Goal: Find contact information: Find contact information

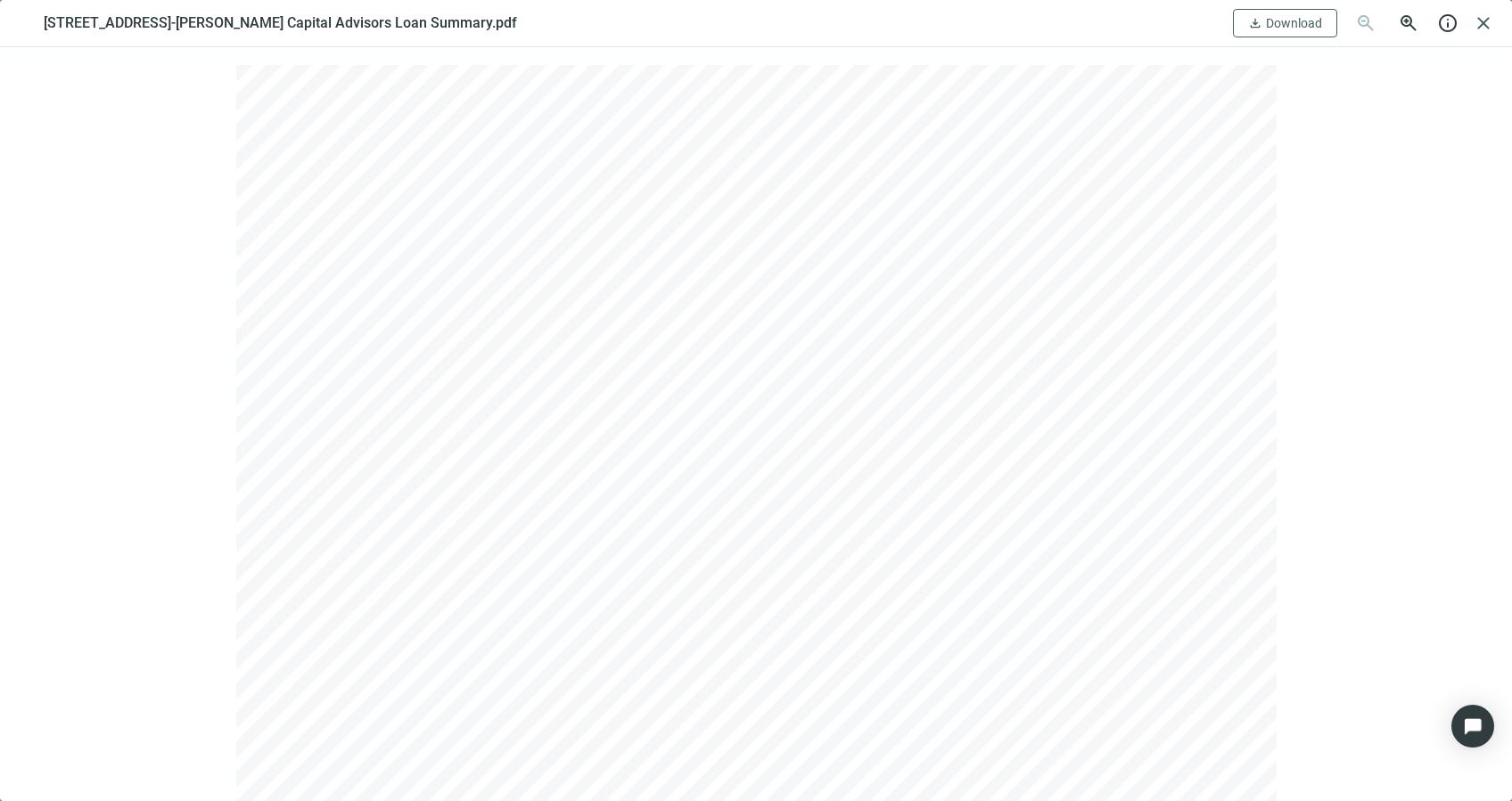
scroll to position [33, 0]
click at [1481, 18] on span "close" at bounding box center [1482, 22] width 21 height 21
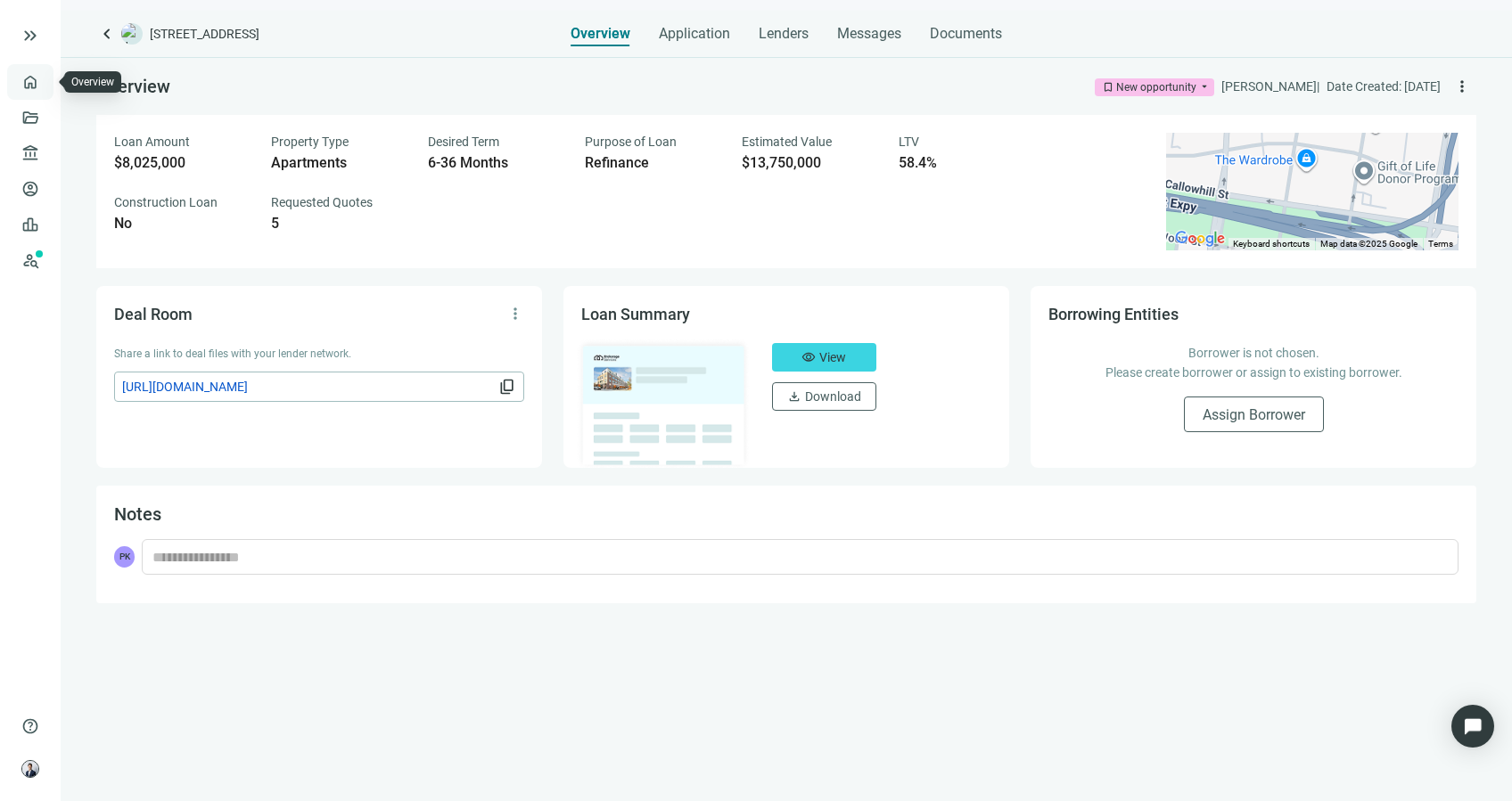
click at [44, 78] on link "Overview" at bounding box center [70, 81] width 53 height 14
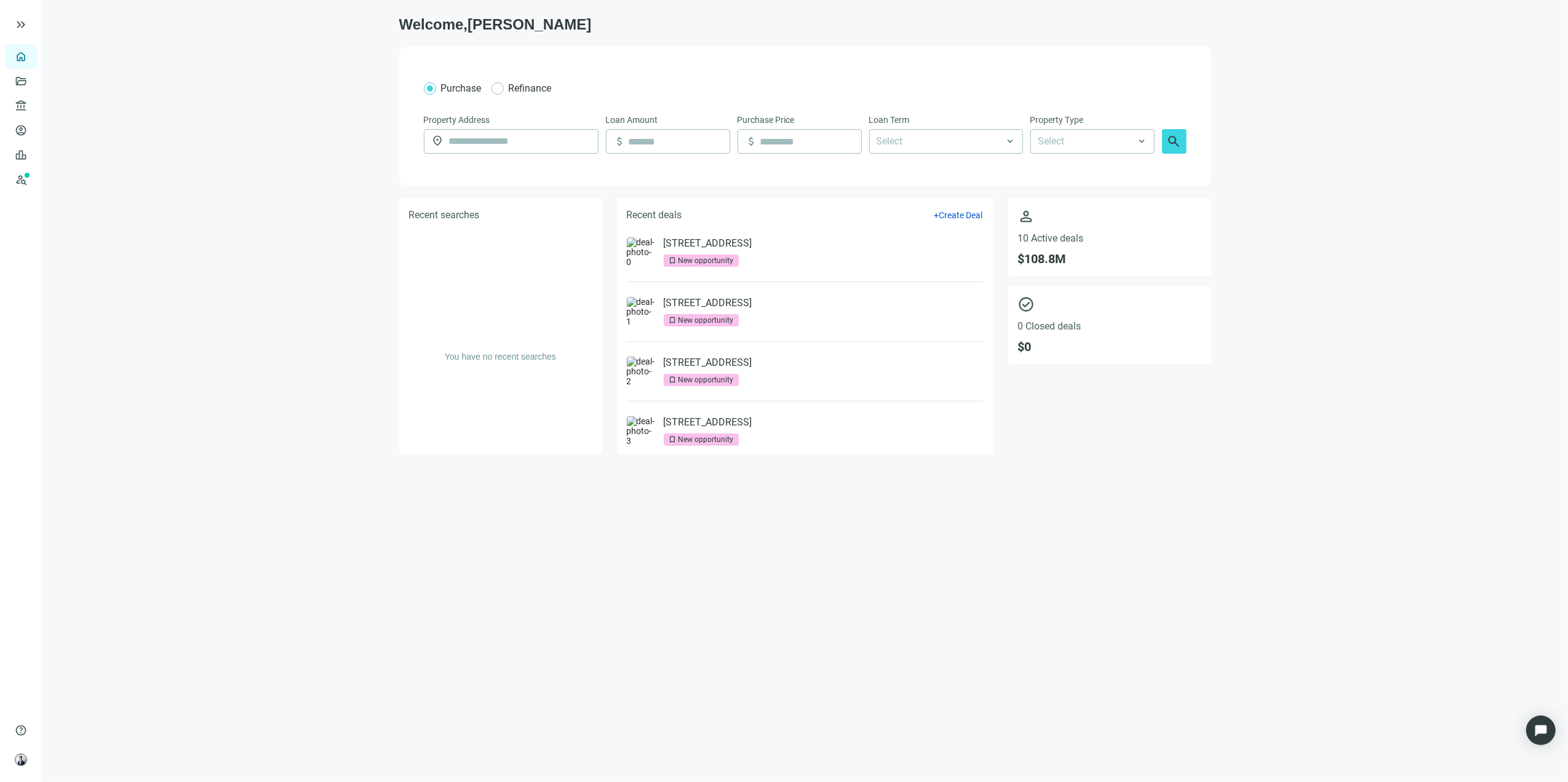
click at [1043, 529] on main "Welcome, Patrick Purchase Refinance Property Address location_on Loan Amount at…" at bounding box center [805, 391] width 1526 height 782
click at [744, 248] on link "[STREET_ADDRESS]" at bounding box center [708, 243] width 89 height 12
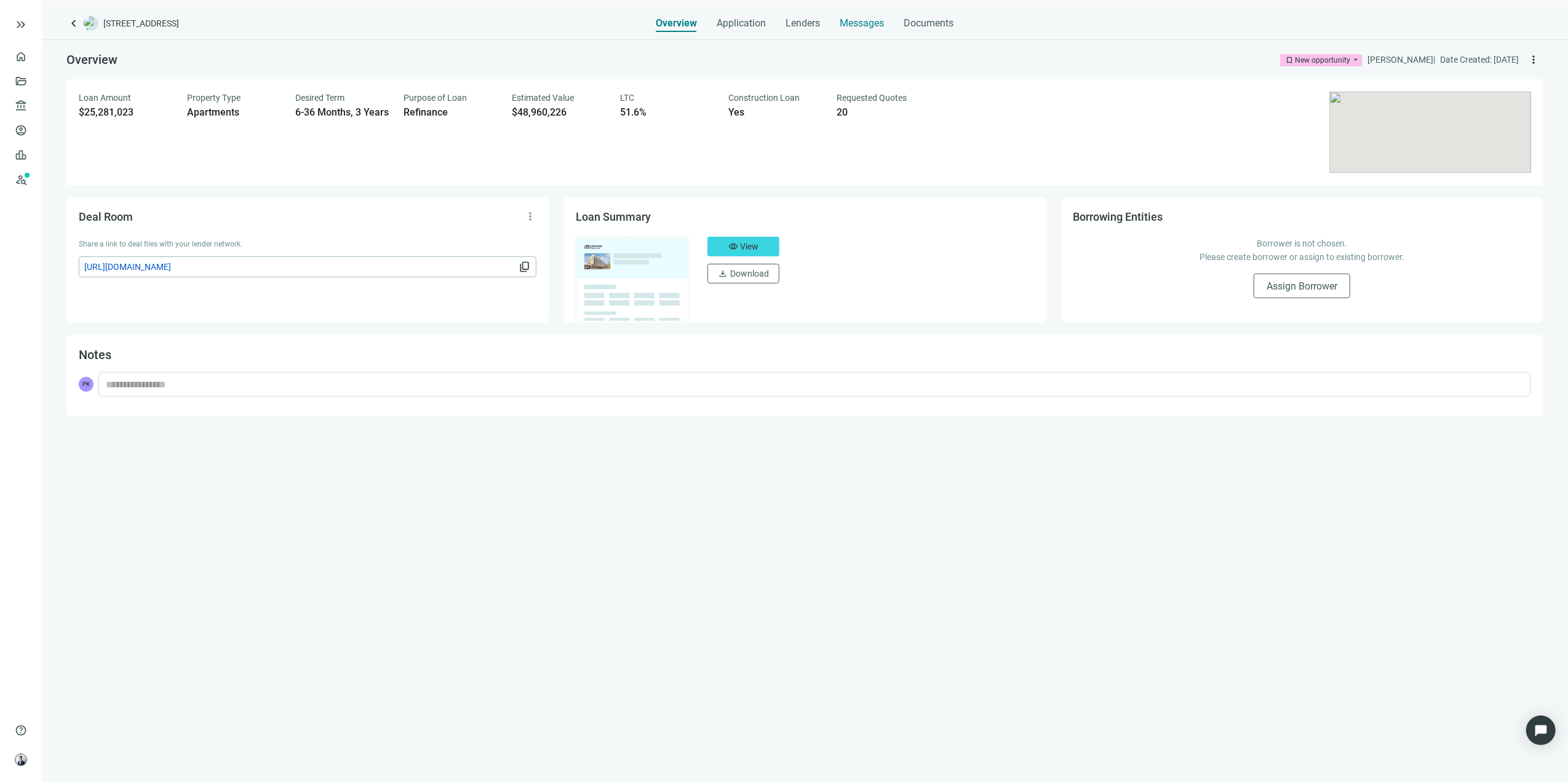
click at [862, 22] on span "Messages" at bounding box center [862, 23] width 44 height 11
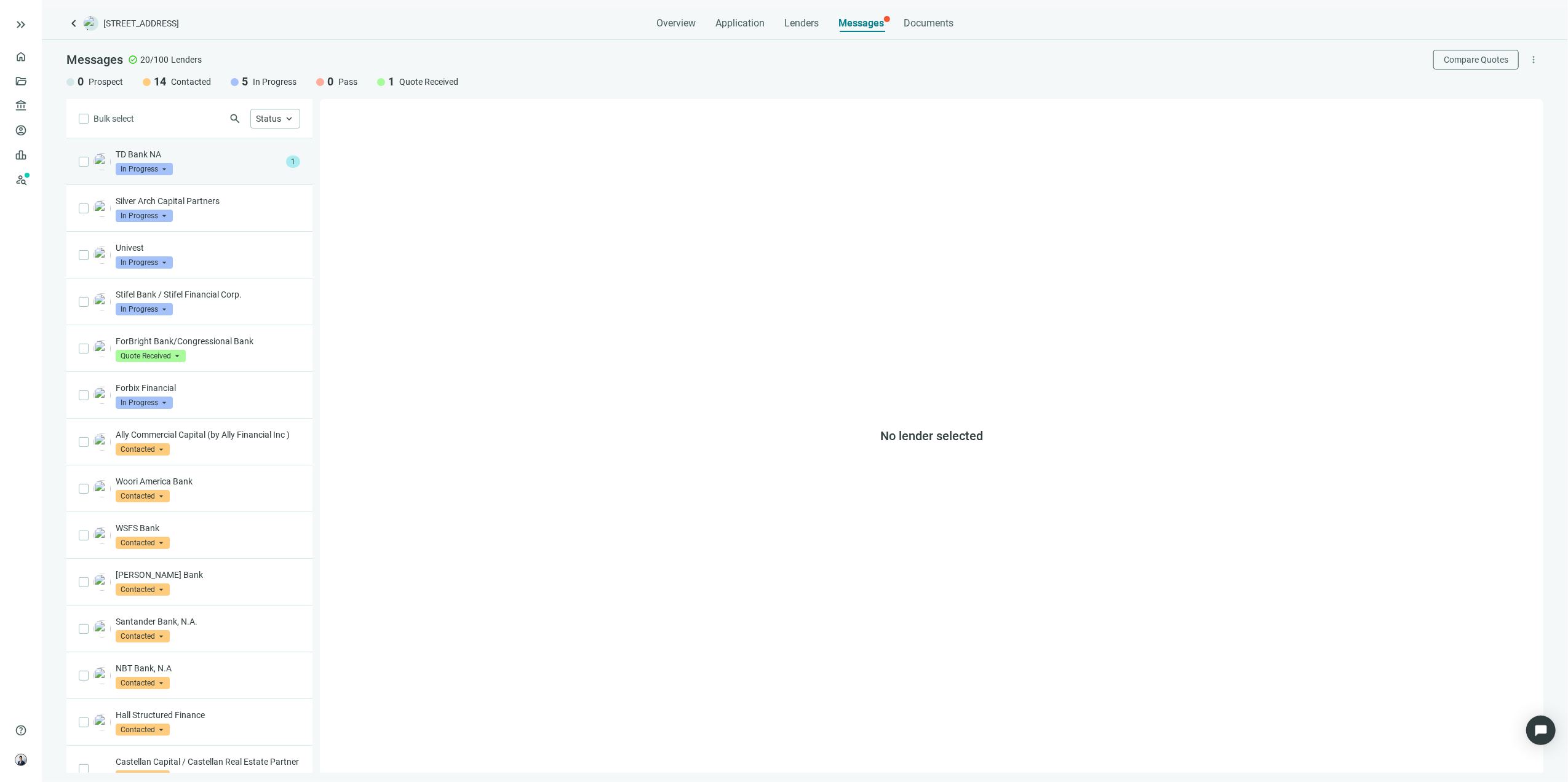
click at [254, 163] on div "TD Bank NA In Progress arrow_drop_down" at bounding box center [198, 162] width 165 height 27
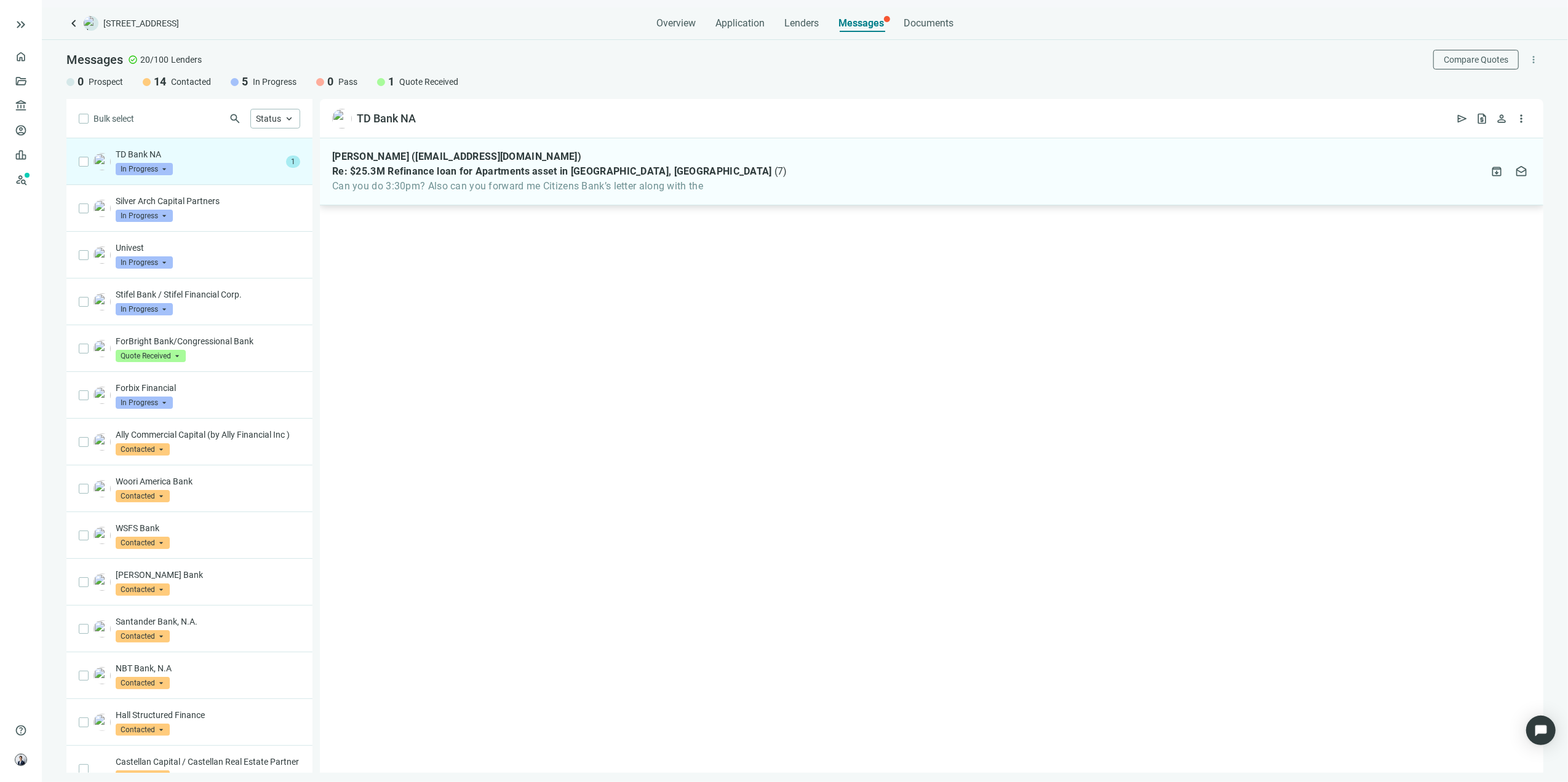
click at [897, 191] on div "Abe Ibrahim (abe.ibrahim@midpennbank.com) Re: $25.3M Refinance loan for Apartme…" at bounding box center [932, 172] width 1224 height 67
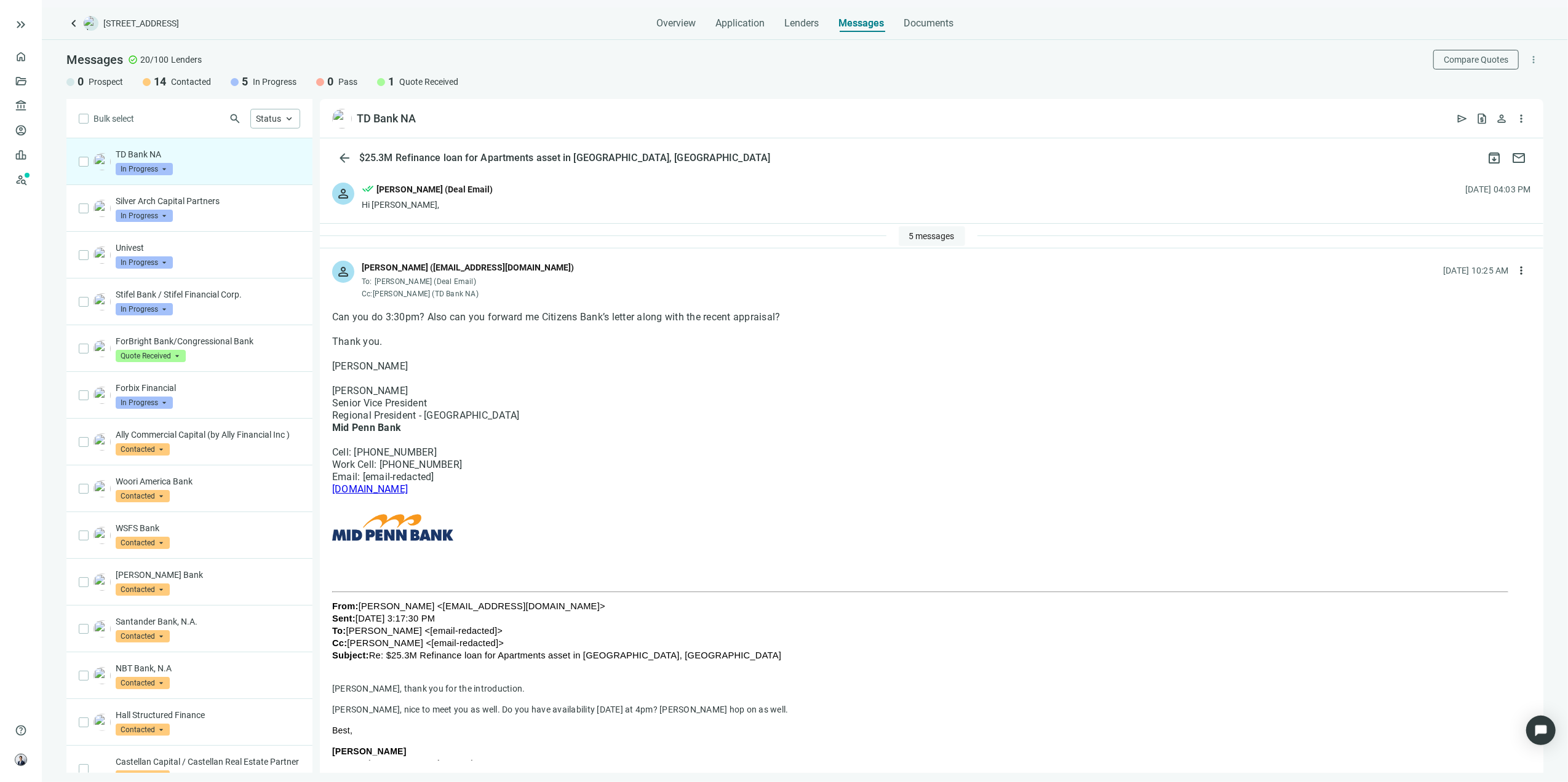
click at [936, 227] on button "5 messages" at bounding box center [932, 236] width 66 height 20
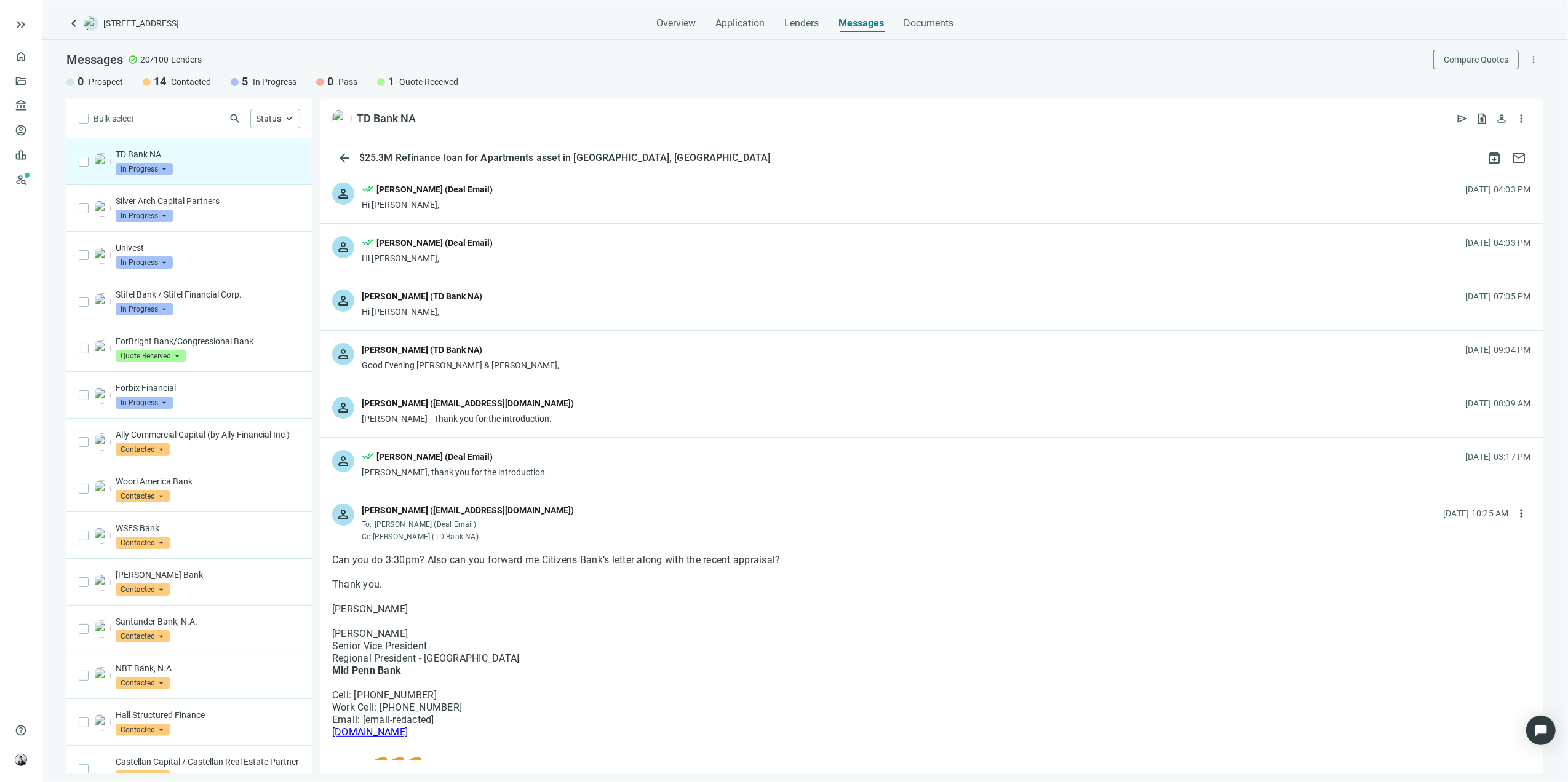
click at [578, 459] on div "person done_all Patrick Kernan (Deal Email) Nicole, thank you for the introduct…" at bounding box center [932, 464] width 1224 height 53
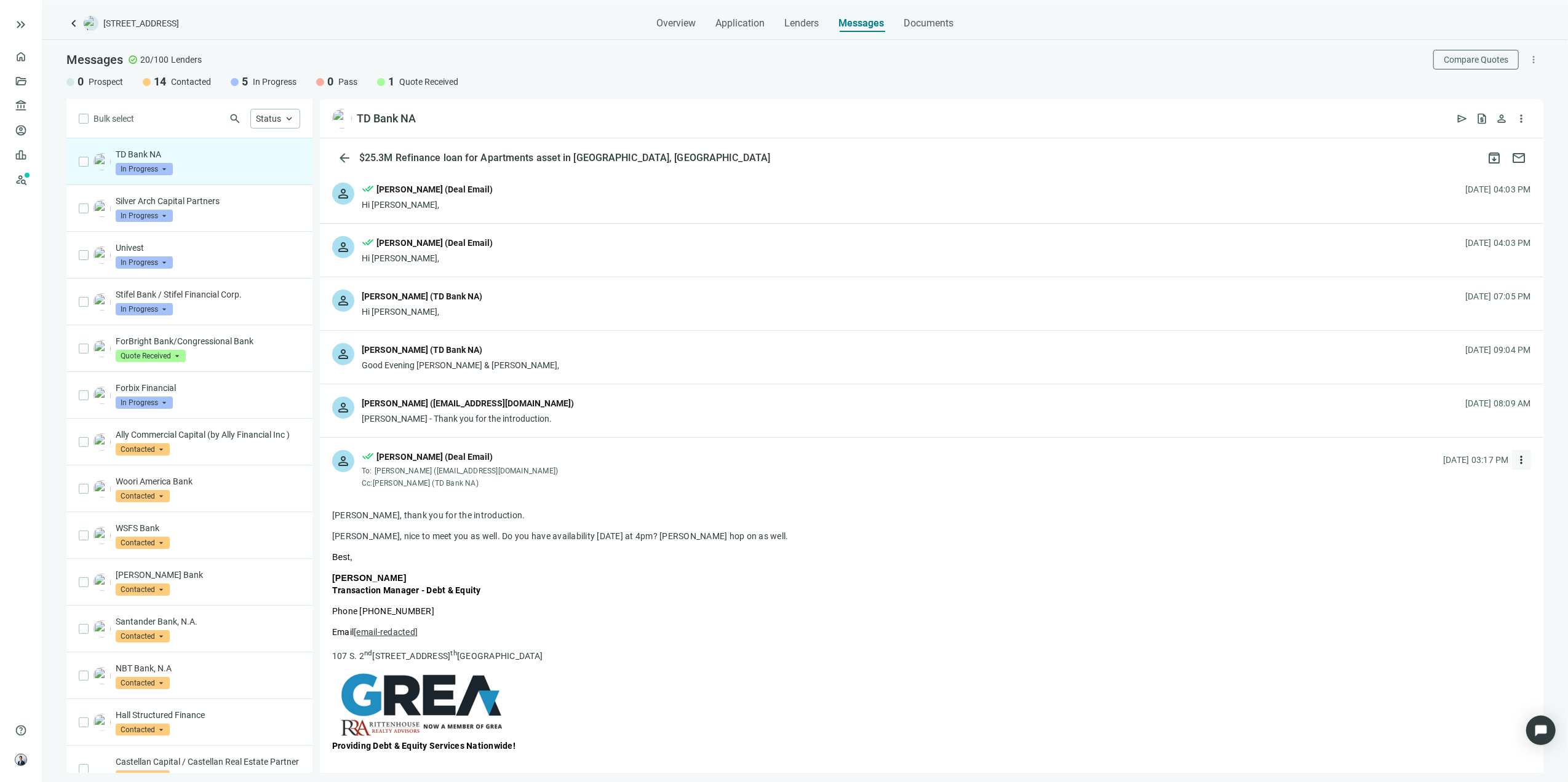
click at [1043, 469] on button "more_vert" at bounding box center [1521, 460] width 20 height 20
click at [1043, 479] on div "reply Reply" at bounding box center [1454, 489] width 130 height 22
type textarea "**********"
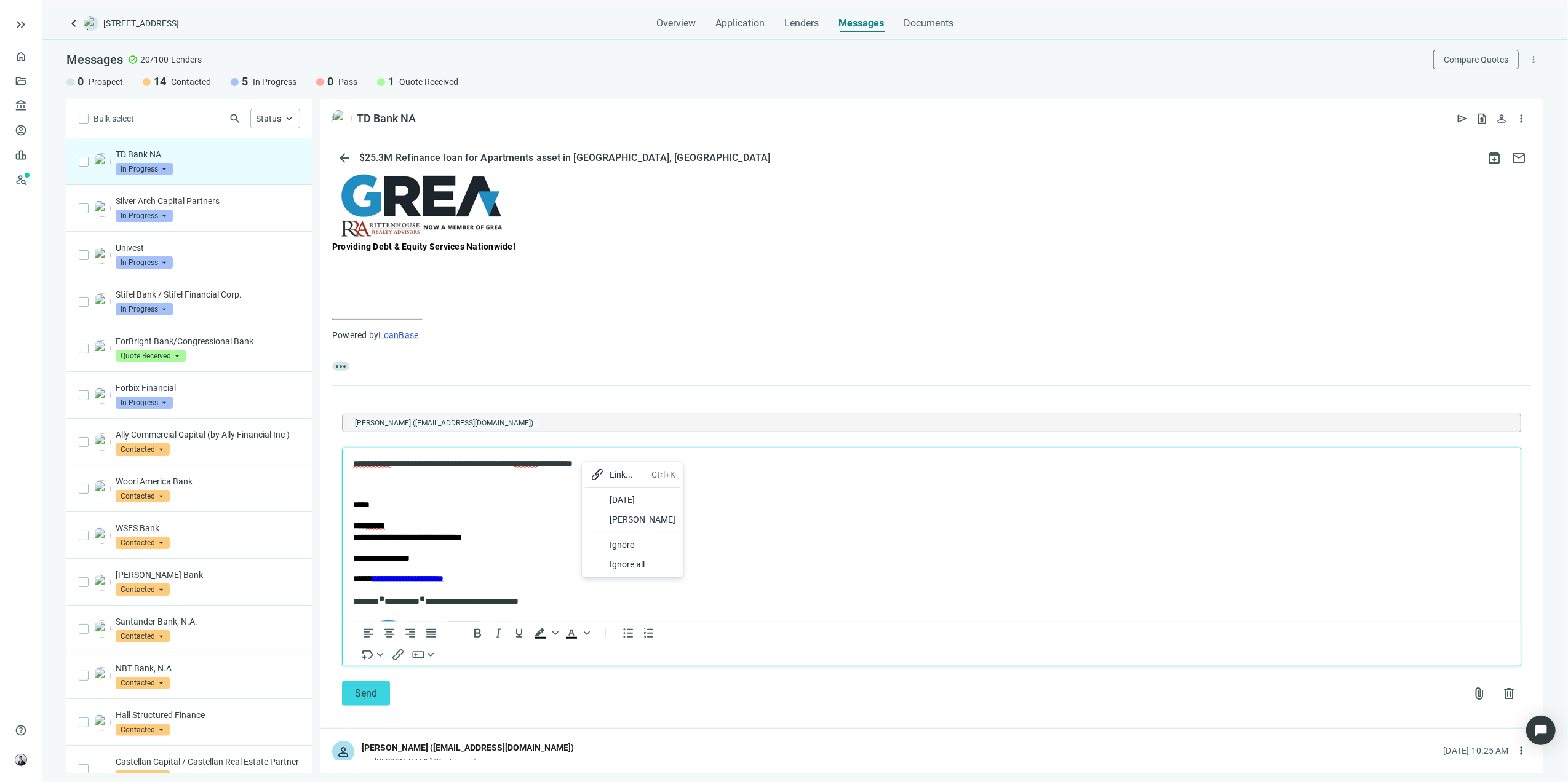
click at [623, 507] on div "tomorrow" at bounding box center [643, 500] width 66 height 15
click at [443, 502] on div "Unfortunate" at bounding box center [441, 502] width 52 height 15
click at [681, 456] on html "**********" at bounding box center [931, 600] width 1178 height 306
click at [394, 485] on p "Rich Text Area. Press ALT-0 for help." at bounding box center [931, 484] width 1157 height 12
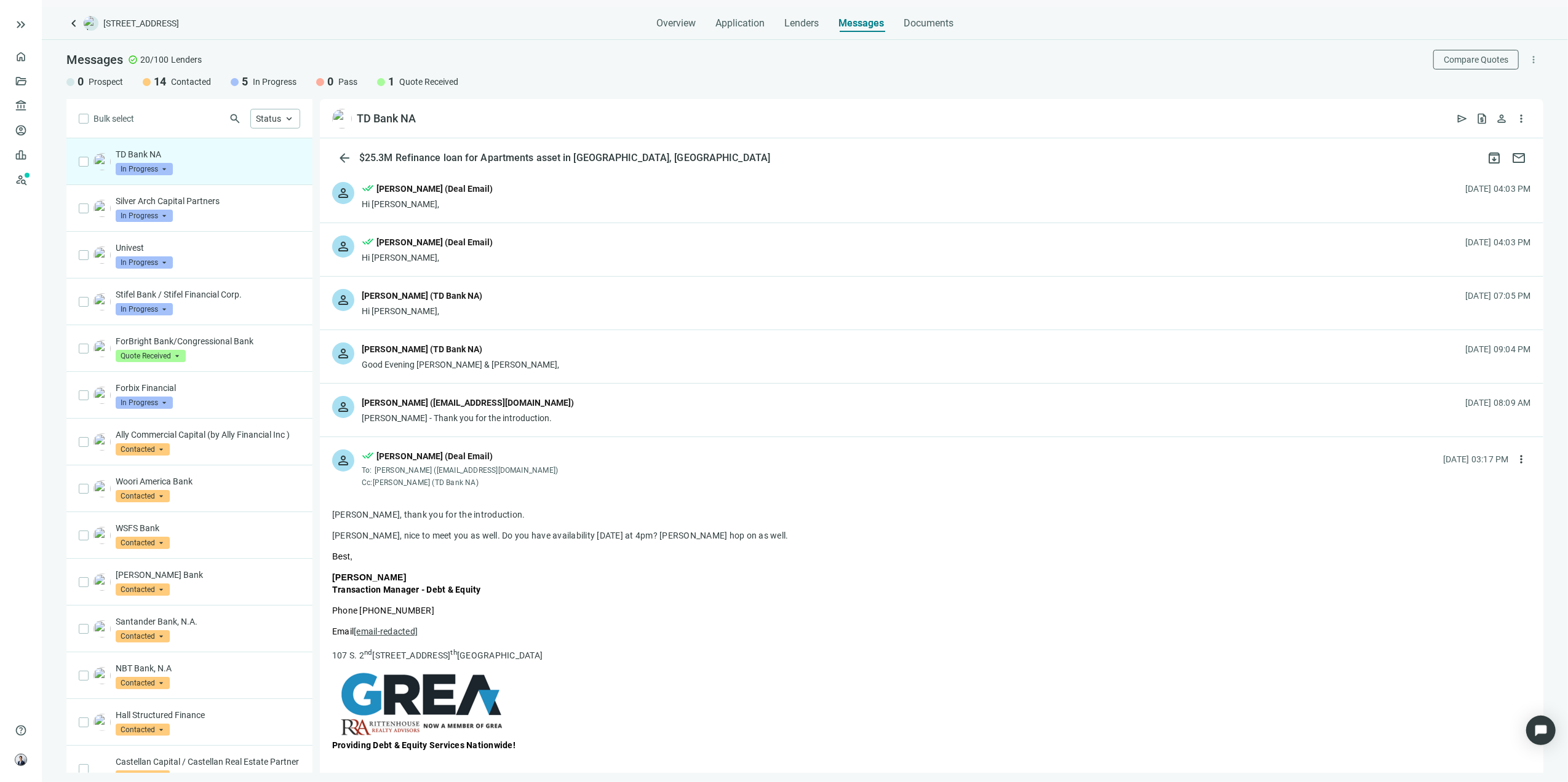
scroll to position [0, 0]
click at [567, 423] on div "person Abe Ibrahim (abe.ibrahim@midpennbank.com) Nicole - Thank you for the int…" at bounding box center [932, 410] width 1224 height 53
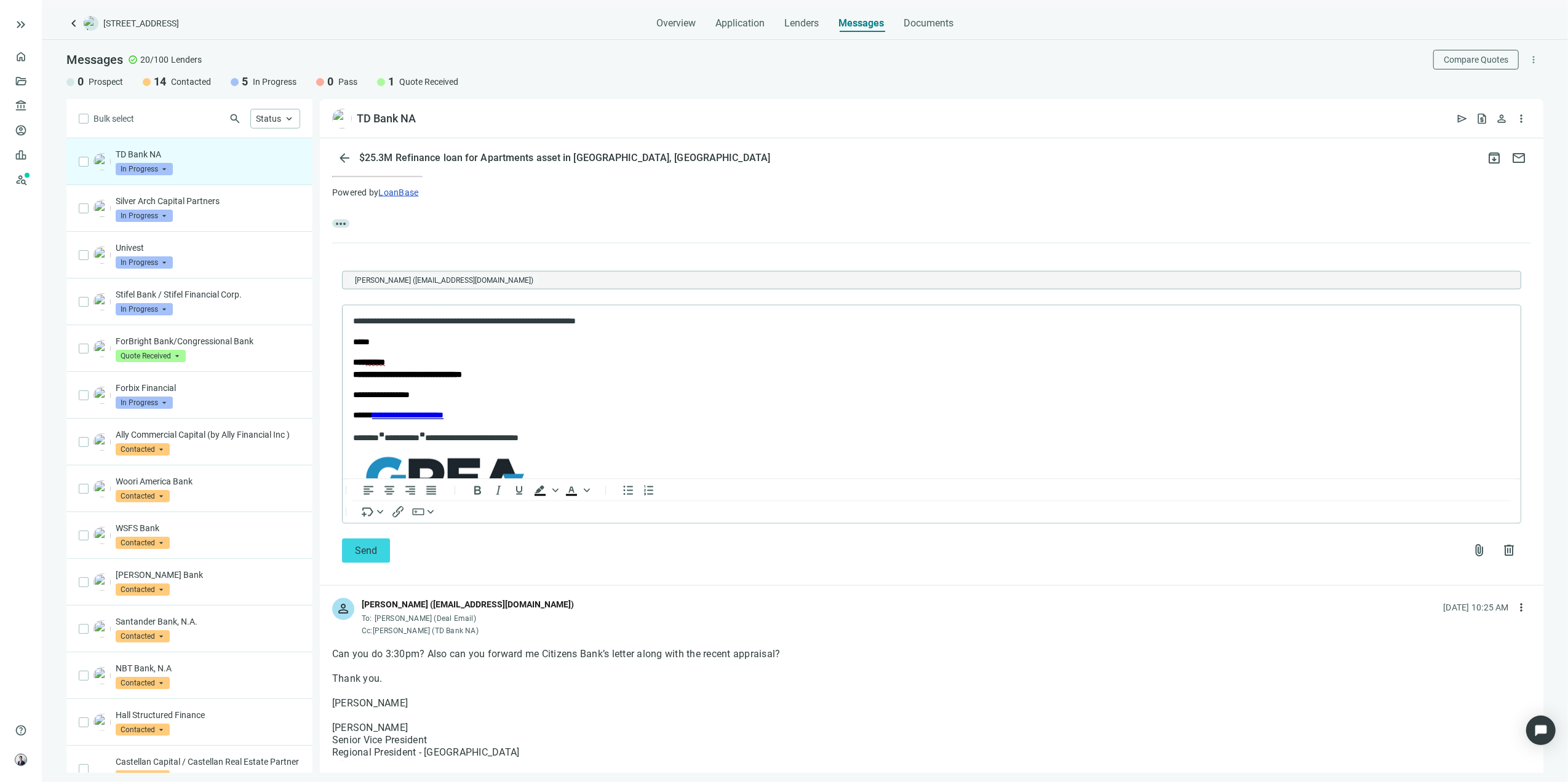
scroll to position [2105, 0]
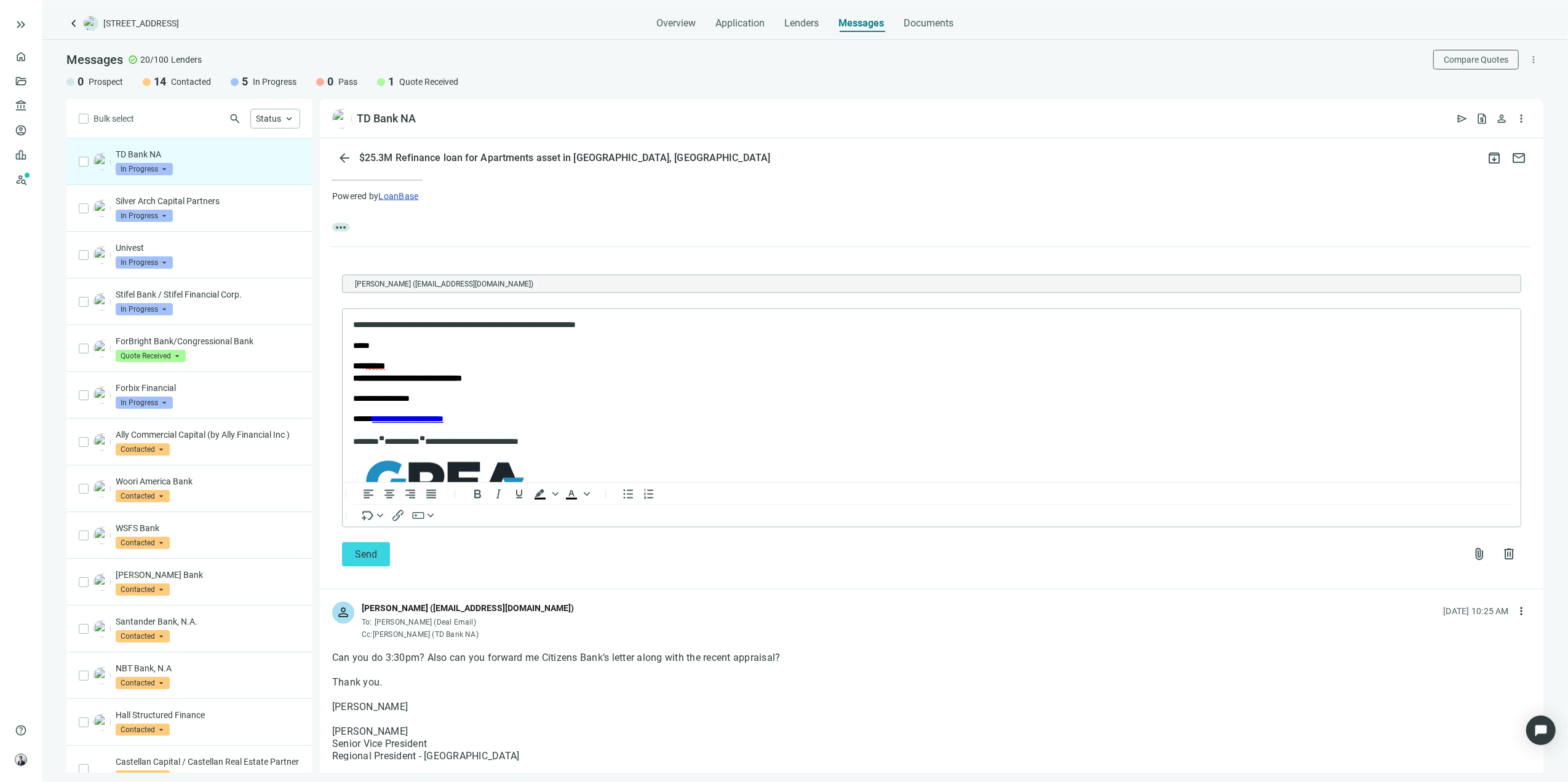
click at [692, 324] on p "**********" at bounding box center [918, 325] width 1132 height 12
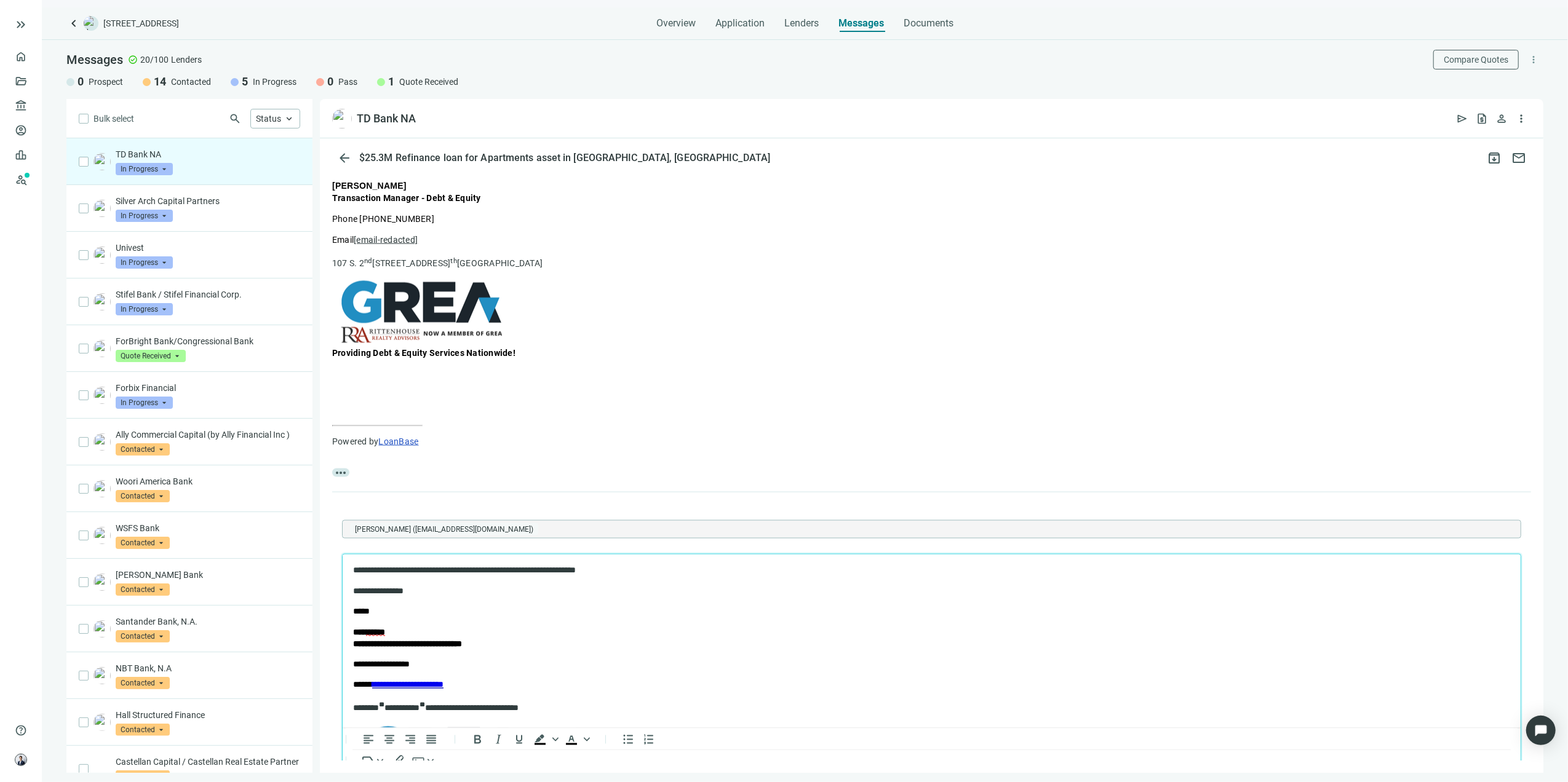
scroll to position [1860, 0]
click at [353, 552] on p "**********" at bounding box center [918, 571] width 1132 height 12
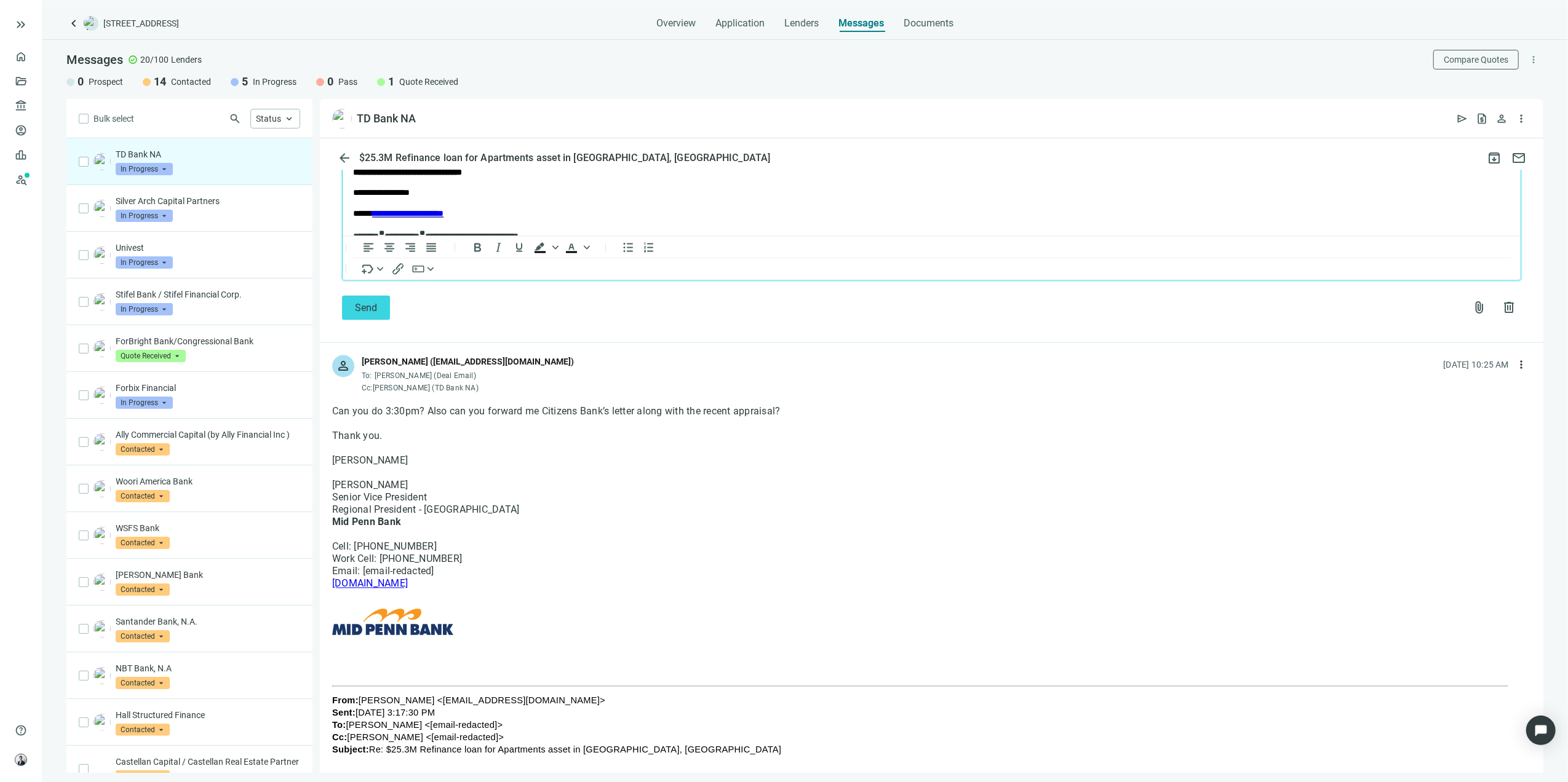
scroll to position [2351, 0]
click at [355, 313] on span "Send" at bounding box center [366, 309] width 22 height 11
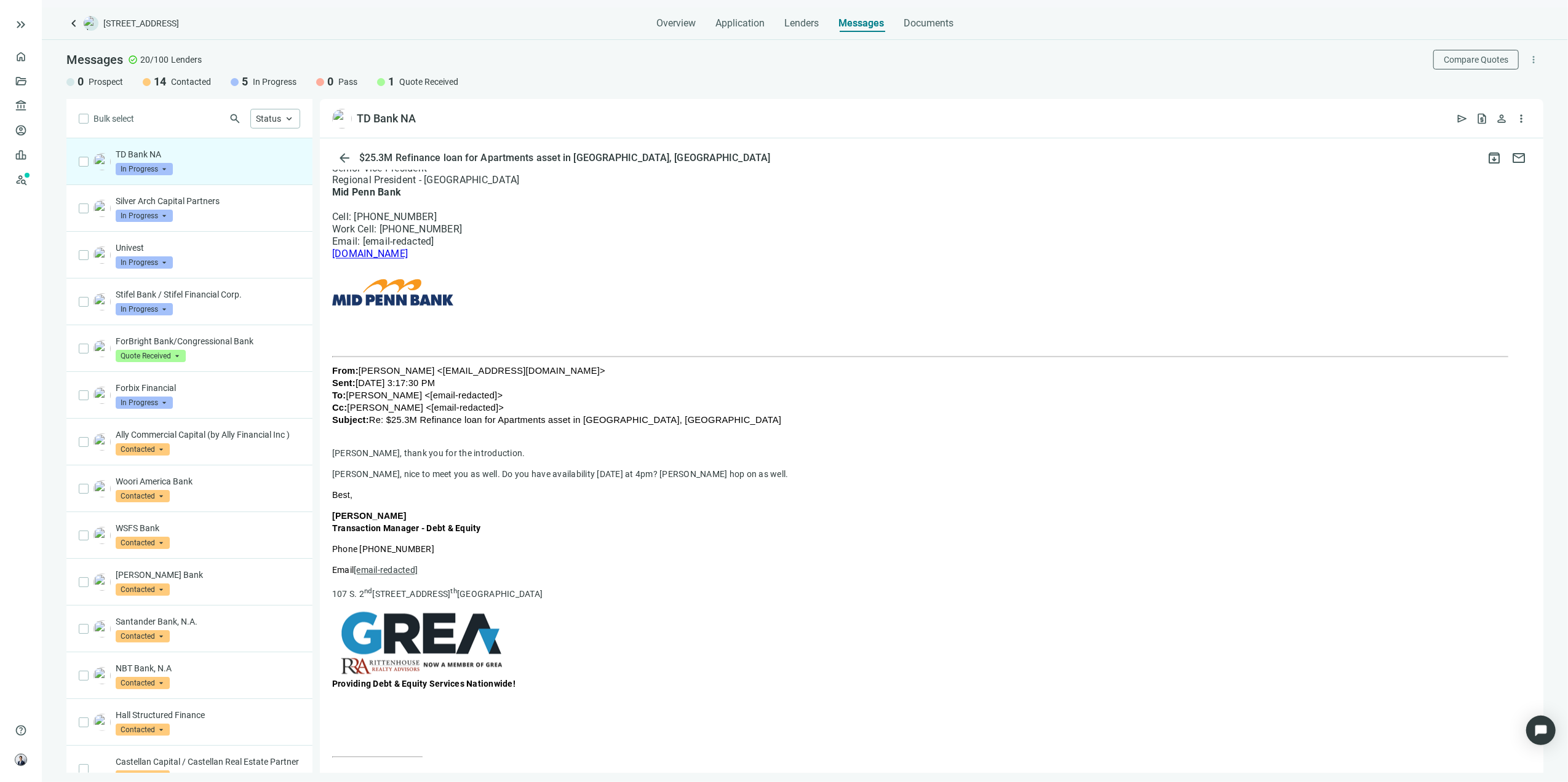
drag, startPoint x: 941, startPoint y: 25, endPoint x: 943, endPoint y: 32, distance: 7.3
click at [941, 25] on span "Documents" at bounding box center [929, 23] width 50 height 12
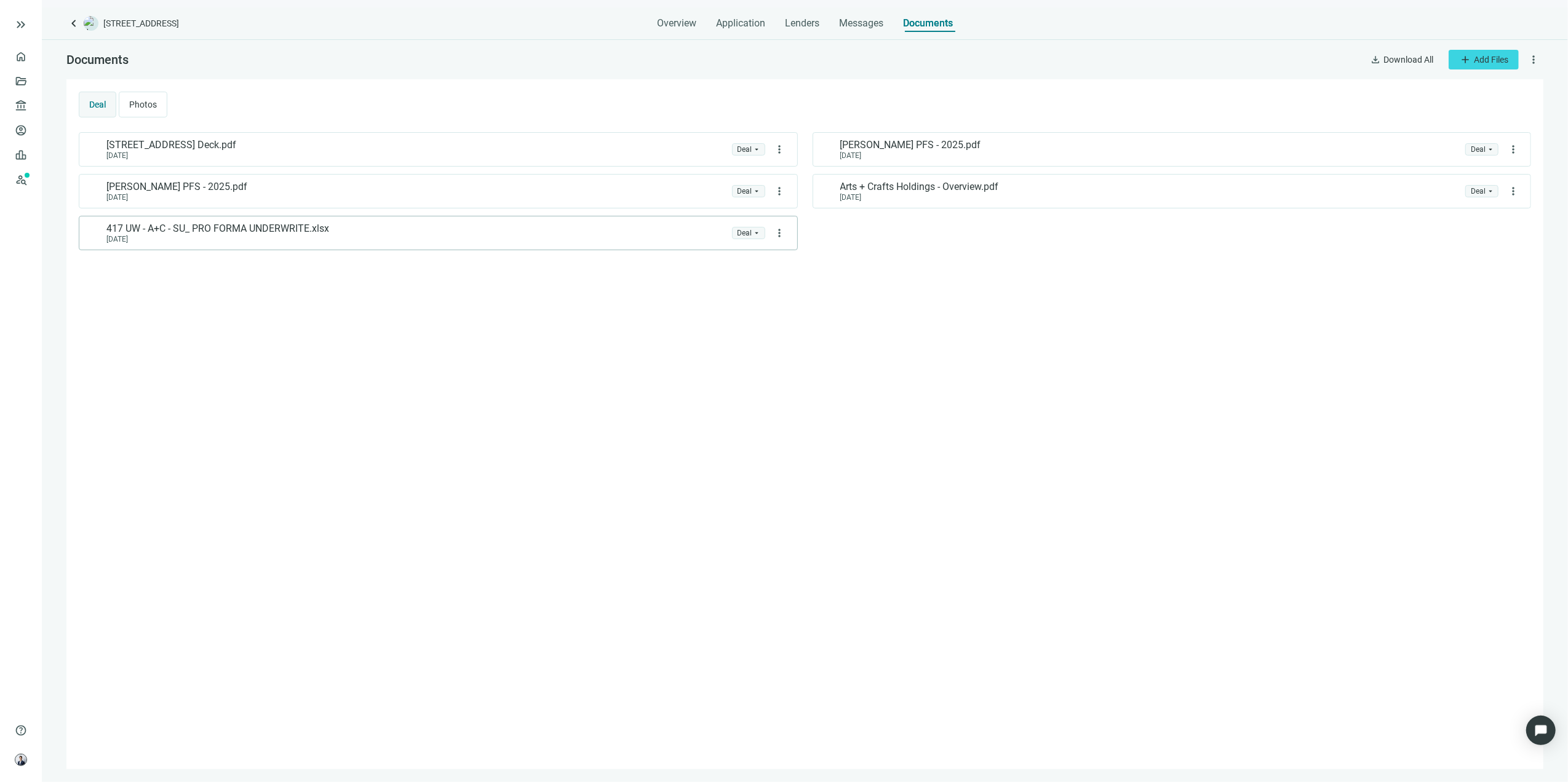
click at [442, 231] on div "417 UW - A+C - SU_ PRO FORMA UNDERWRITE.xlsx 10.10.2025" at bounding box center [407, 233] width 641 height 21
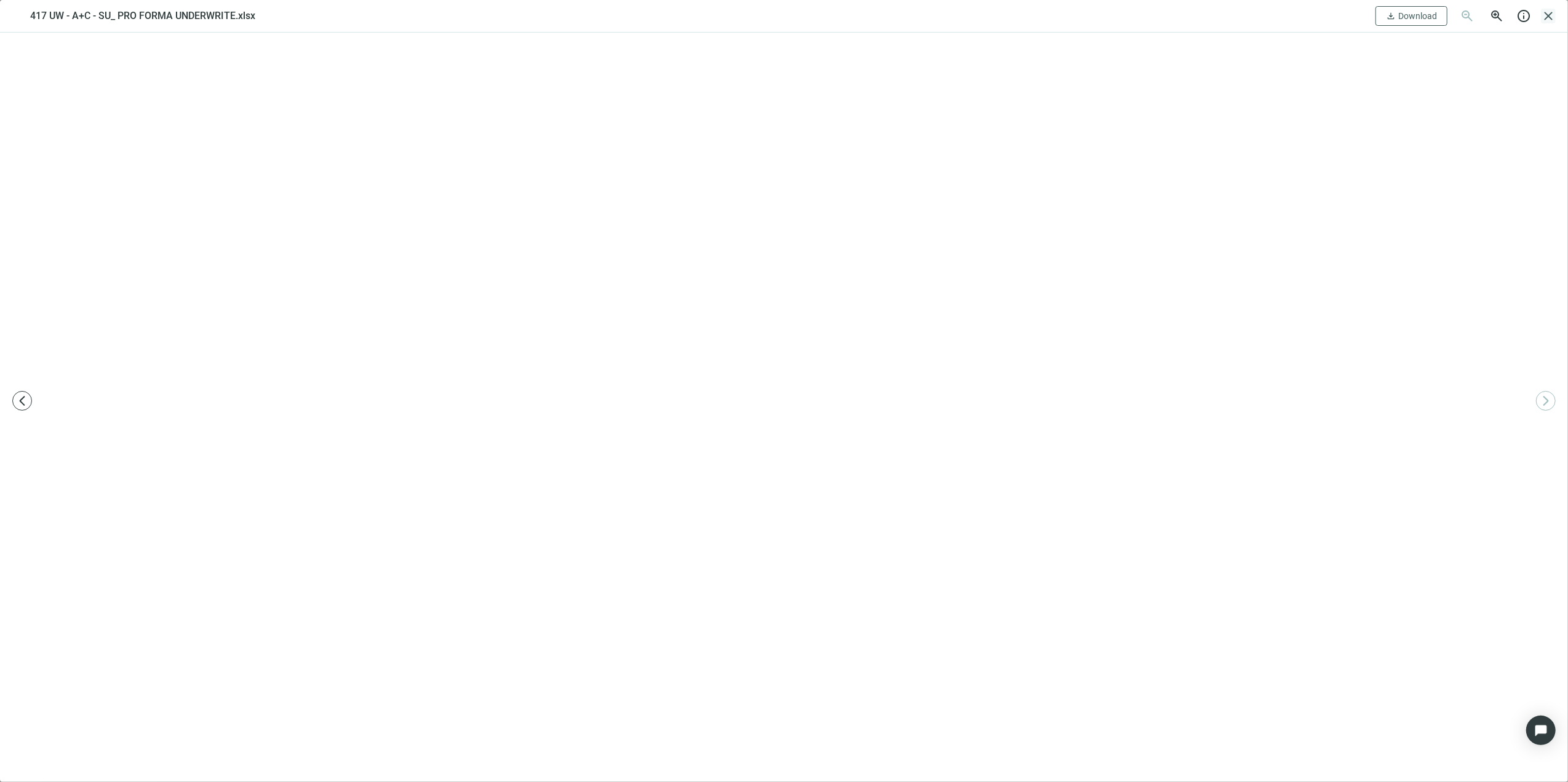
click at [1043, 15] on span "close" at bounding box center [1548, 15] width 15 height 15
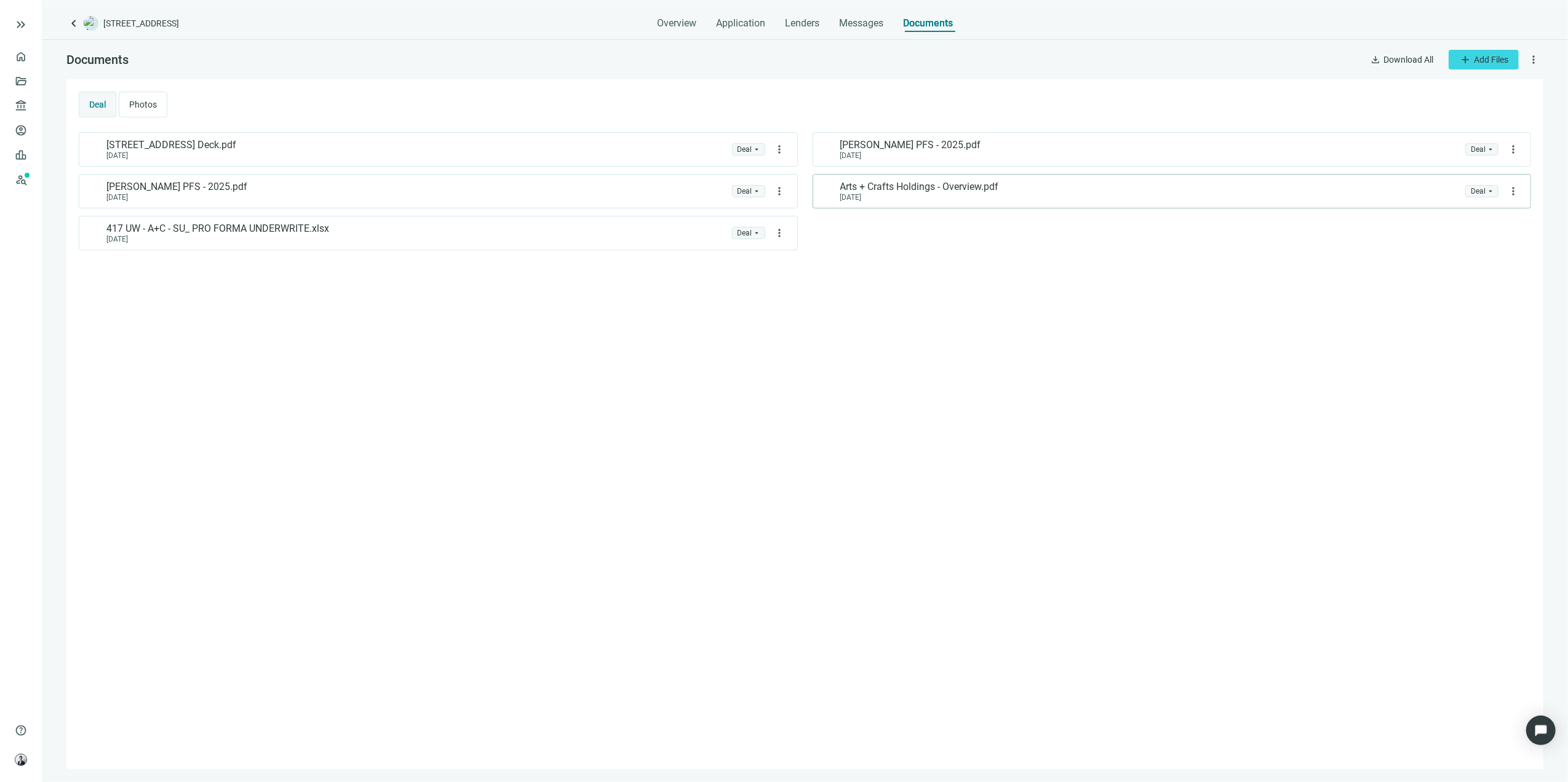
click at [982, 177] on div "Arts + Crafts Holdings - Overview.pdf 10.10.2025 folder Deal arrow_drop_down mo…" at bounding box center [1172, 192] width 719 height 34
drag, startPoint x: 1037, startPoint y: 276, endPoint x: 1007, endPoint y: 214, distance: 68.9
click at [1037, 276] on div "417 N 8th Street Deck.pdf 10.13.2025 folder Deal arrow_drop_down more_vert Aaro…" at bounding box center [805, 444] width 1452 height 625
click at [999, 184] on span "Arts + Crafts Holdings - Overview.pdf" at bounding box center [920, 186] width 159 height 12
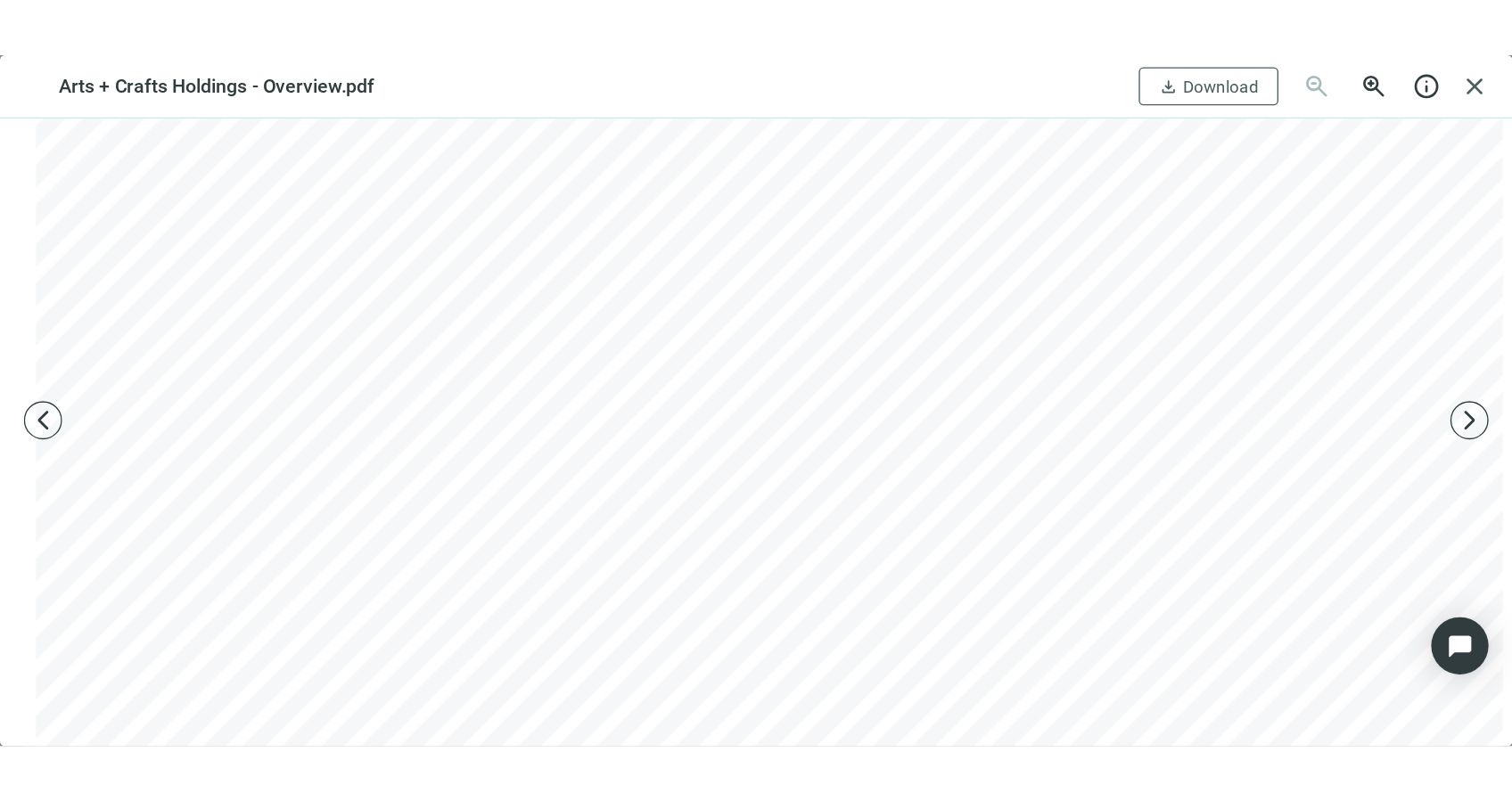
scroll to position [5464, 0]
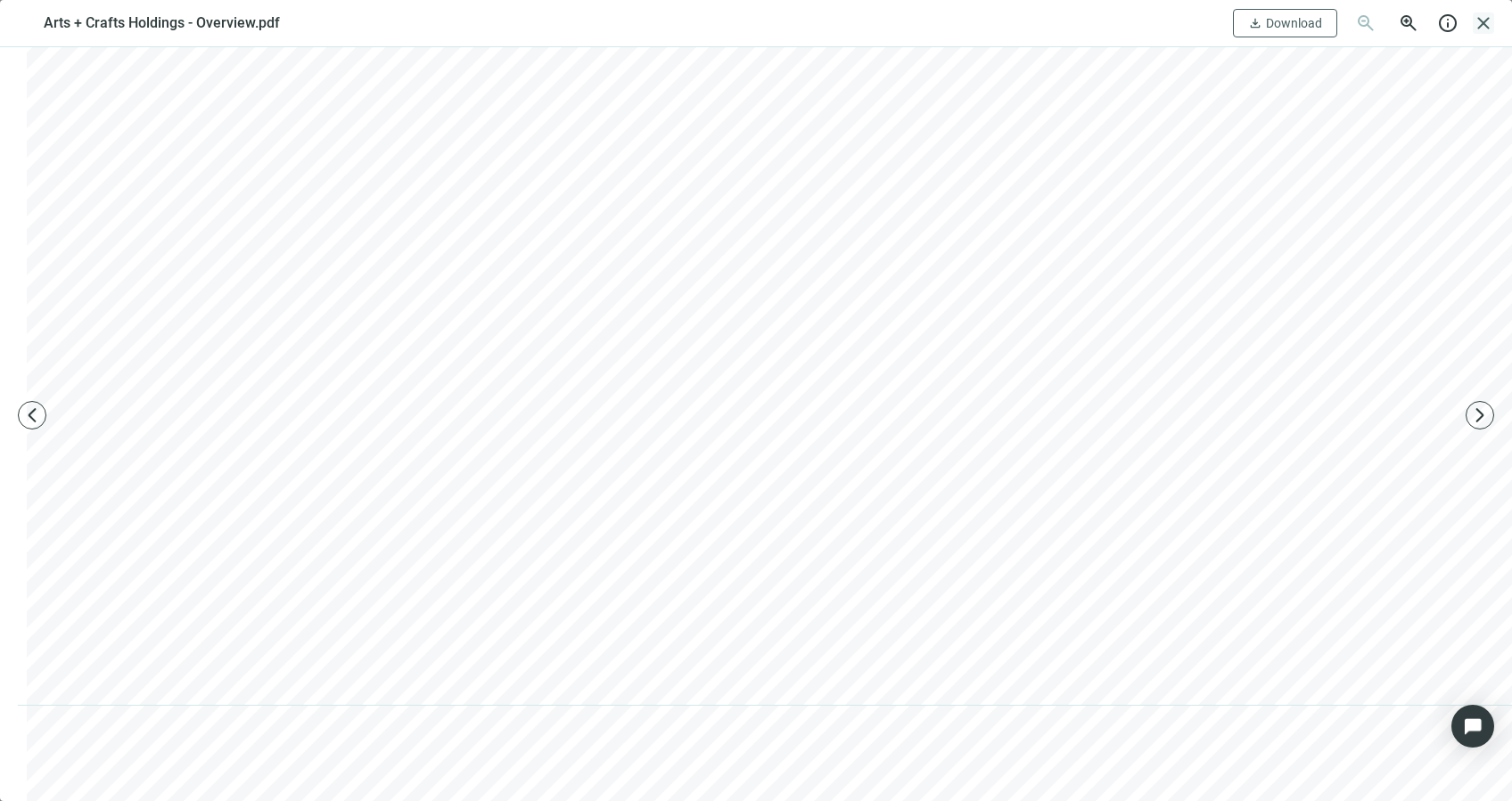
click at [1483, 18] on span "close" at bounding box center [1482, 22] width 21 height 21
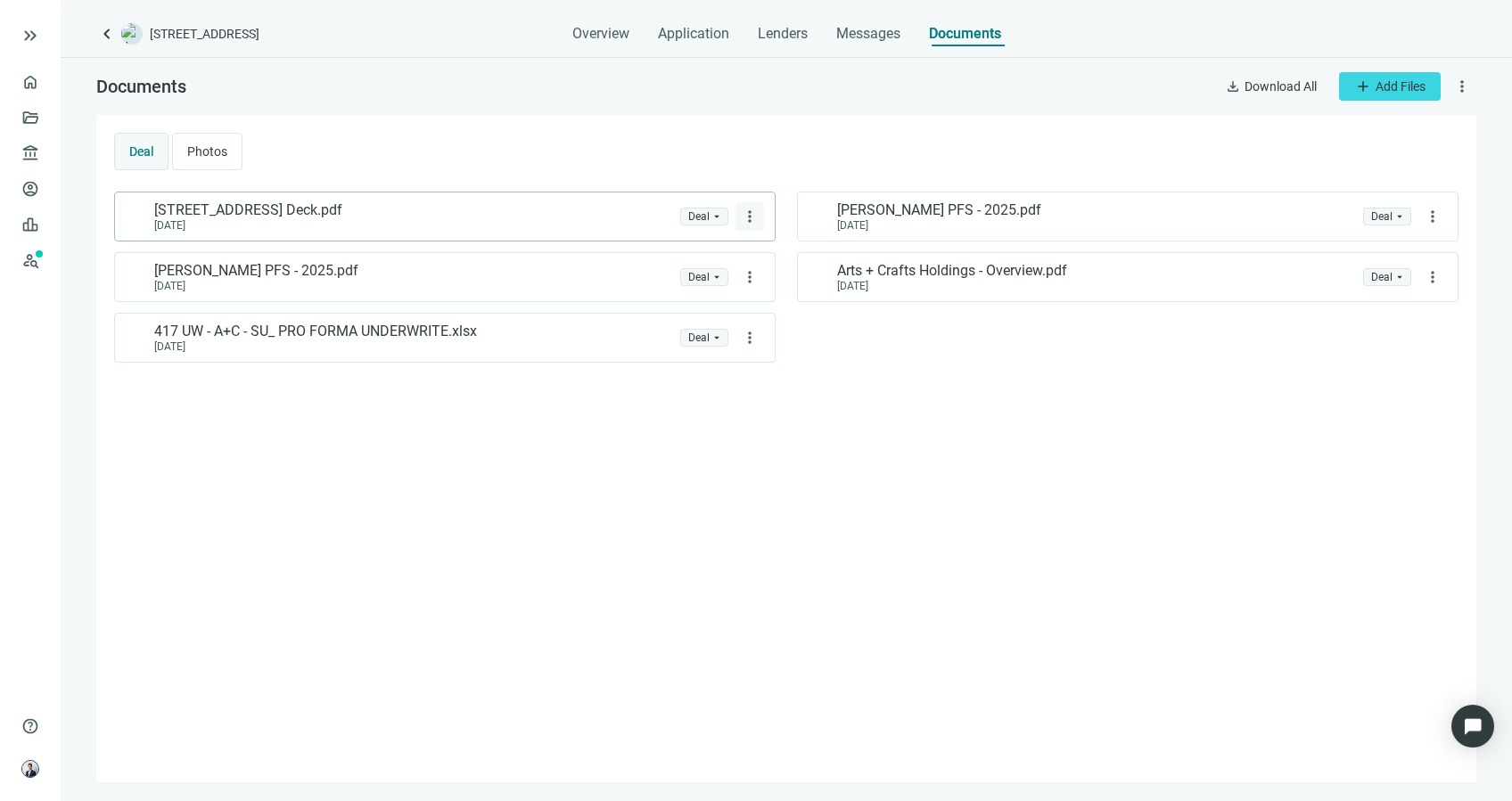
click at [750, 214] on span "more_vert" at bounding box center [749, 216] width 18 height 18
click at [706, 289] on span "Delete" at bounding box center [707, 289] width 34 height 14
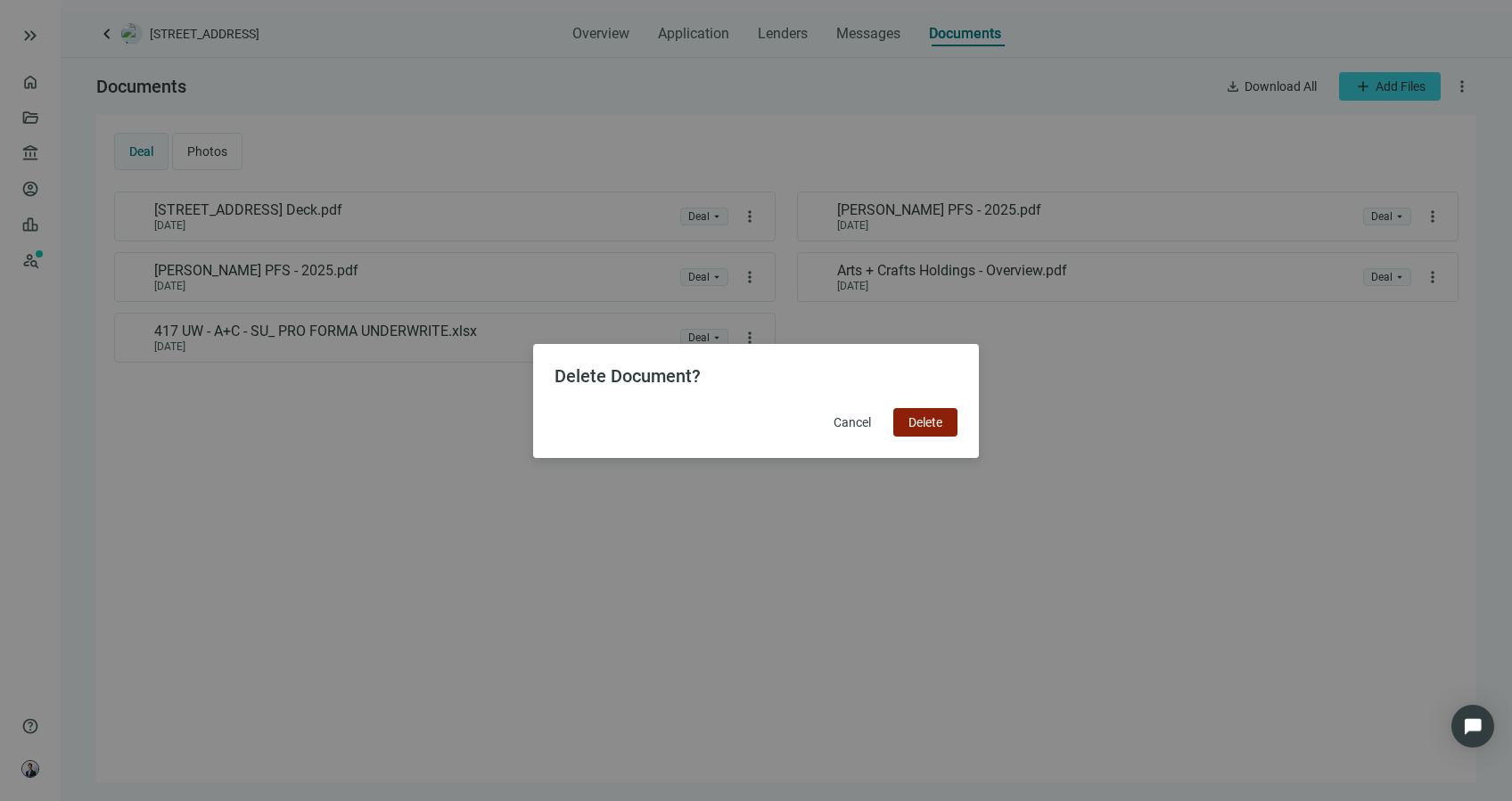
click at [934, 427] on span "Delete" at bounding box center [925, 422] width 34 height 14
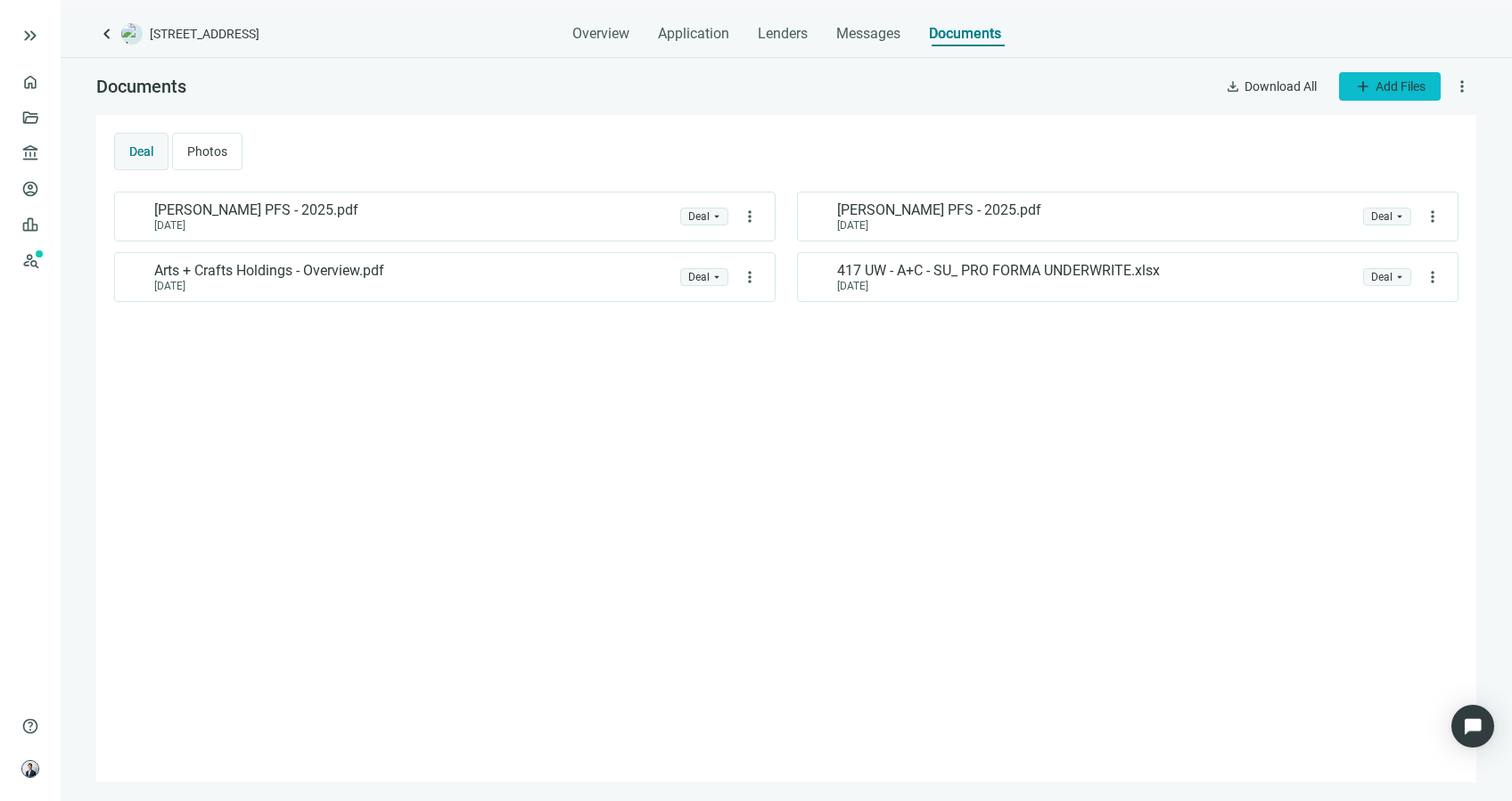
click at [1403, 75] on button "add Add Files" at bounding box center [1390, 86] width 102 height 29
click at [1394, 129] on span "Upload new" at bounding box center [1388, 127] width 65 height 14
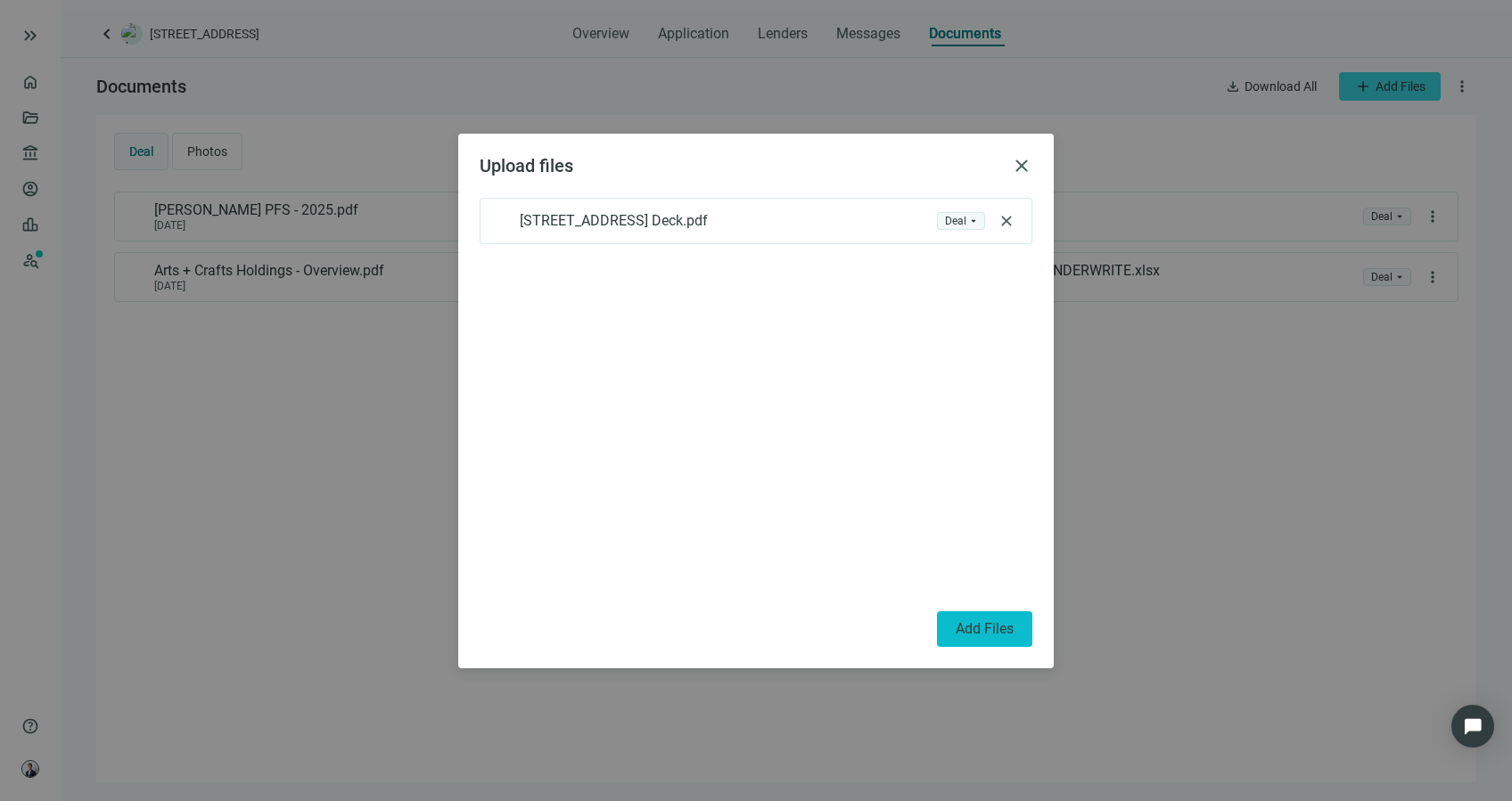
click at [963, 653] on div "Upload files close 417 N 8th Street Deck.pdf folder Deal arrow_drop_down close …" at bounding box center [755, 400] width 595 height 535
click at [957, 628] on span "Add Files" at bounding box center [985, 628] width 58 height 17
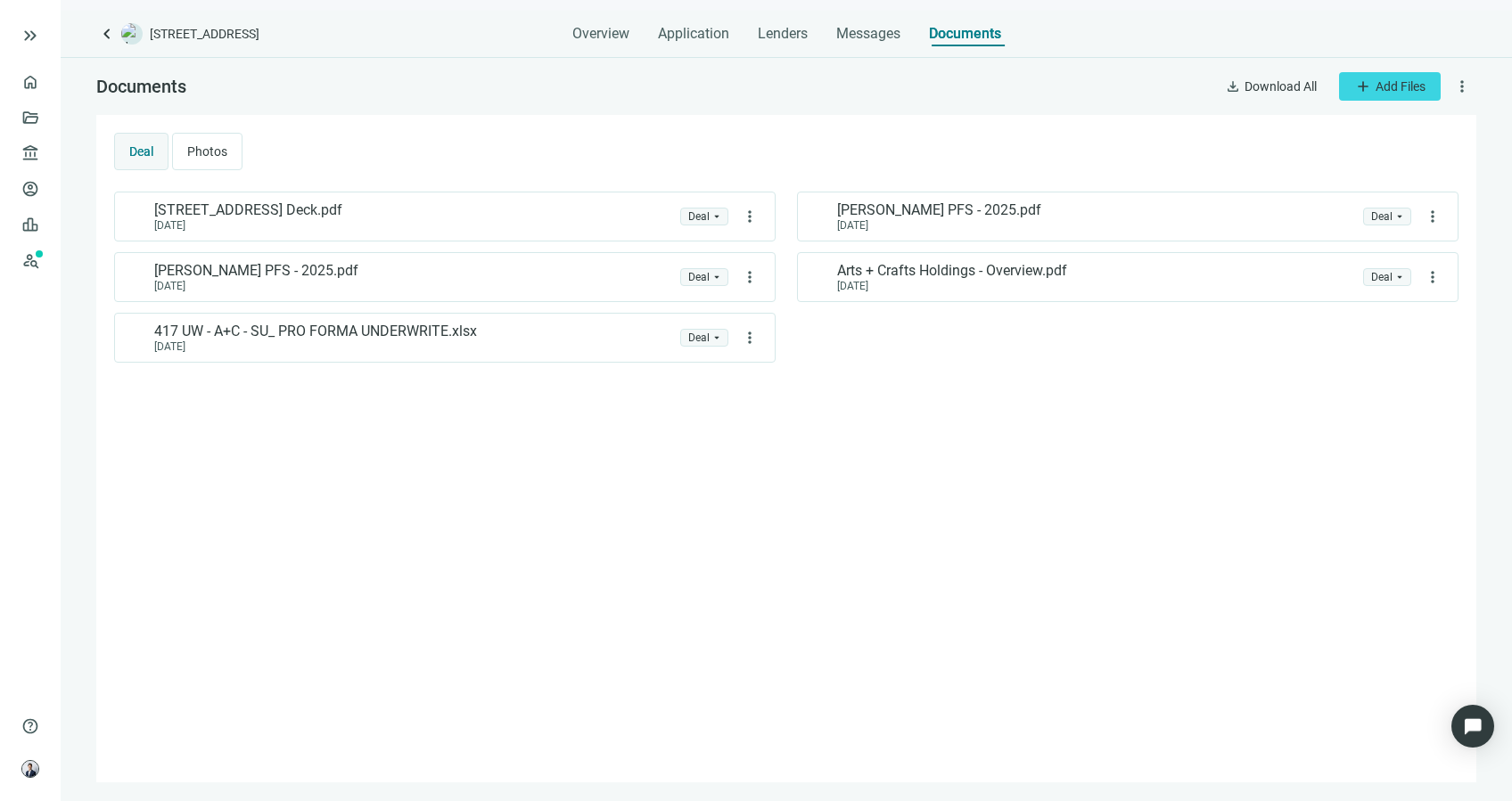
click at [1194, 374] on div "417 N 8th Street Deck.pdf 10.14.2025 folder Deal arrow_drop_down more_vert Aaro…" at bounding box center [786, 477] width 1345 height 573
click at [635, 11] on div "Overview Application Lenders Messages Documents" at bounding box center [786, 29] width 428 height 36
click at [608, 33] on span "Overview" at bounding box center [601, 33] width 57 height 18
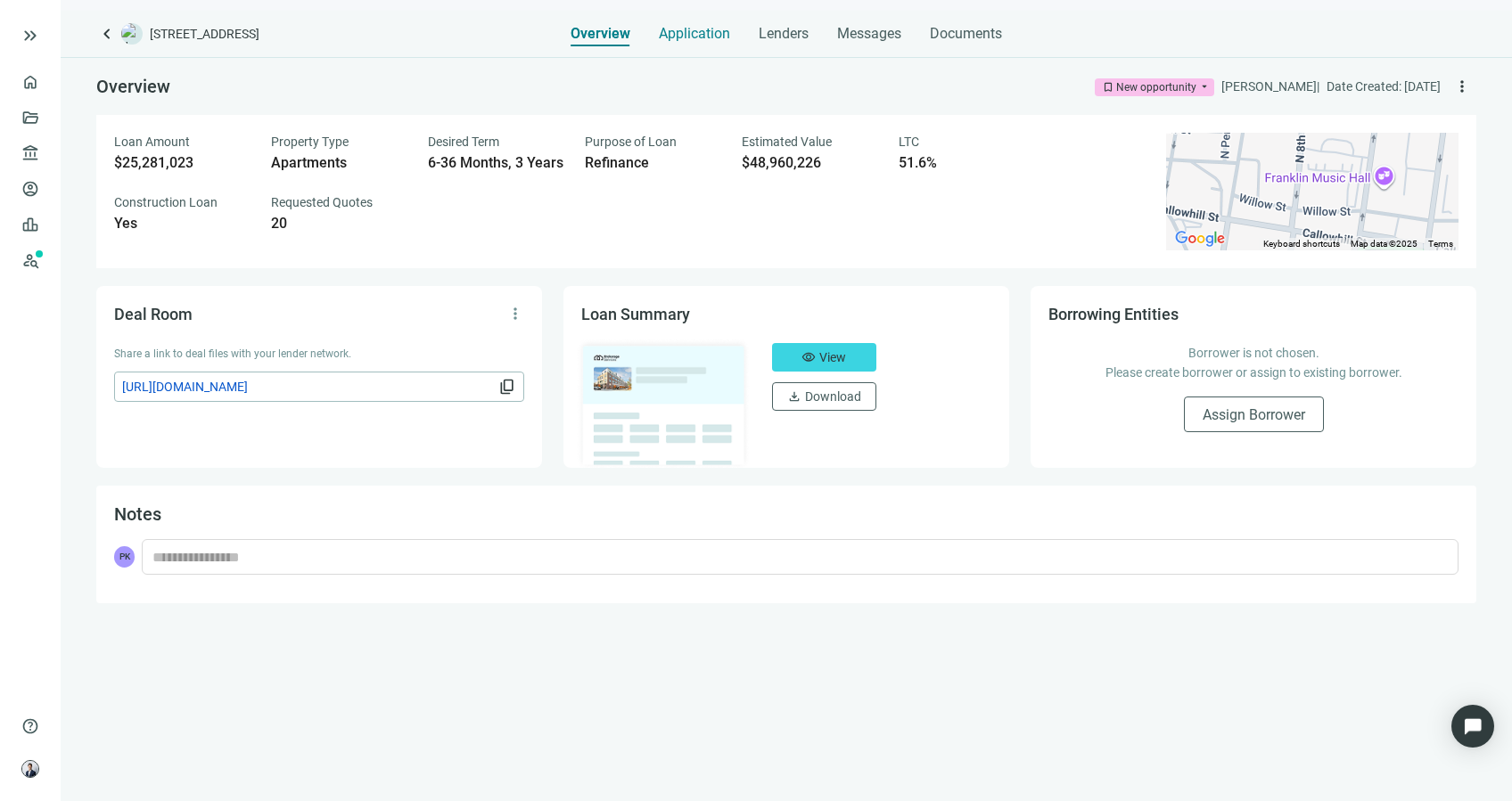
click at [715, 42] on span "Application" at bounding box center [694, 33] width 71 height 18
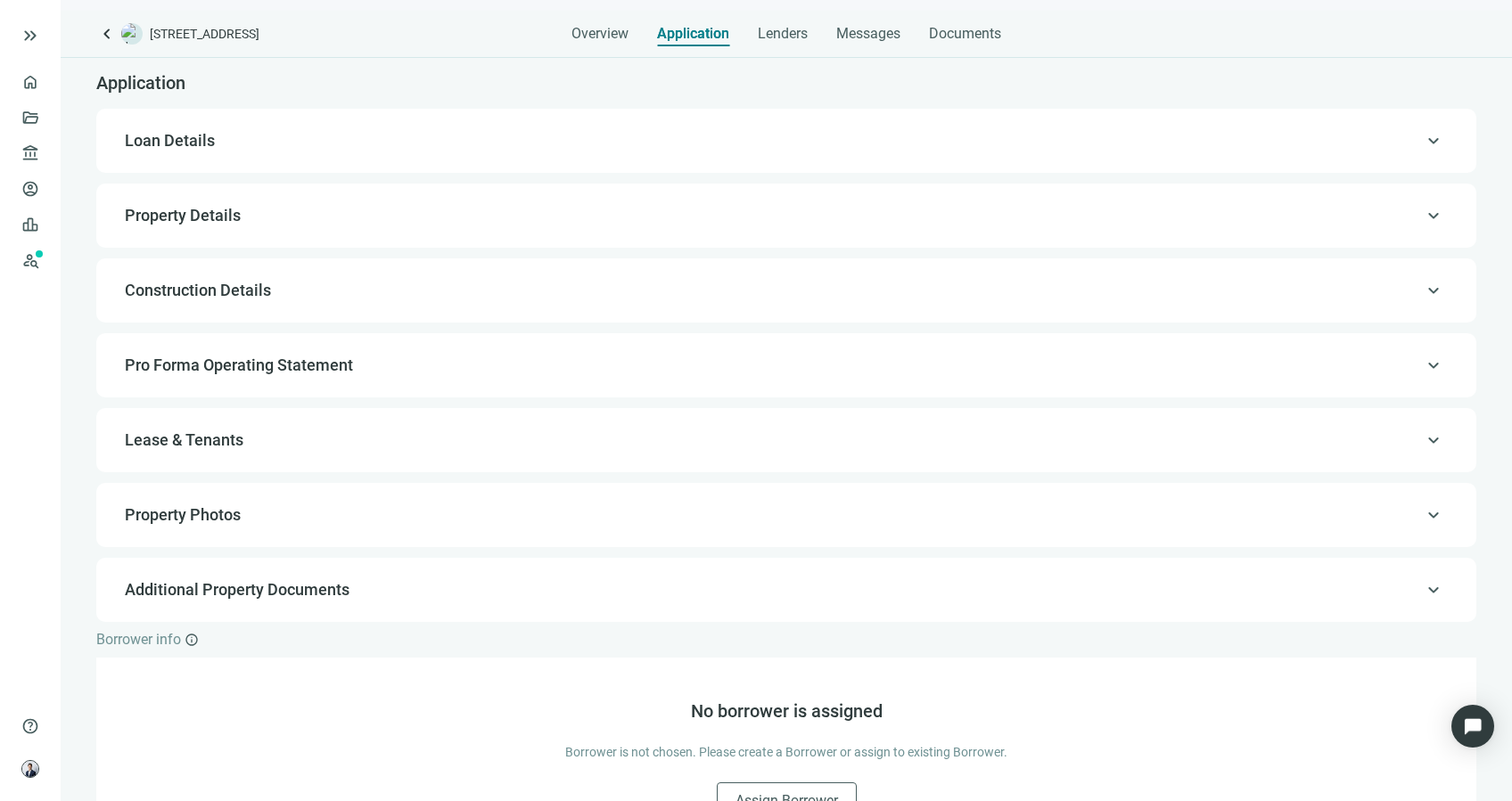
click at [315, 142] on span "Loan Details" at bounding box center [785, 141] width 1320 height 21
type input "**********"
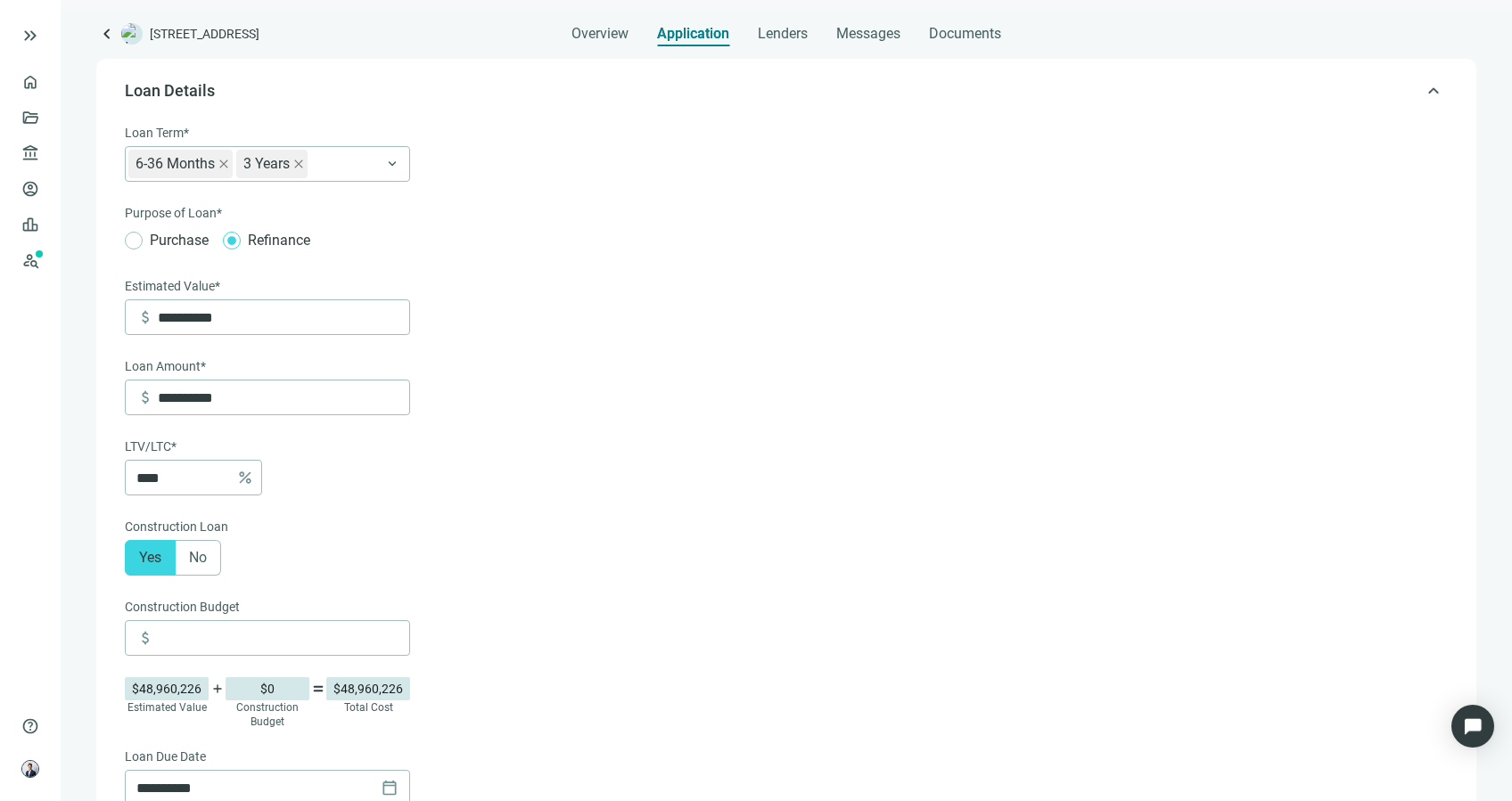
scroll to position [52, 0]
click at [593, 43] on div "Overview" at bounding box center [600, 29] width 57 height 36
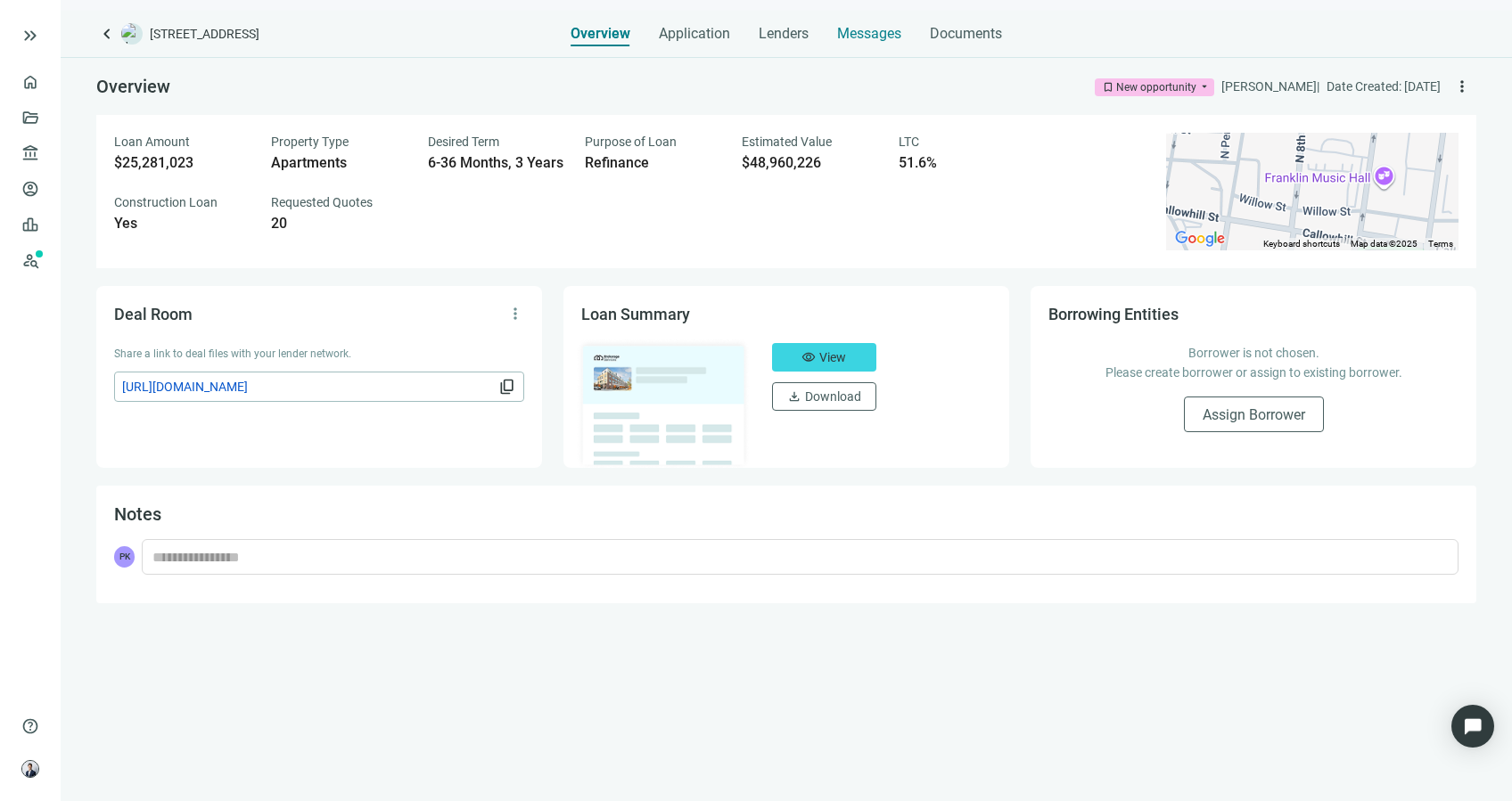
click at [853, 36] on span "Messages" at bounding box center [868, 33] width 64 height 17
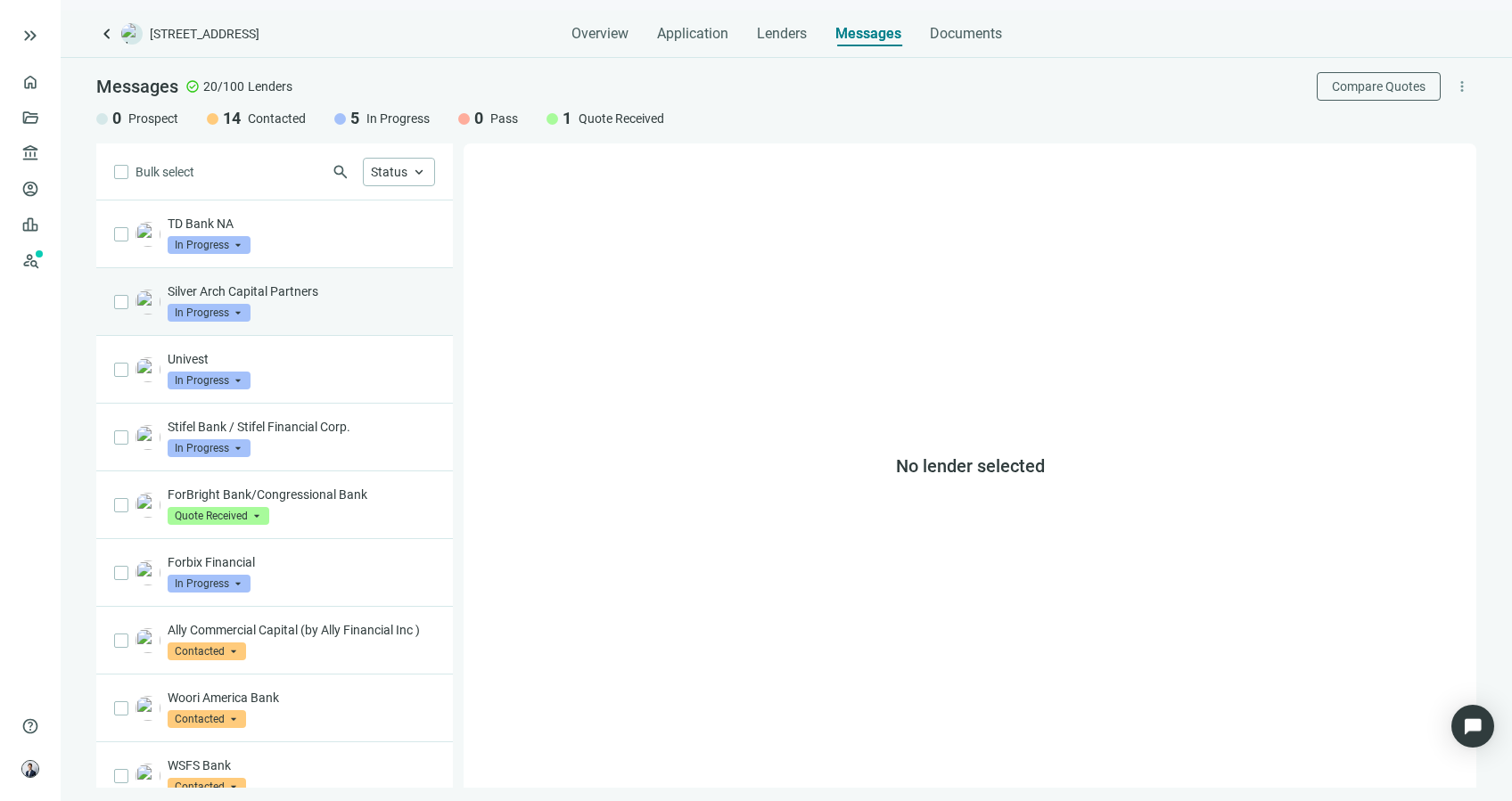
click at [332, 317] on div "Silver Arch Capital Partners In Progress arrow_drop_down" at bounding box center [301, 302] width 267 height 39
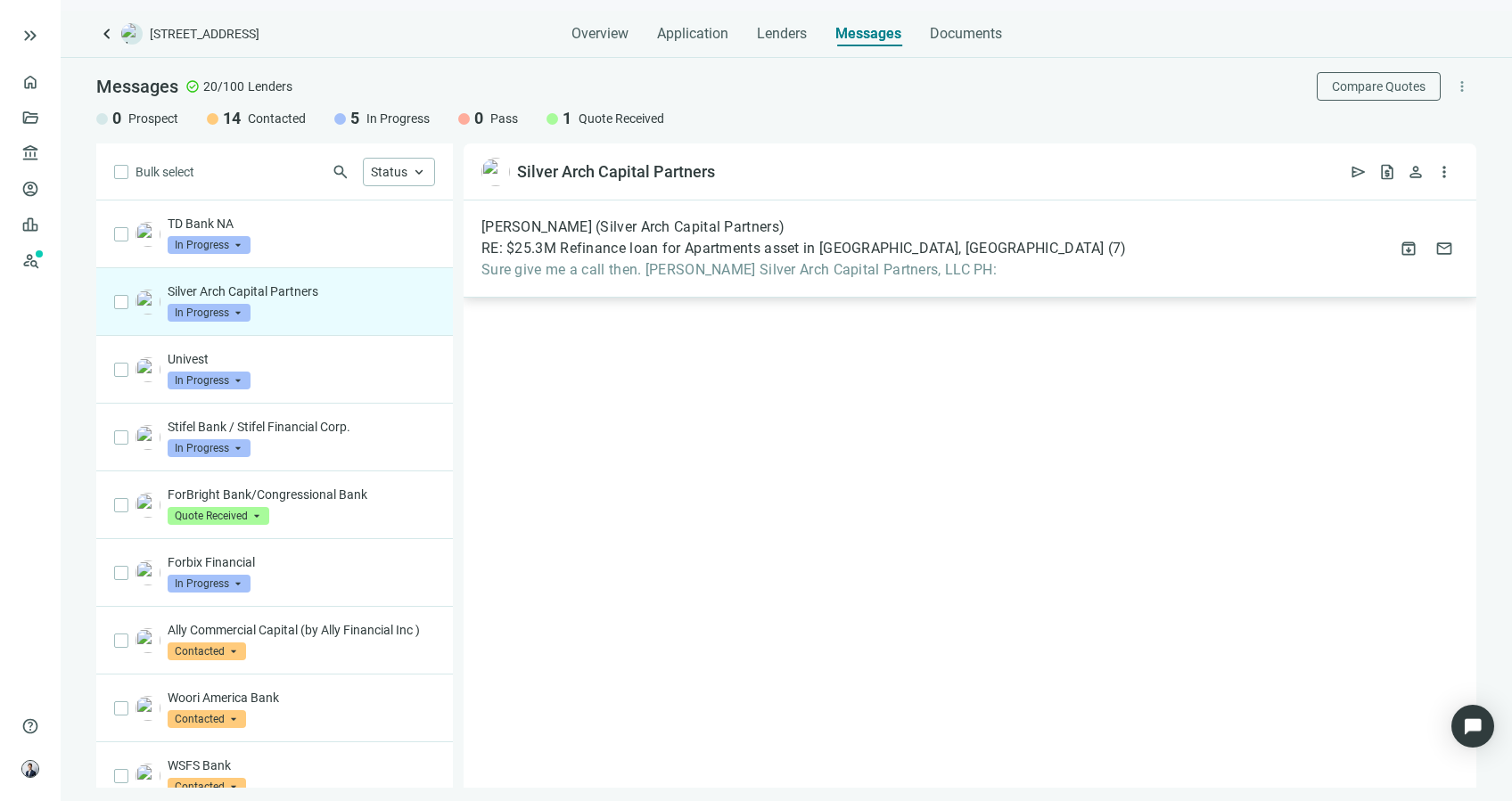
click at [794, 238] on div "Jon Weiner (Silver Arch Capital Partners) RE: $25.3M Refinance loan for Apartme…" at bounding box center [803, 248] width 645 height 60
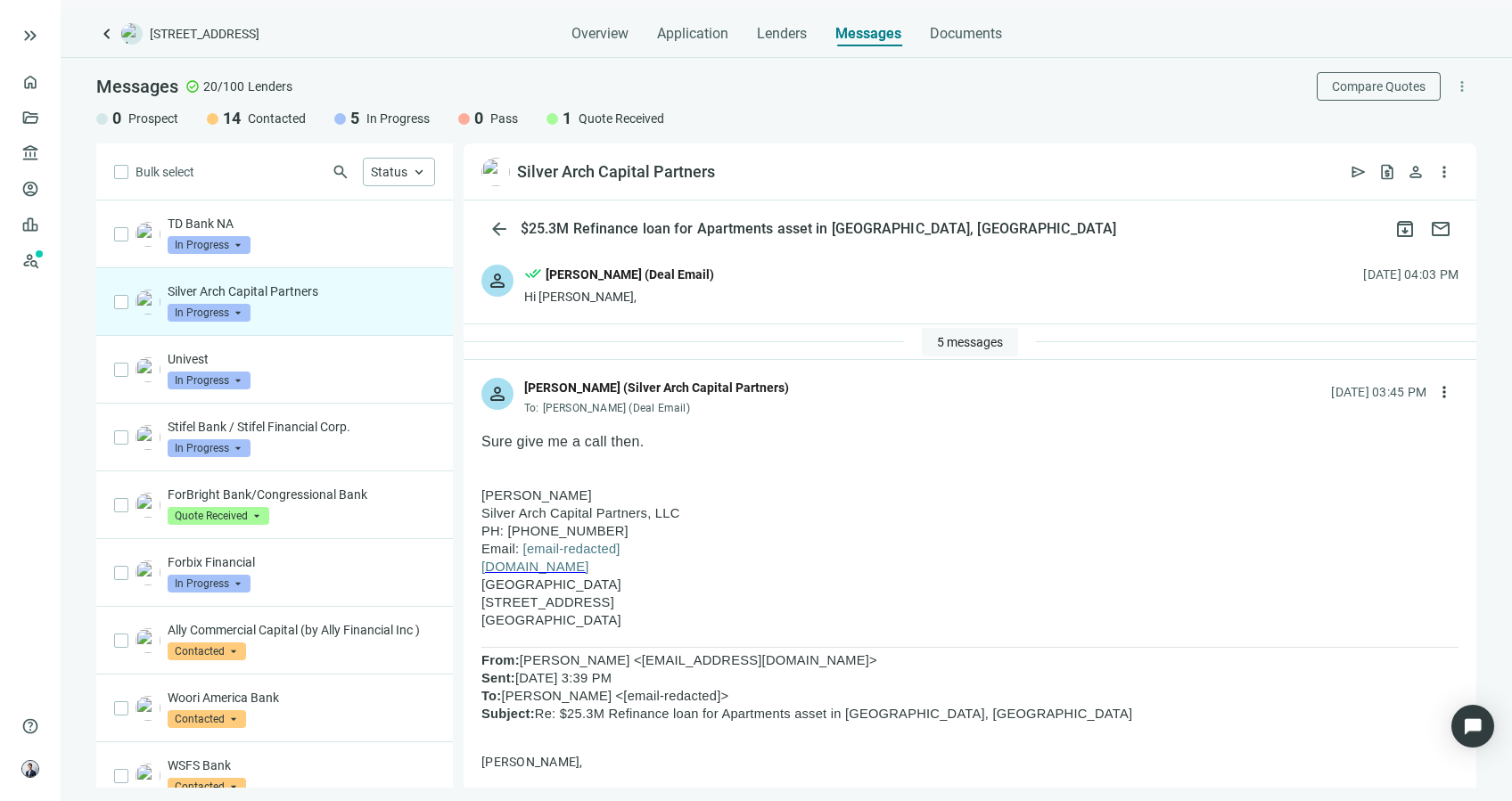
click at [936, 347] on span "5 messages" at bounding box center [969, 341] width 66 height 14
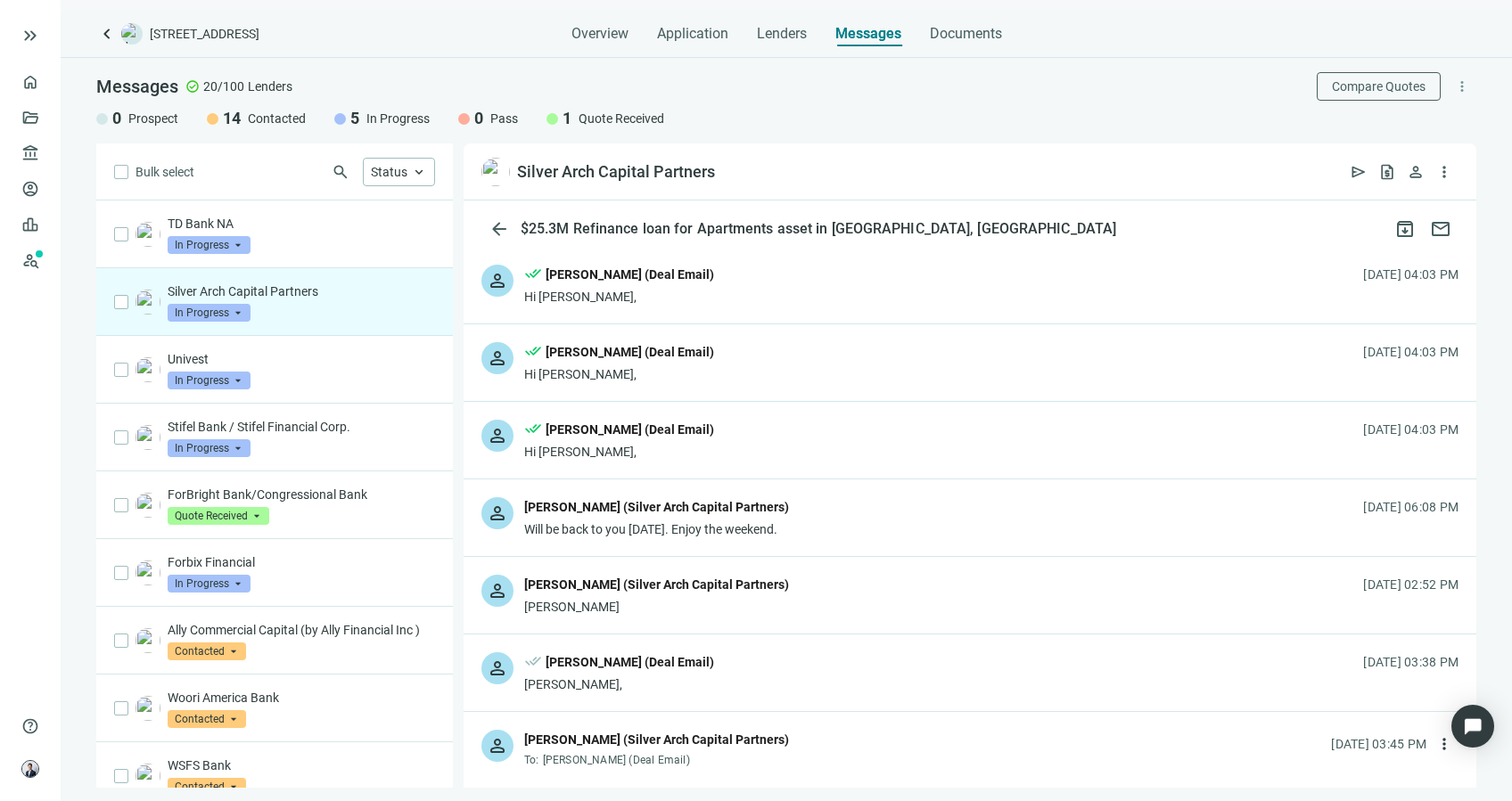
click at [762, 671] on div "person done_all Patrick Kernan (Deal Email) Jon, 10.13.2025, 03:38 PM" at bounding box center [970, 672] width 1012 height 77
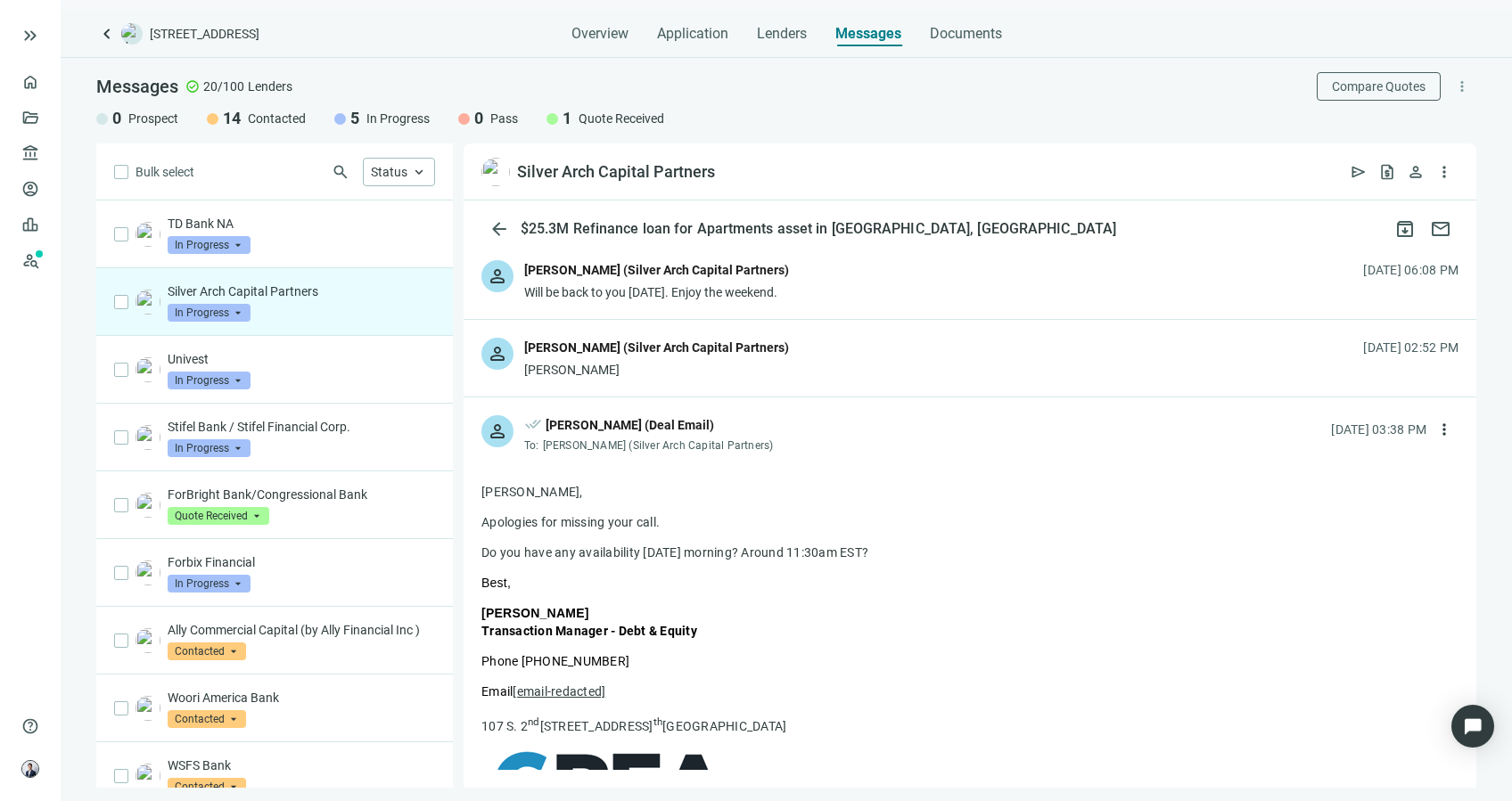
scroll to position [118, 0]
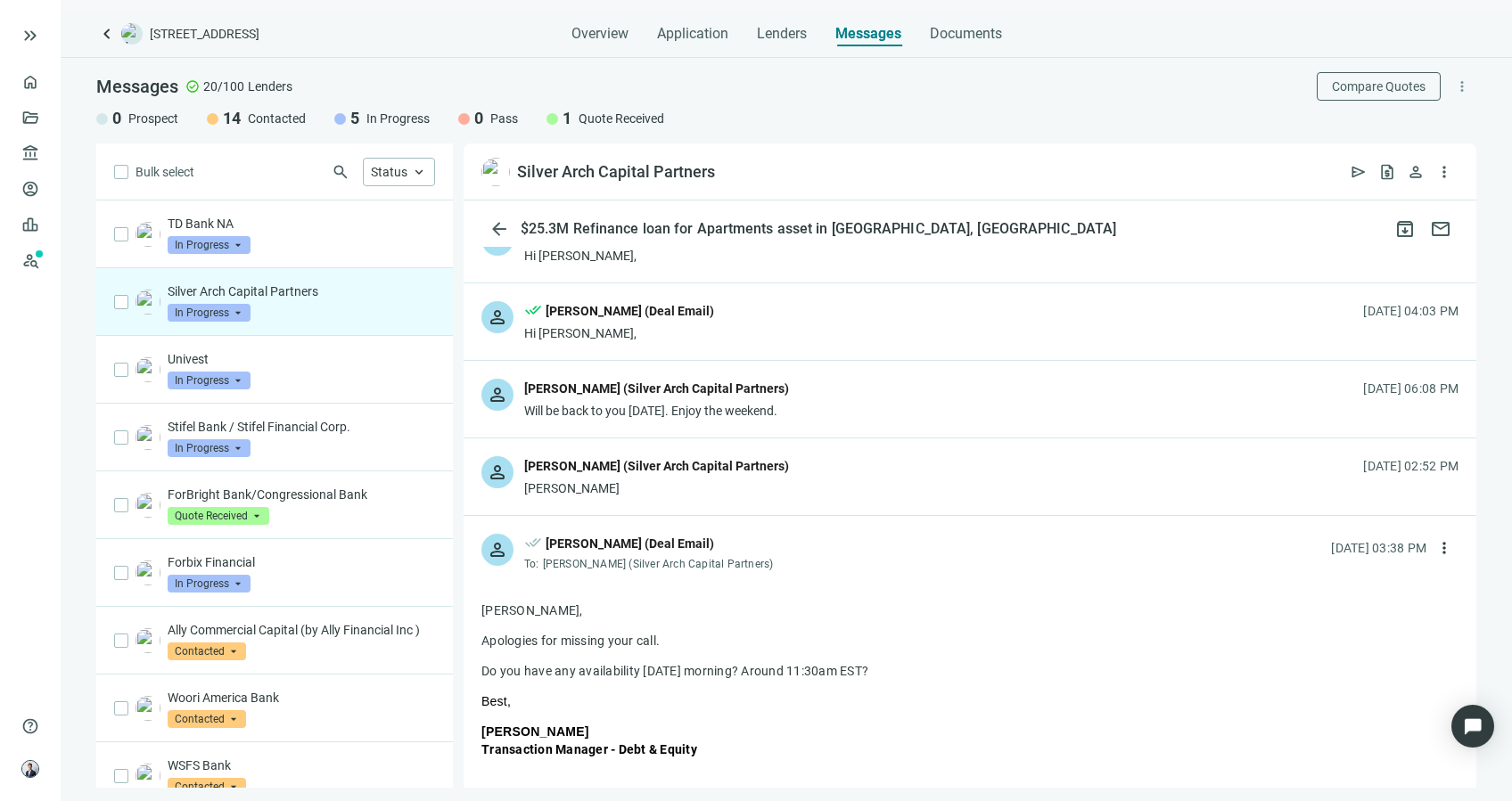
click at [710, 535] on div "done_all Patrick Kernan (Deal Email)" at bounding box center [651, 545] width 254 height 23
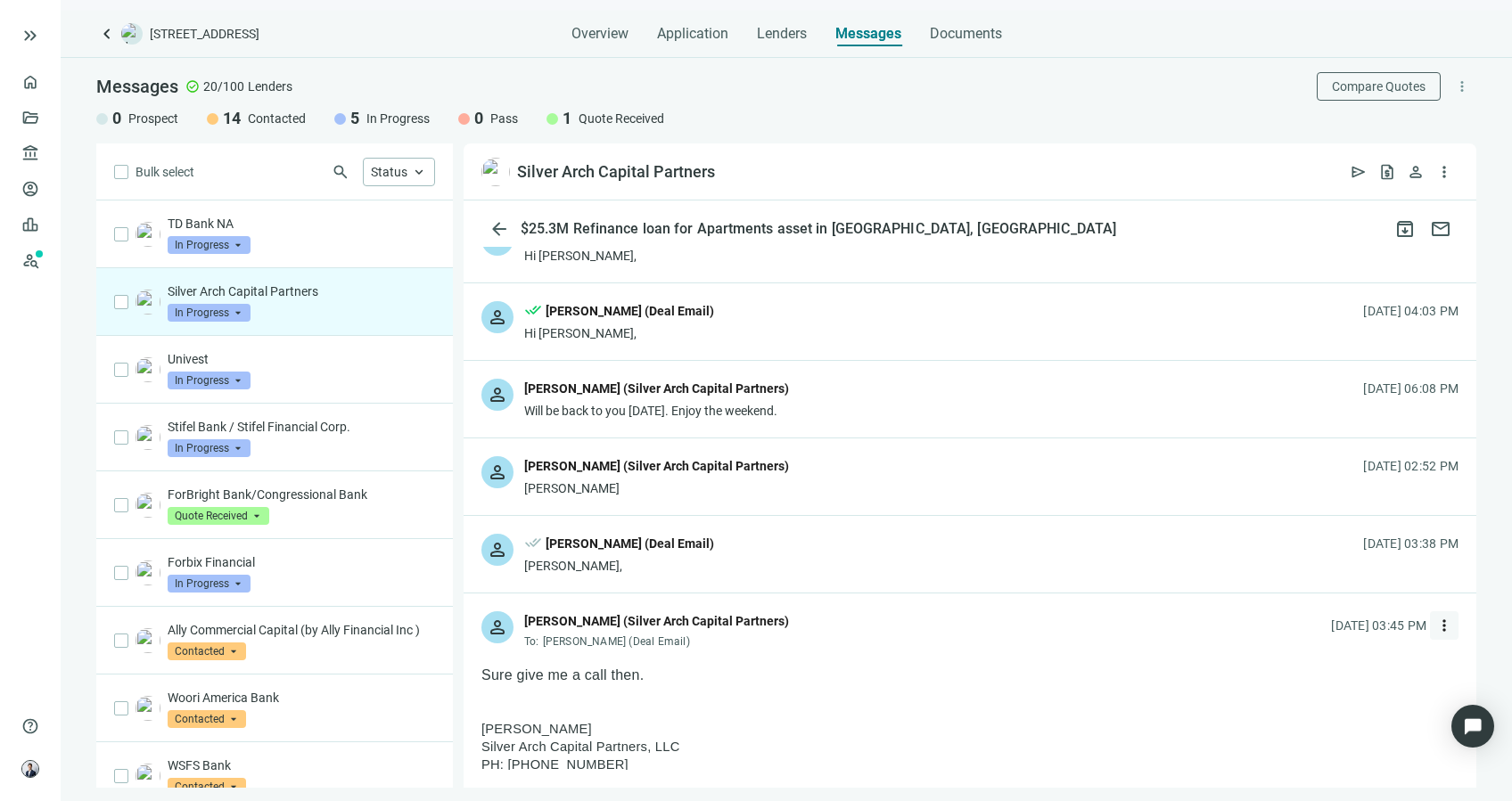
click at [1435, 627] on span "more_vert" at bounding box center [1444, 625] width 18 height 18
click at [1380, 662] on div "reply Reply" at bounding box center [1345, 665] width 189 height 32
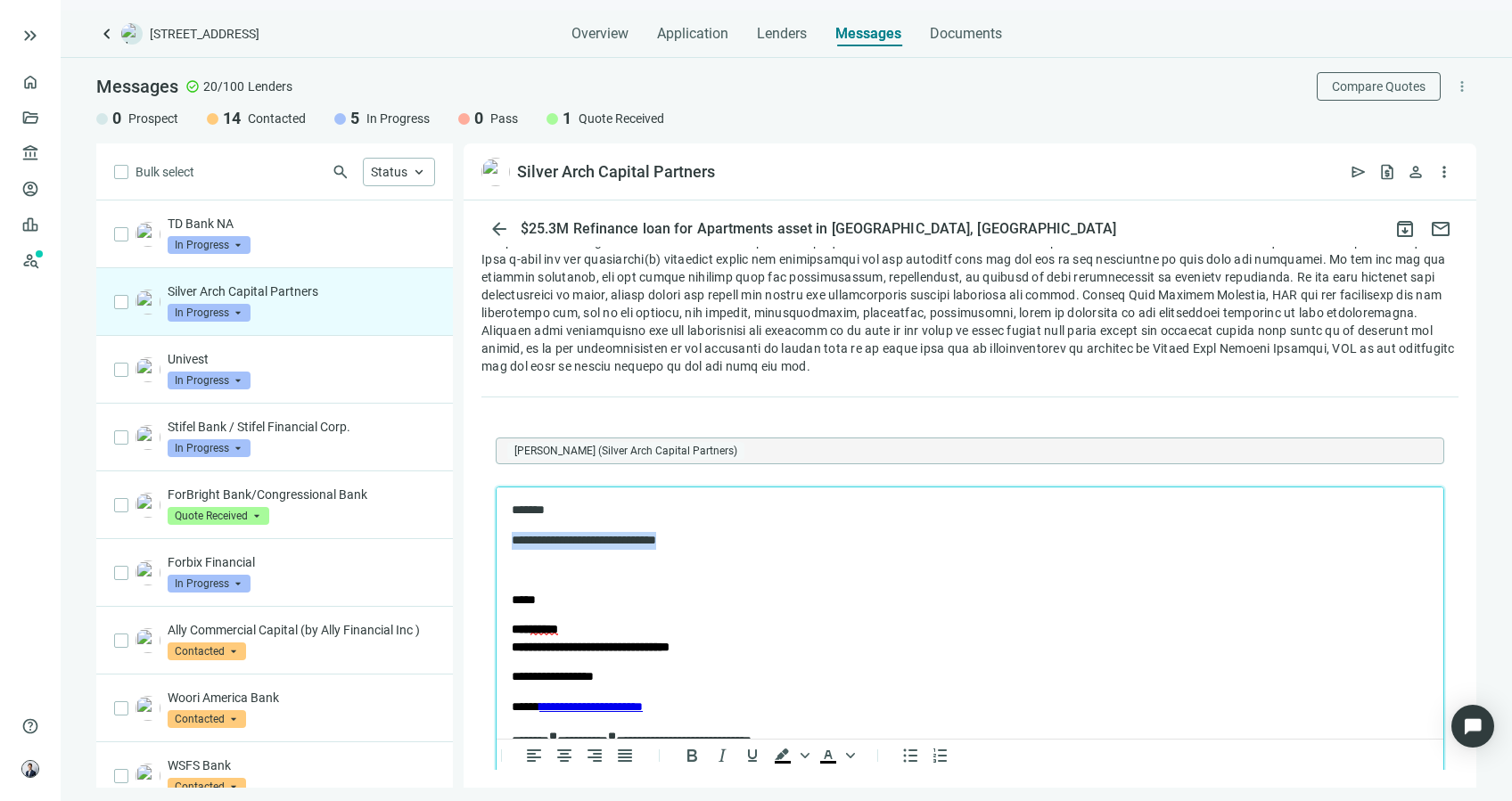
drag, startPoint x: 622, startPoint y: 536, endPoint x: 510, endPoint y: 523, distance: 112.8
click at [511, 523] on body "**********" at bounding box center [970, 721] width 918 height 442
click at [682, 537] on span "***" at bounding box center [675, 538] width 13 height 12
click at [790, 622] on div "jump" at bounding box center [798, 621] width 76 height 21
click at [949, 531] on p "**********" at bounding box center [952, 539] width 881 height 18
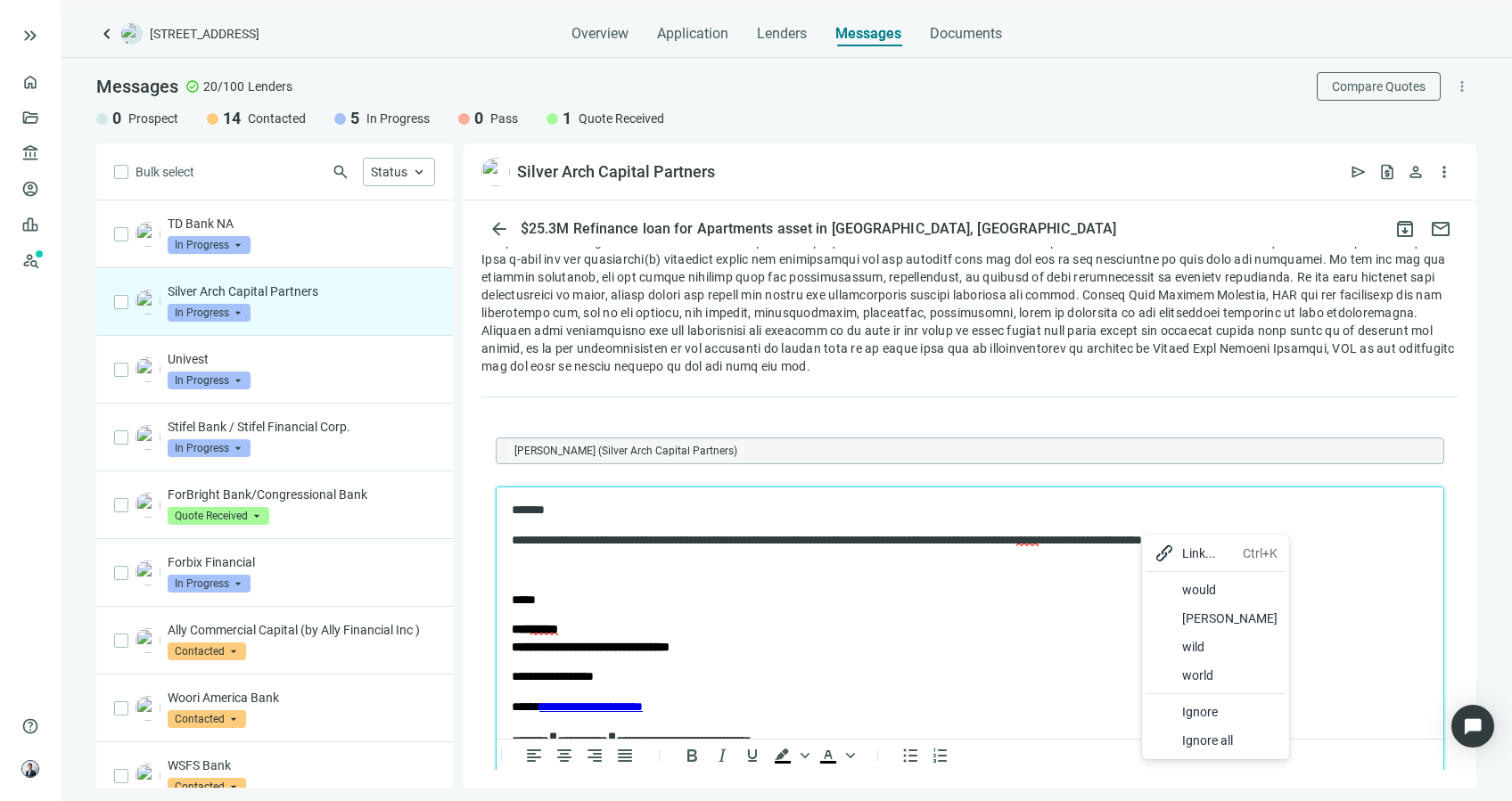
click at [1205, 582] on div "would" at bounding box center [1229, 589] width 95 height 21
click at [1336, 536] on p "**********" at bounding box center [952, 539] width 881 height 18
click at [763, 572] on p "Rich Text Area. Press ALT-0 for help." at bounding box center [970, 569] width 916 height 18
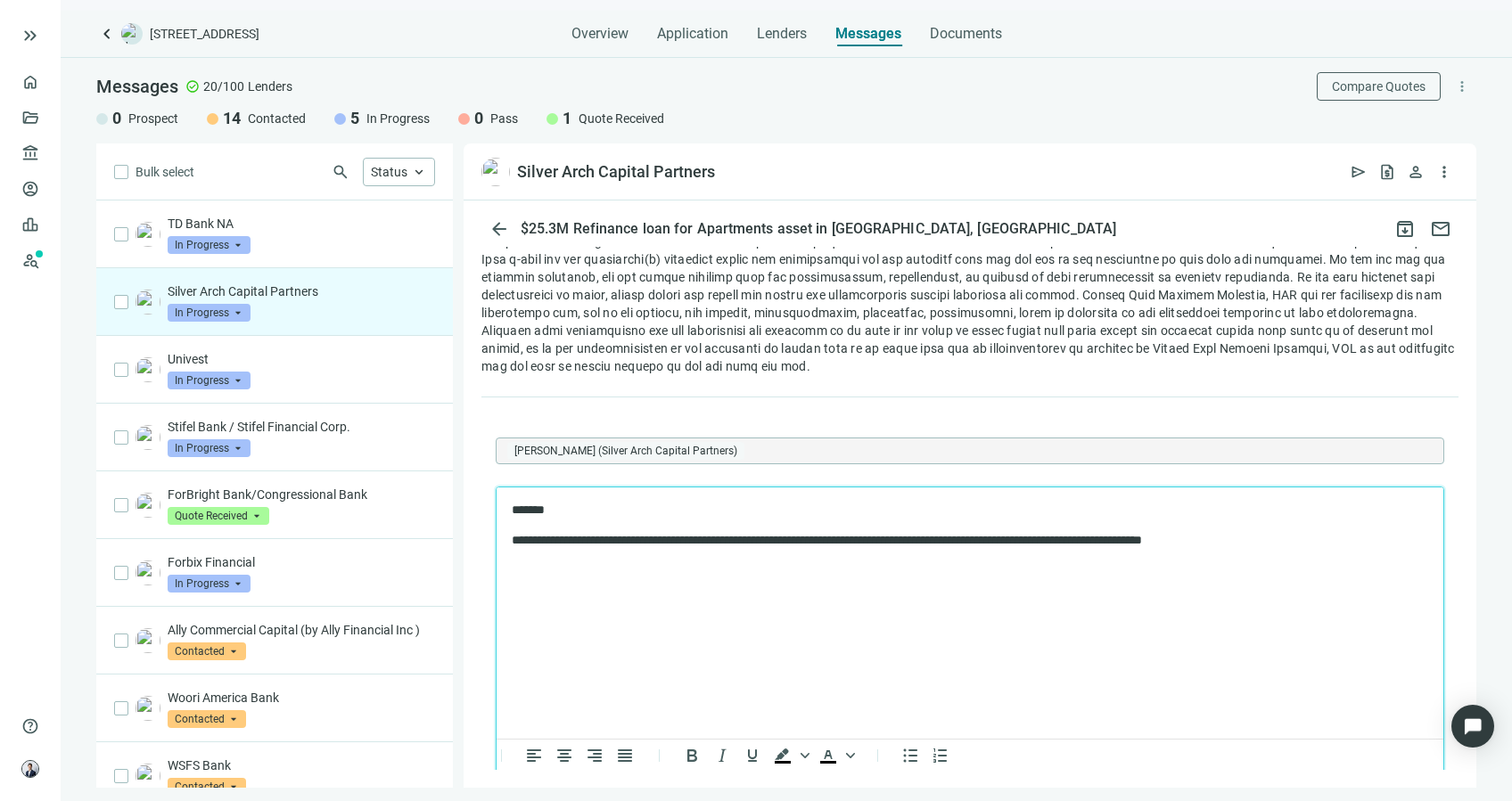
click at [609, 592] on p "Rich Text Area. Press ALT-0 for help." at bounding box center [970, 599] width 916 height 18
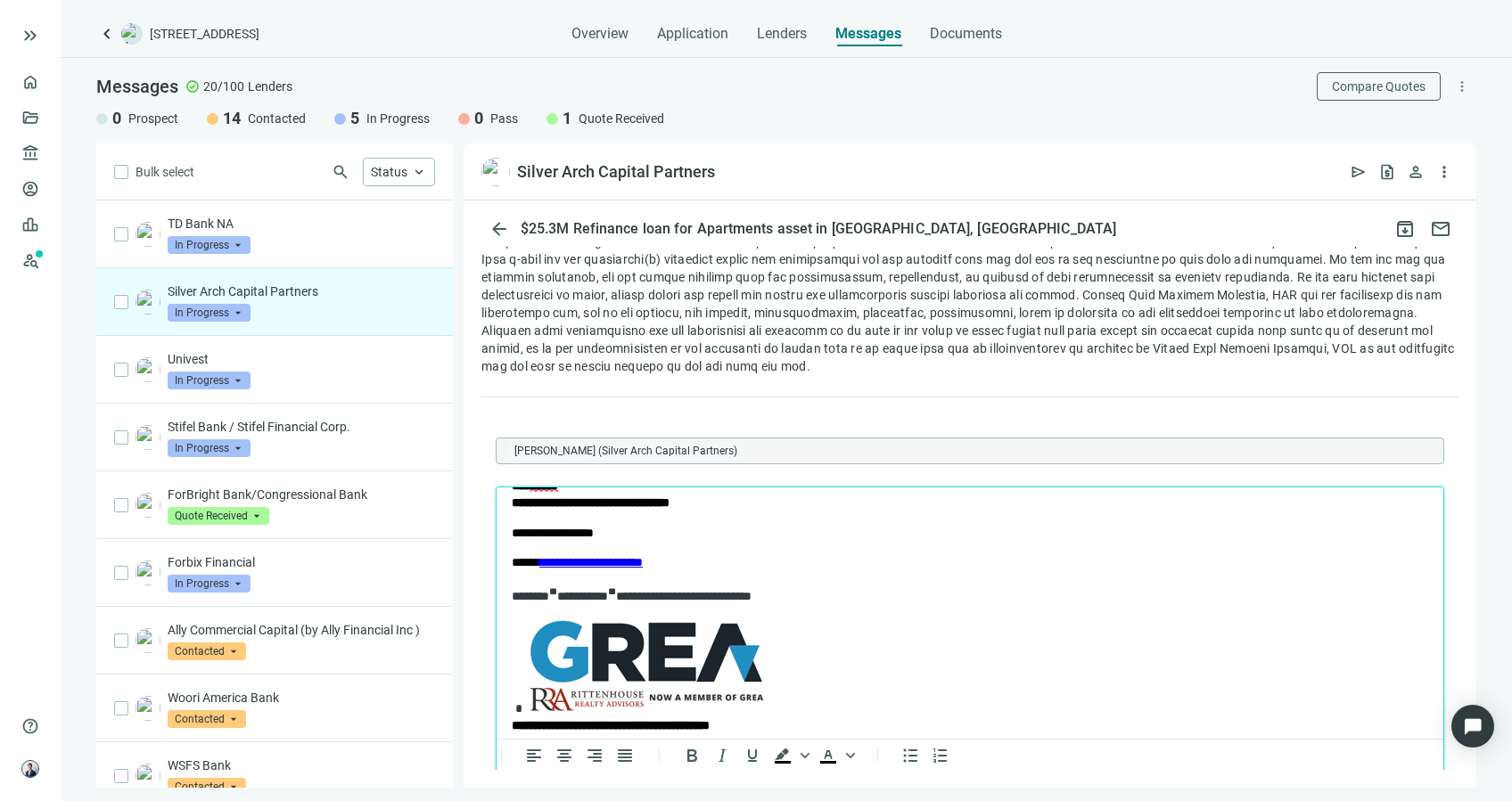
scroll to position [188, 0]
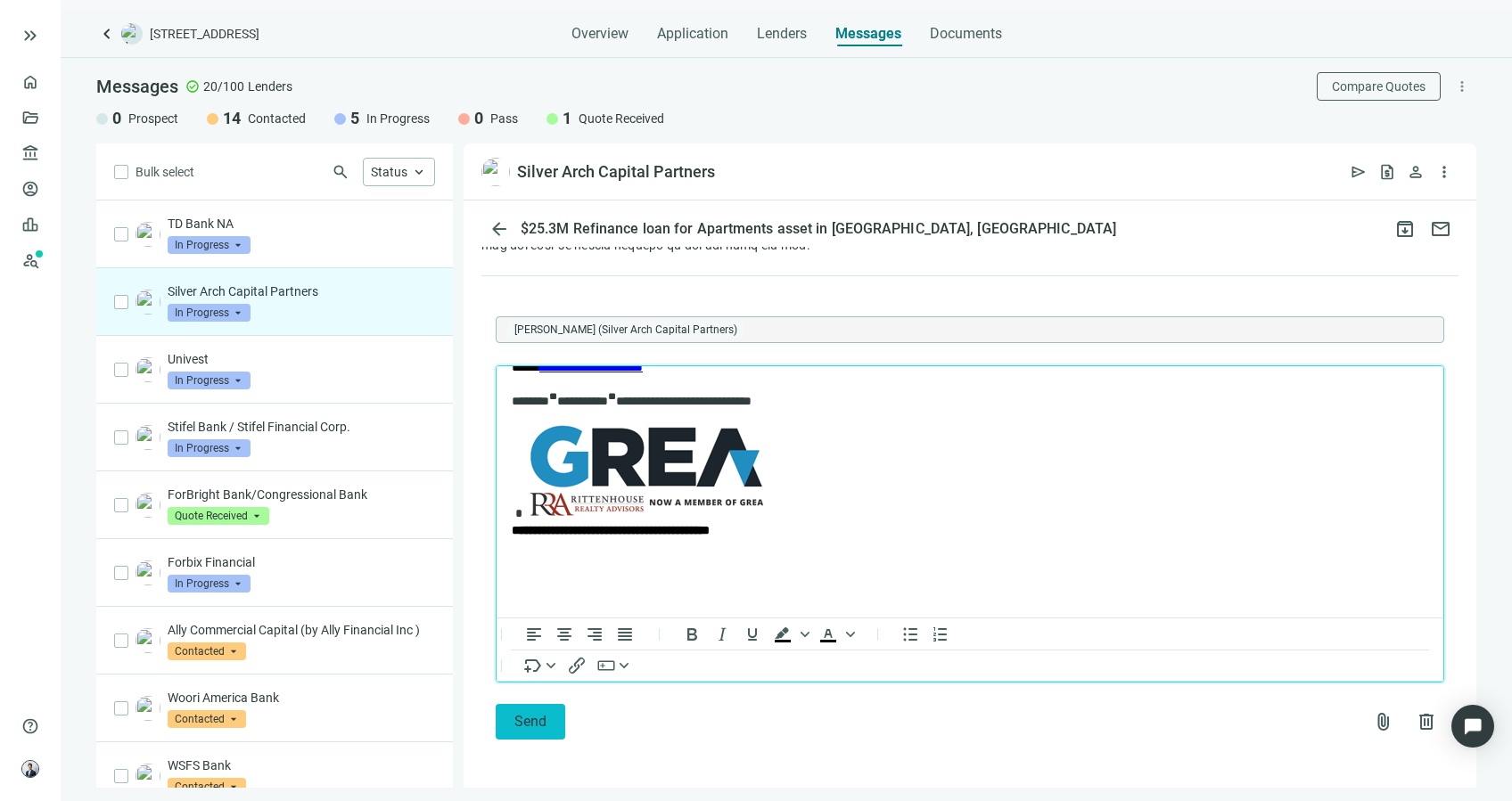
click at [524, 707] on button "Send" at bounding box center [530, 721] width 69 height 36
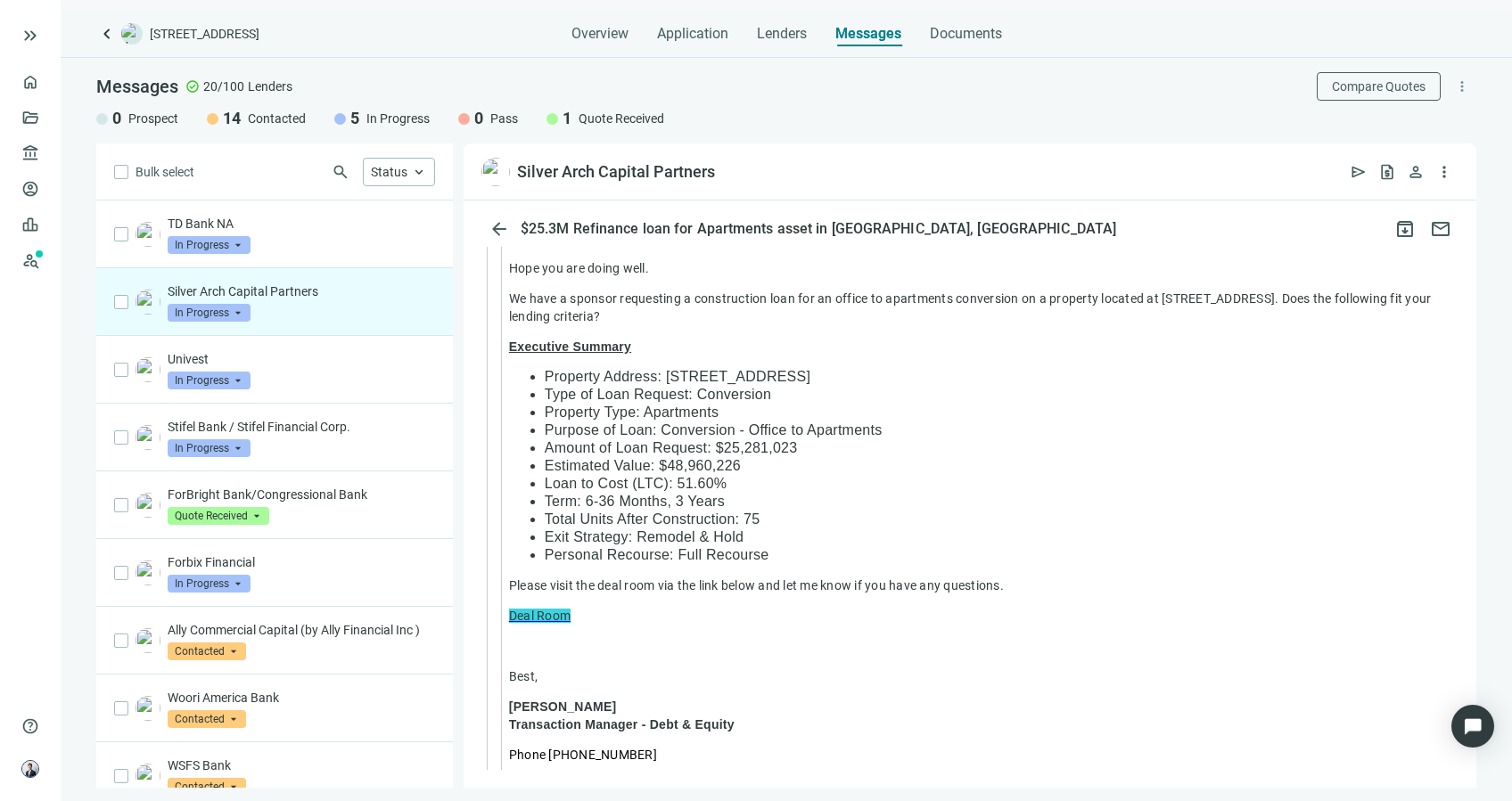
scroll to position [2126, 0]
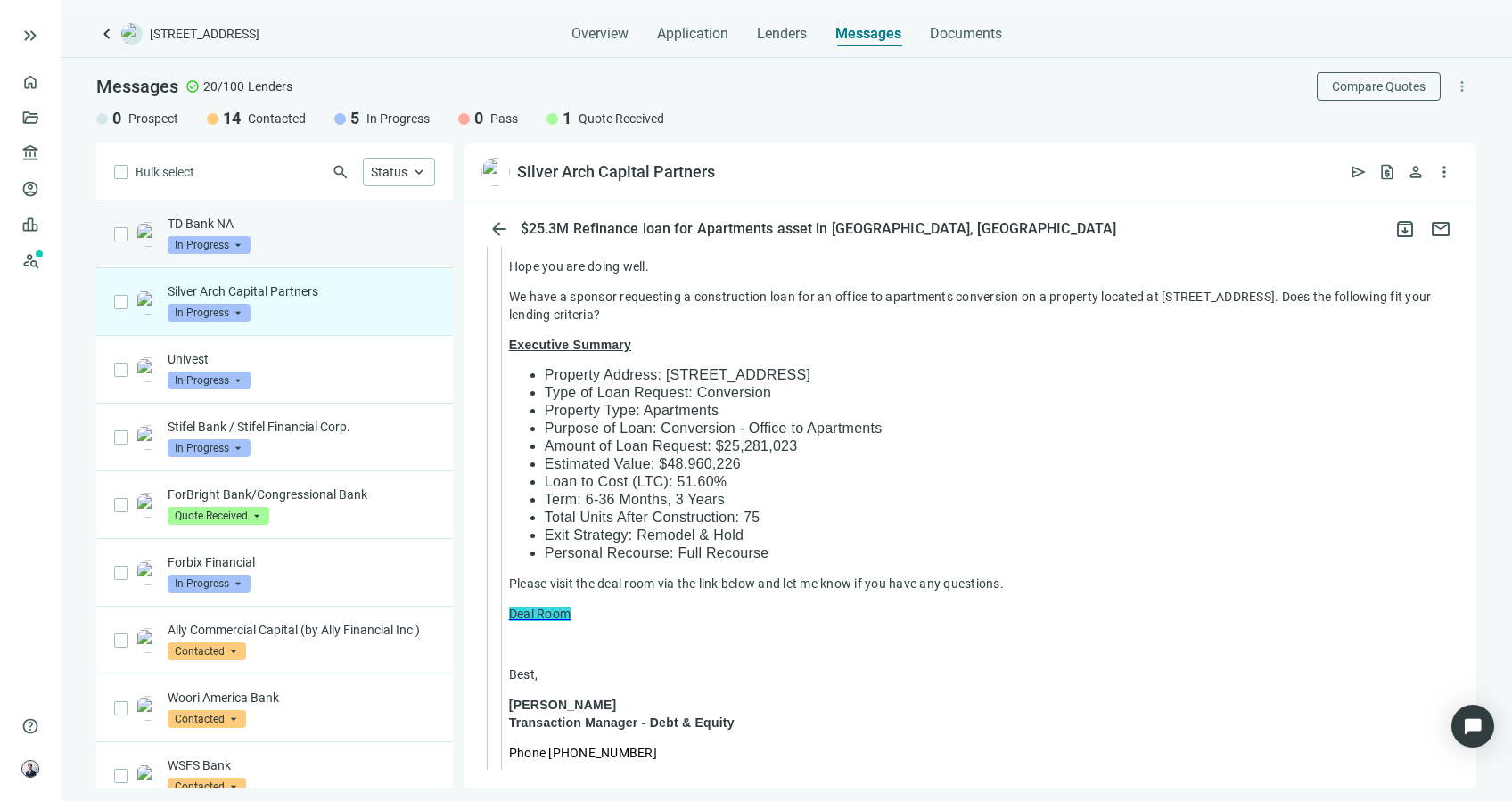
click at [286, 224] on p "TD Bank NA" at bounding box center [301, 223] width 267 height 18
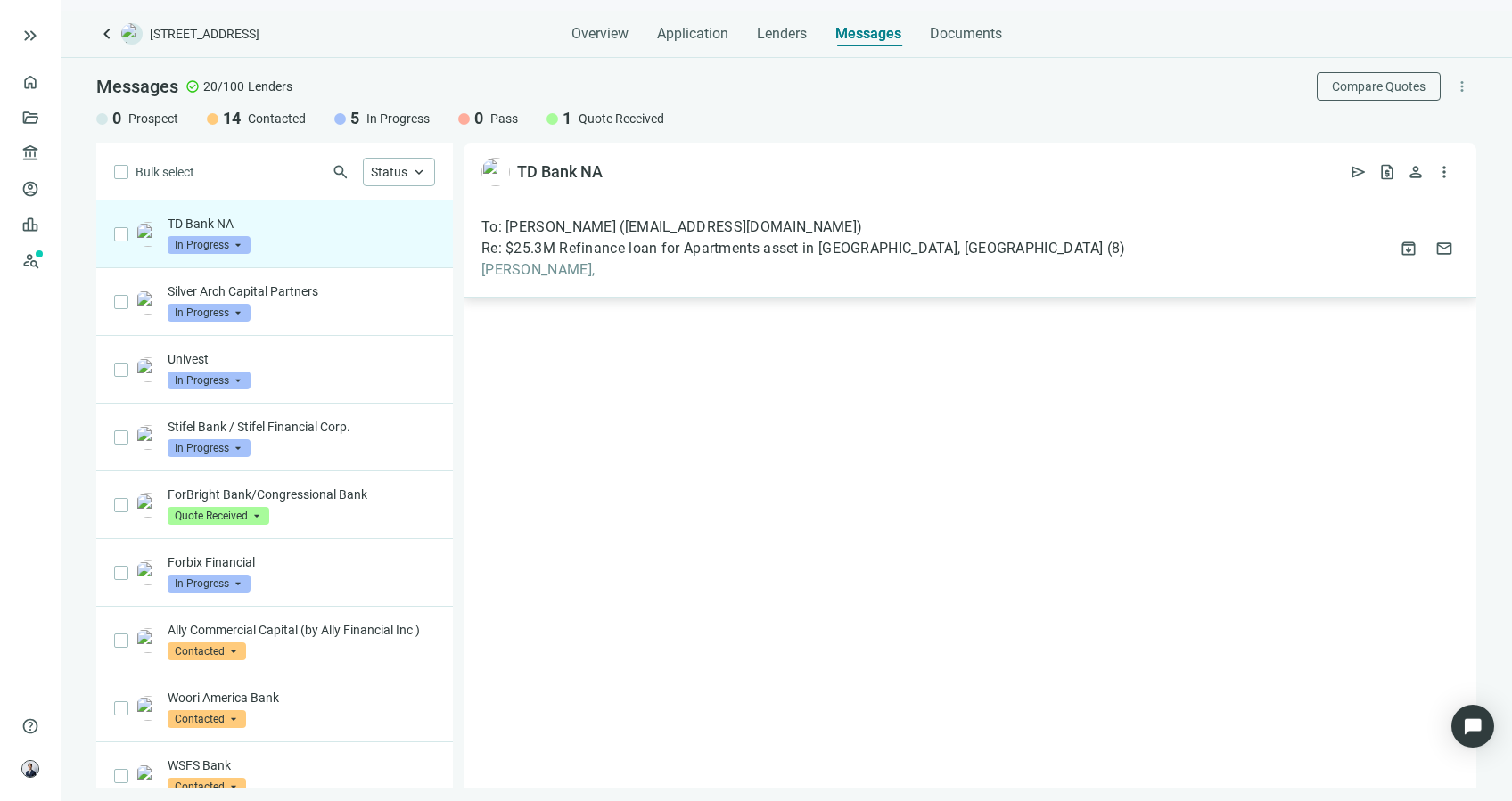
click at [837, 252] on span "Re: $25.3M Refinance loan for Apartments asset in Philadelphia, PA" at bounding box center [792, 248] width 622 height 18
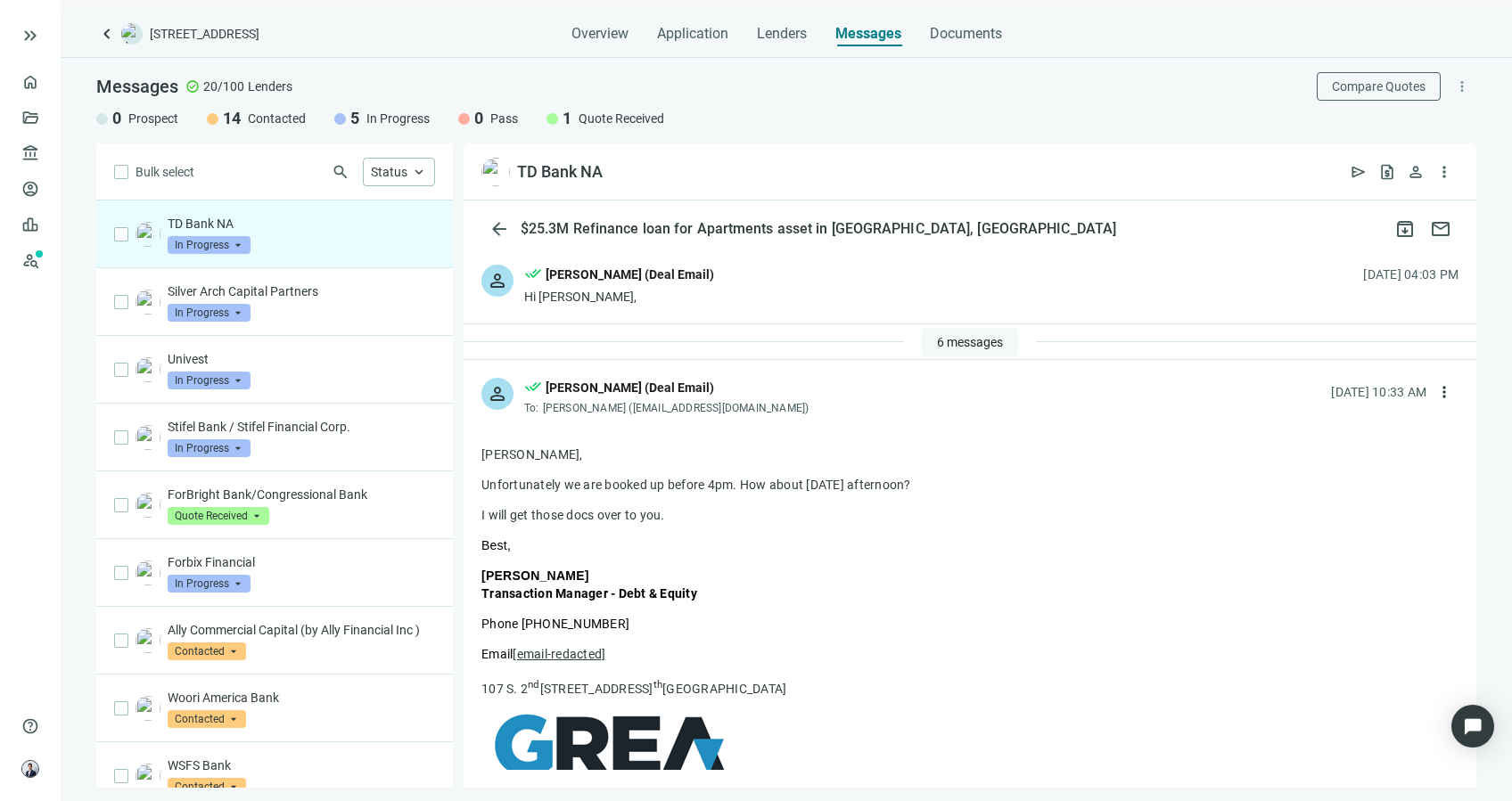
click at [991, 349] on button "6 messages" at bounding box center [970, 341] width 96 height 29
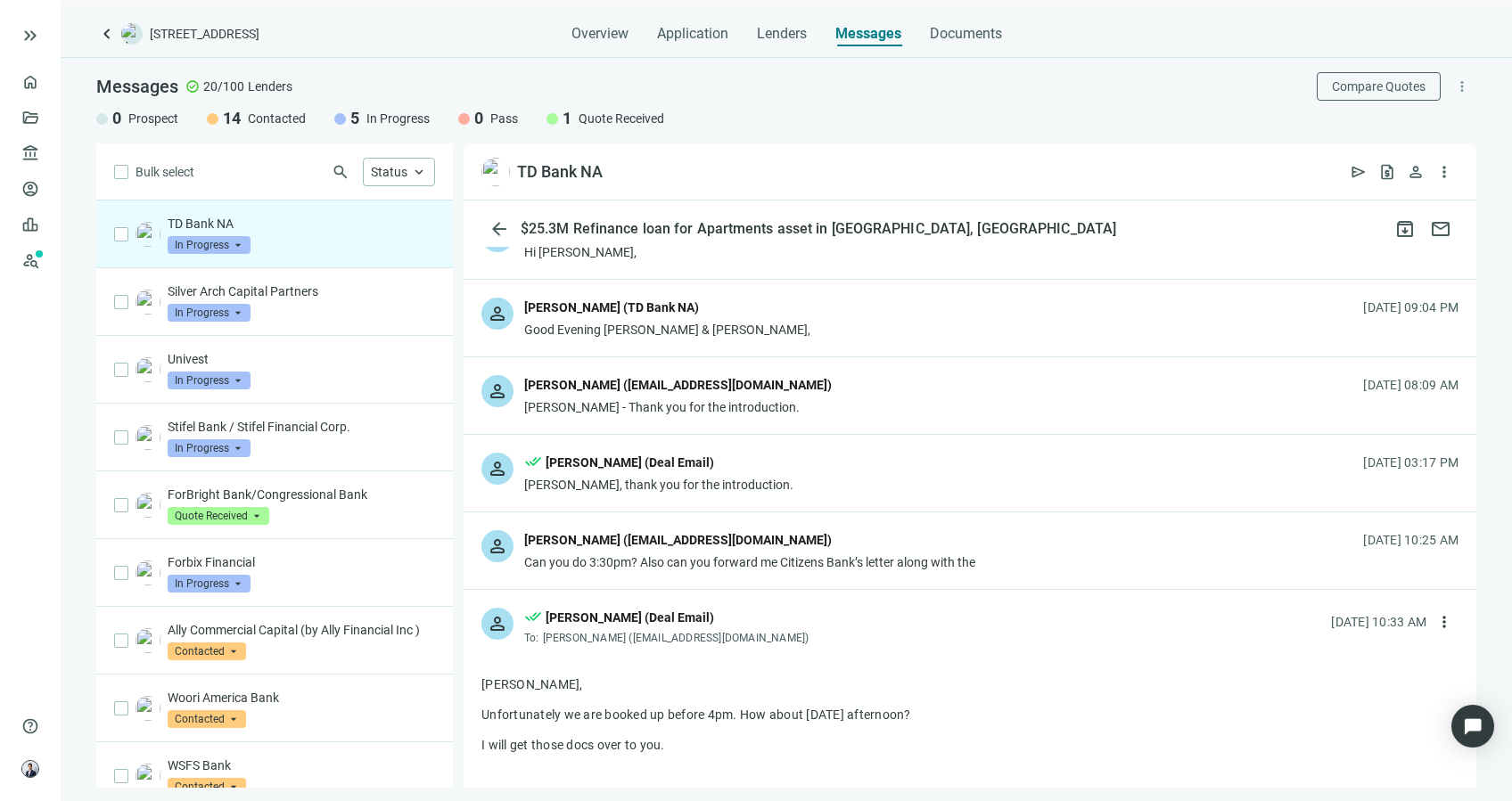
scroll to position [237, 0]
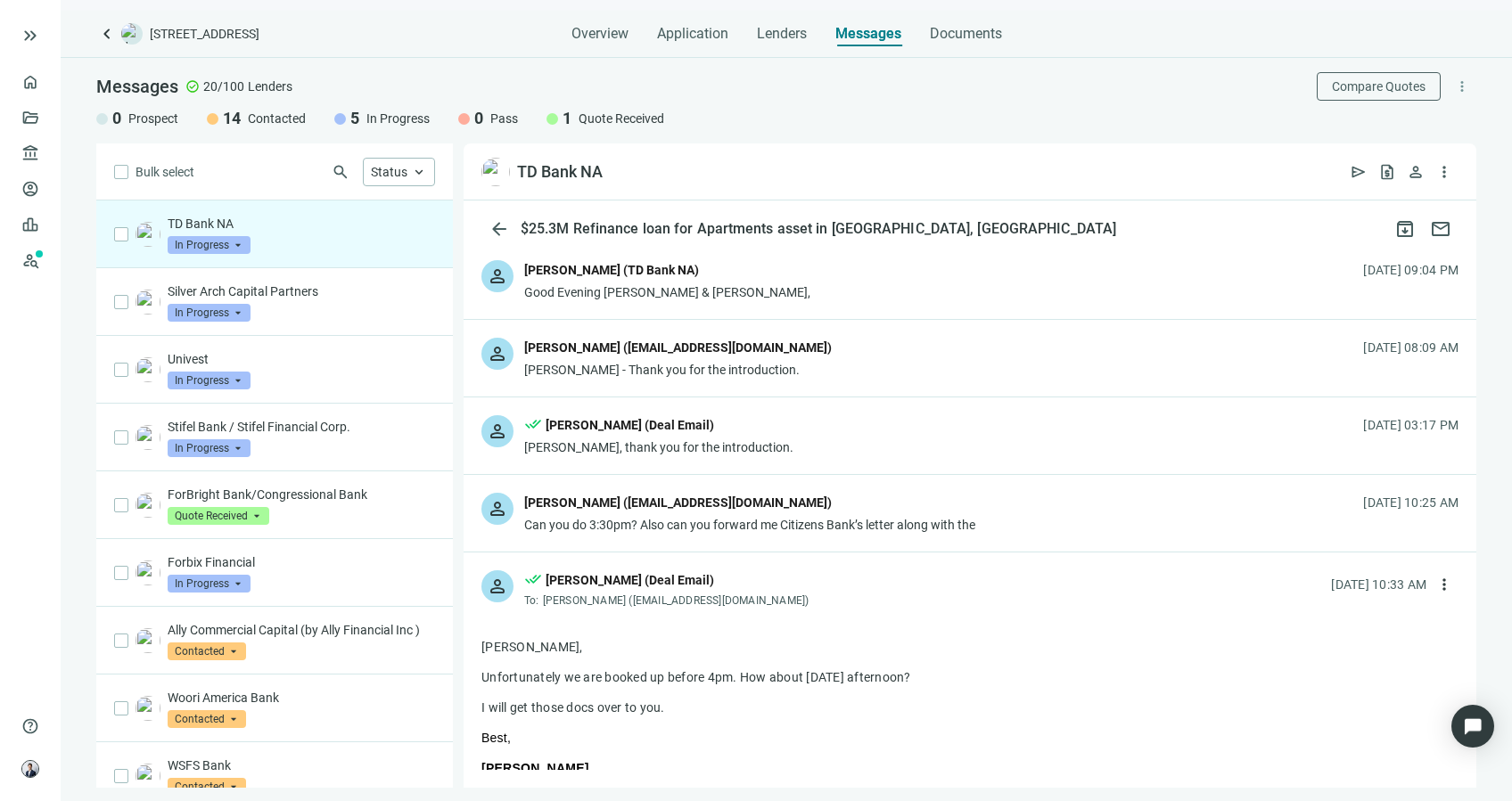
click at [928, 522] on div "Can you do 3:30pm? Also can you forward me Citizens Bank’s letter along with the" at bounding box center [749, 524] width 451 height 18
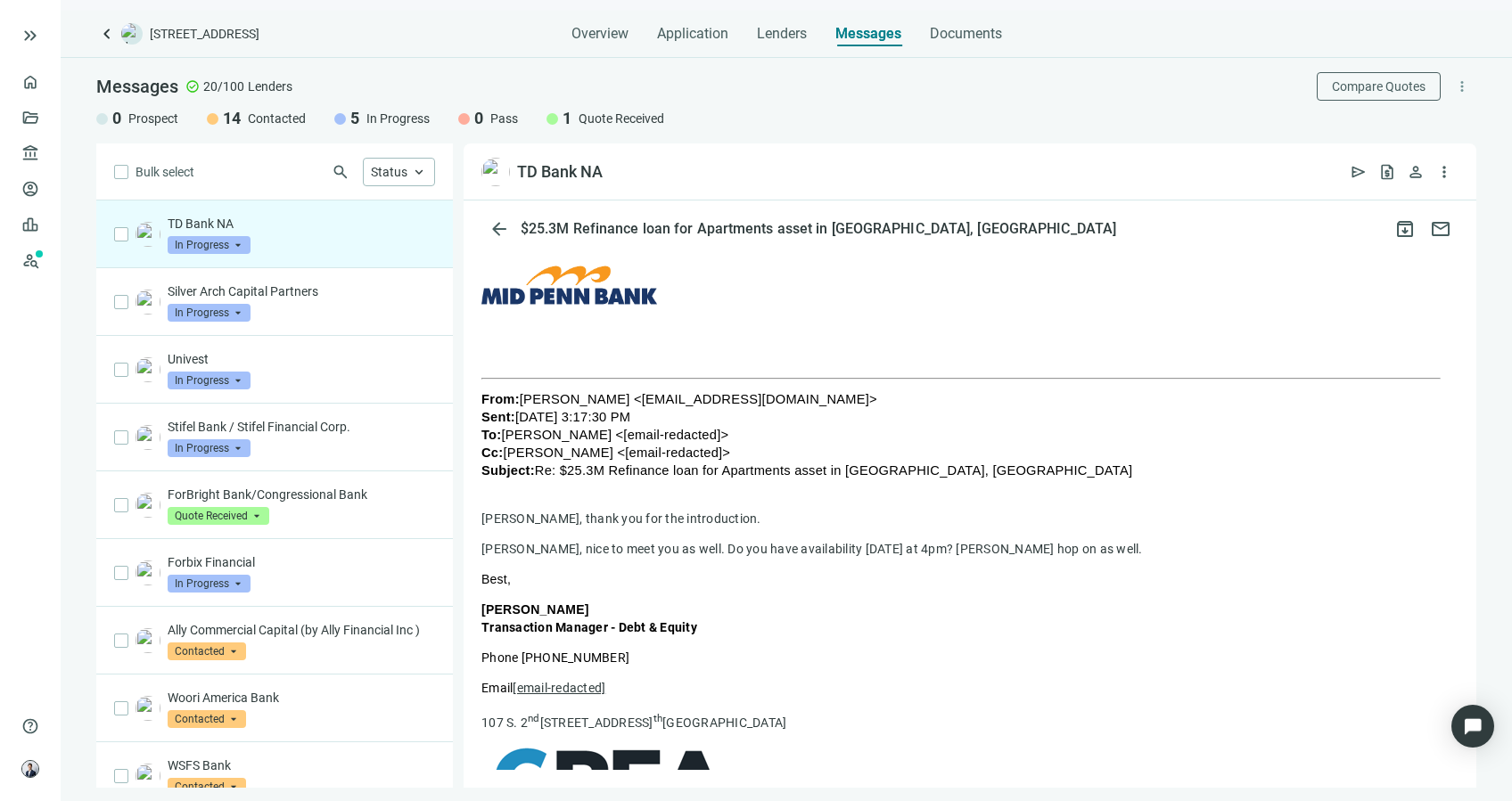
scroll to position [950, 0]
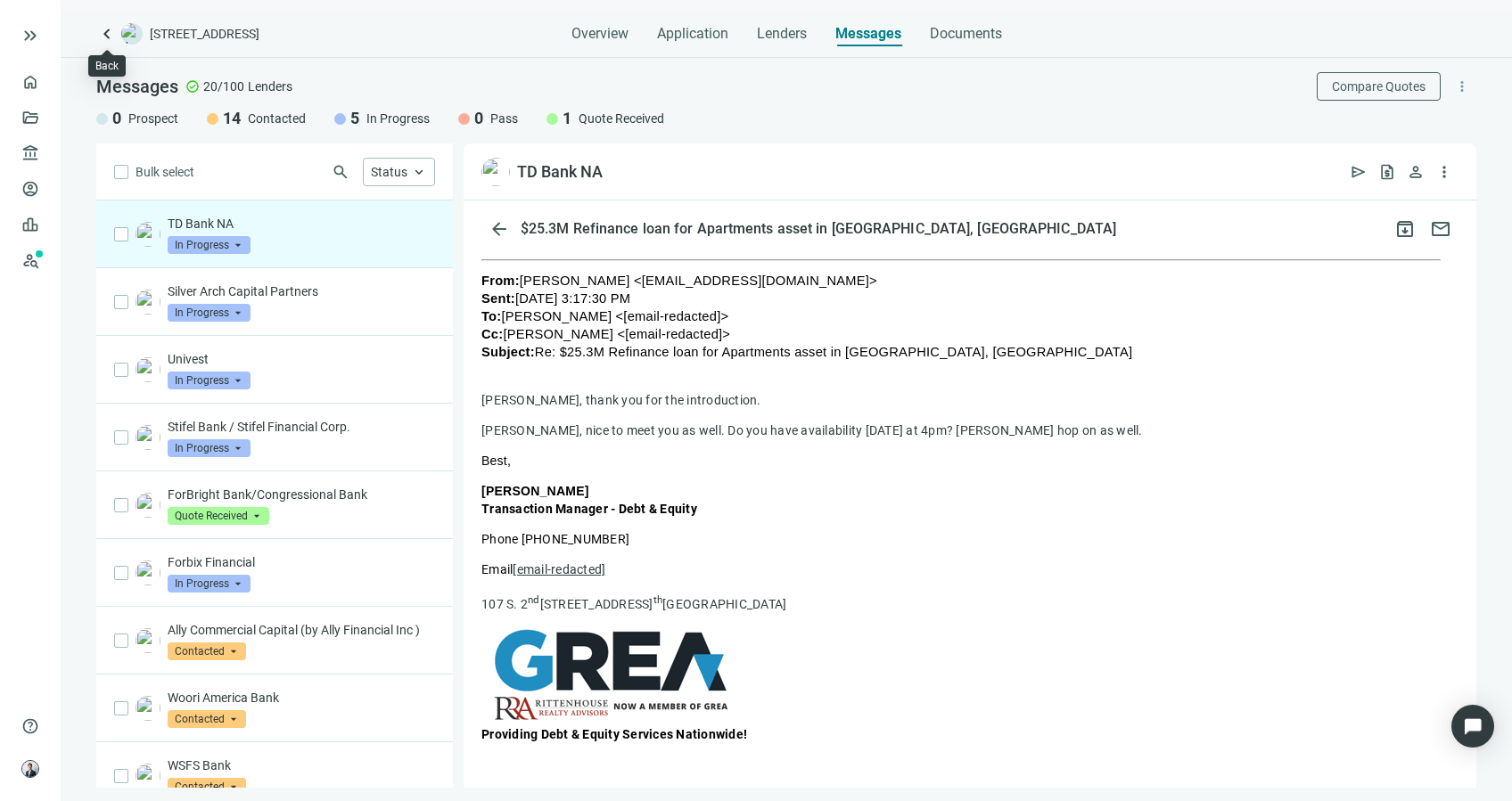
click at [107, 43] on span "keyboard_arrow_left" at bounding box center [106, 33] width 21 height 21
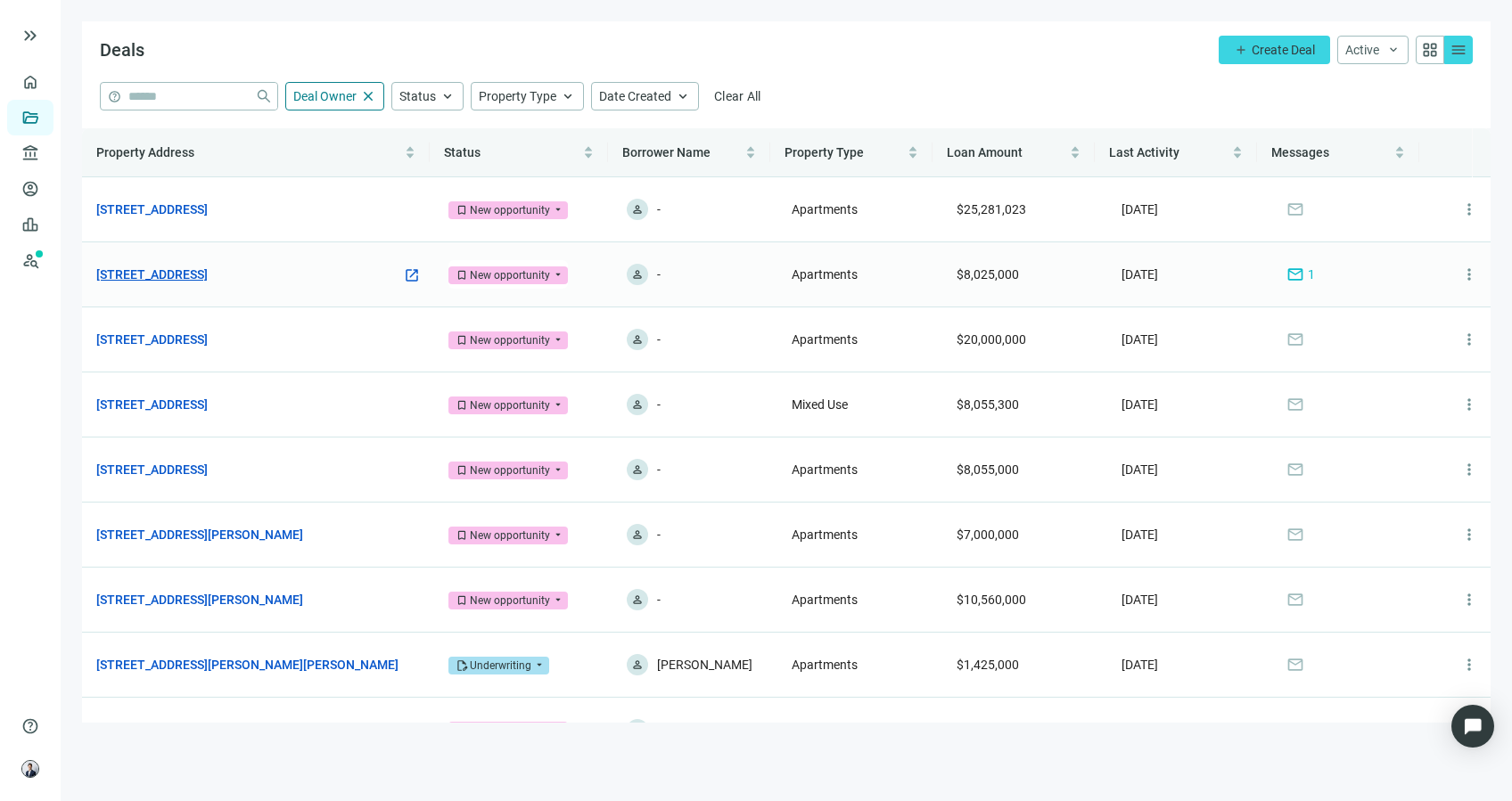
click at [207, 281] on link "[STREET_ADDRESS]" at bounding box center [152, 274] width 111 height 19
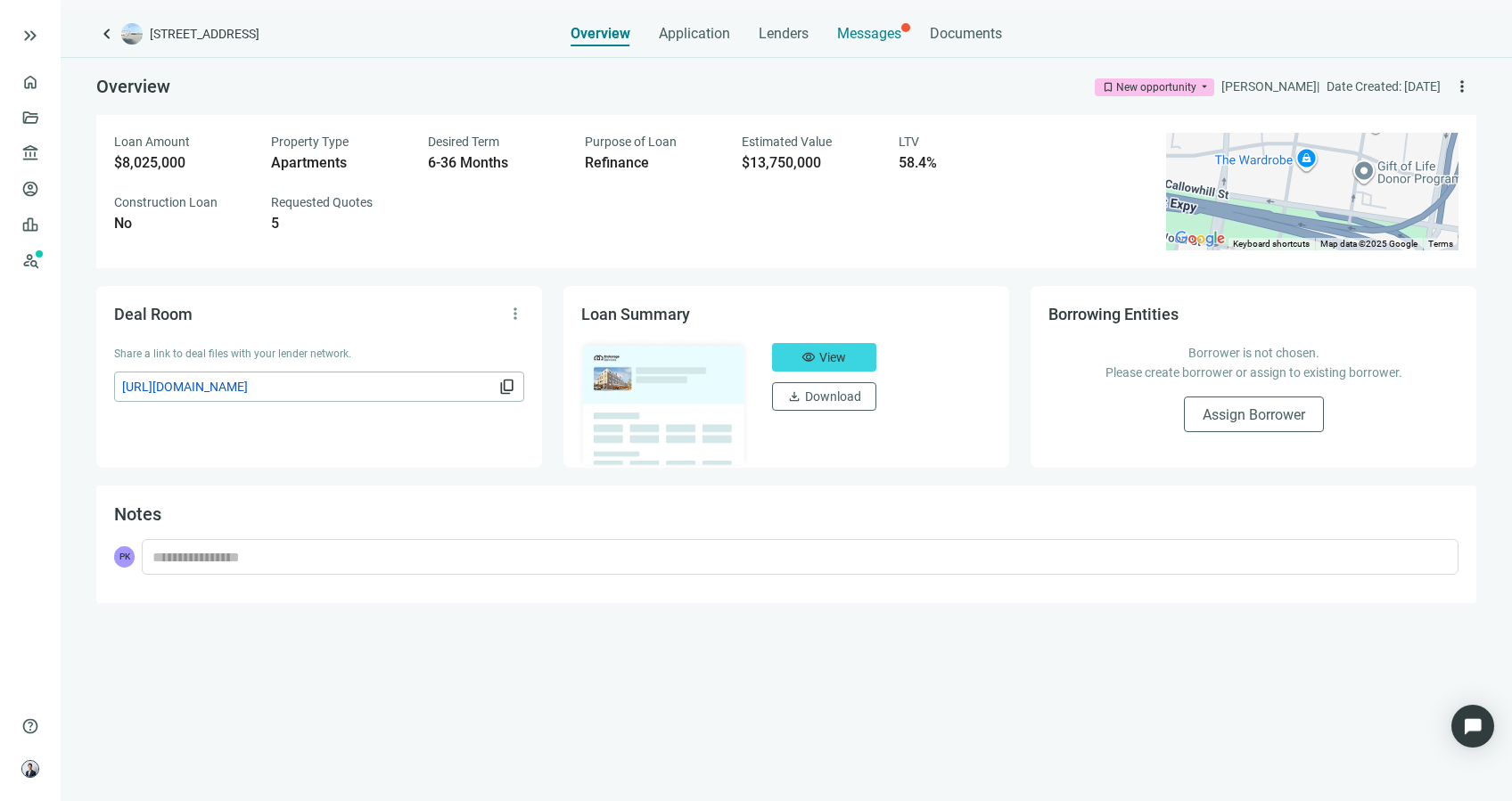
click at [883, 37] on span "Messages" at bounding box center [868, 33] width 64 height 17
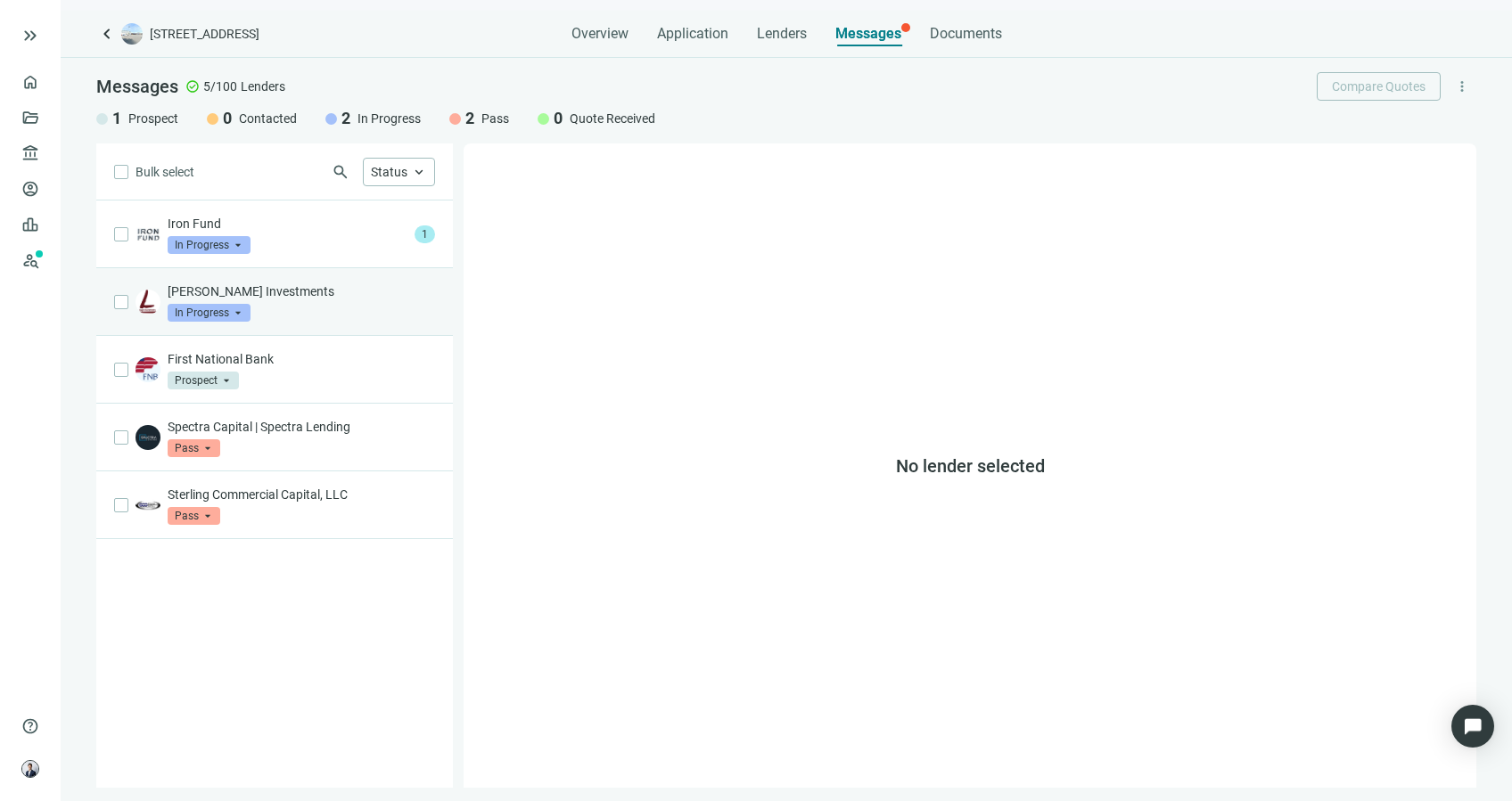
click at [304, 268] on div "Logan Investments In Progress arrow_drop_down" at bounding box center [274, 302] width 356 height 68
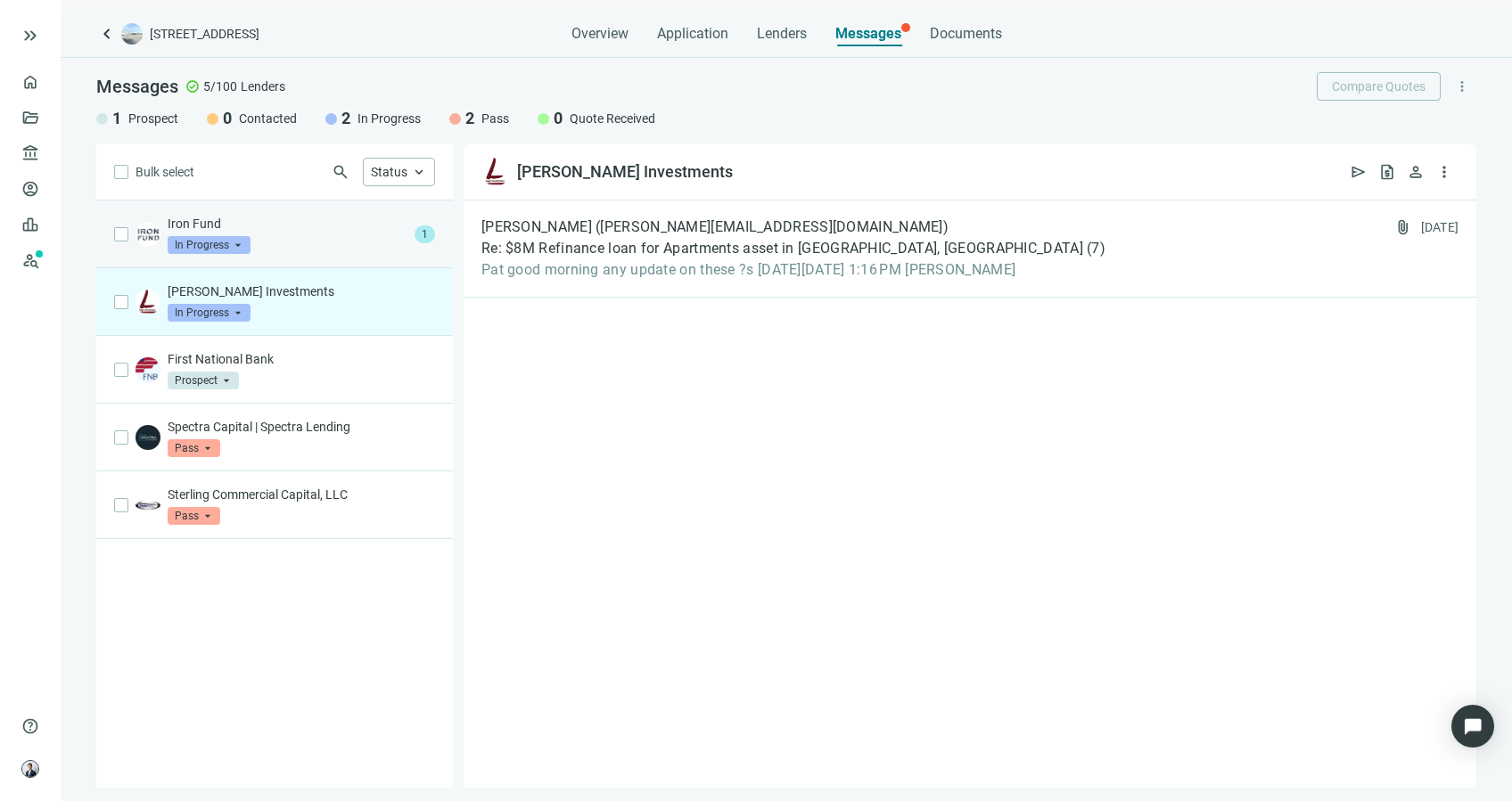
click at [314, 241] on div "Iron Fund In Progress arrow_drop_down" at bounding box center [287, 234] width 240 height 39
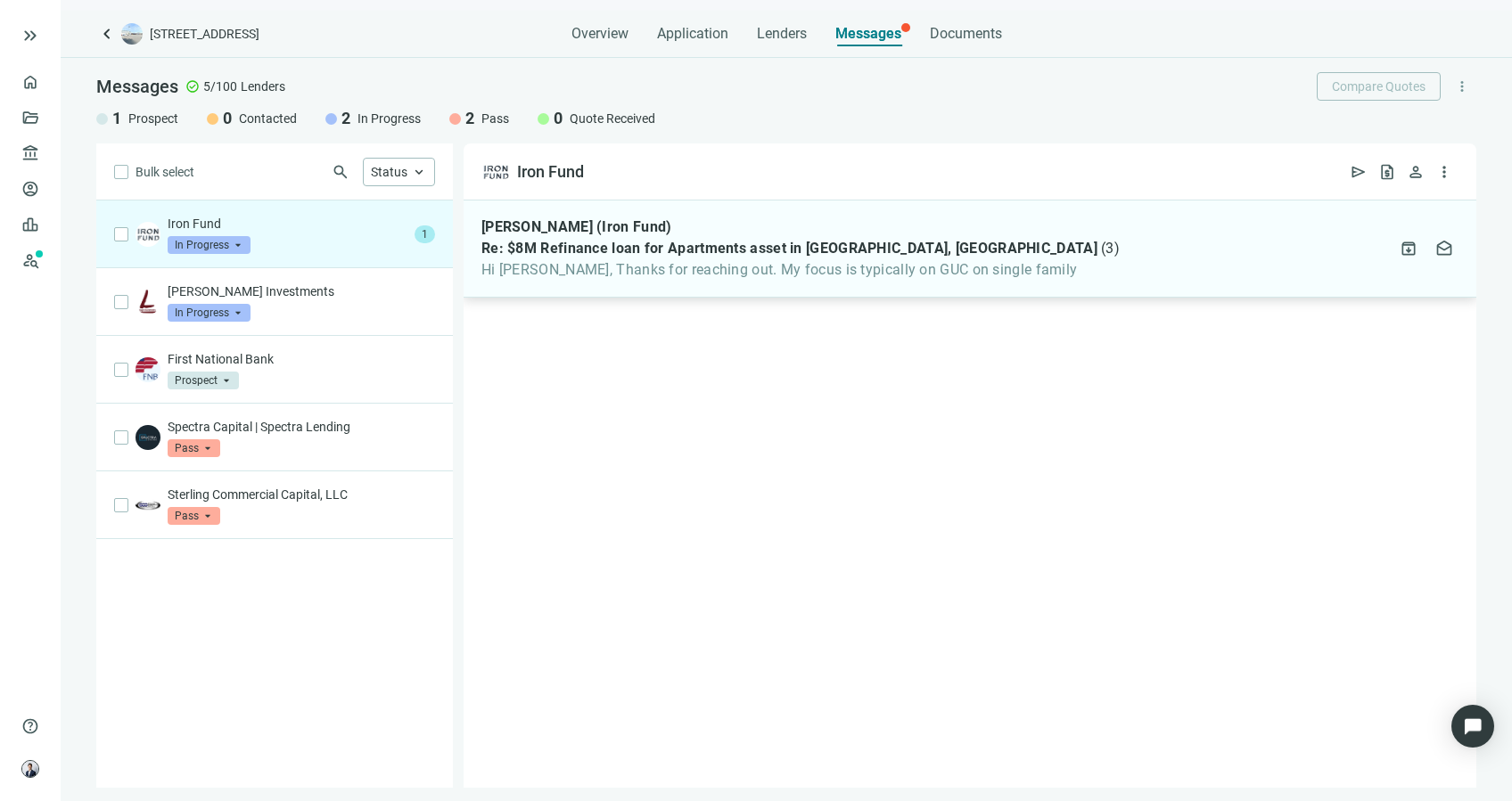
click at [888, 273] on span "Hi Pat, Thanks for reaching out. My focus is typically on GUC on single family" at bounding box center [800, 269] width 638 height 18
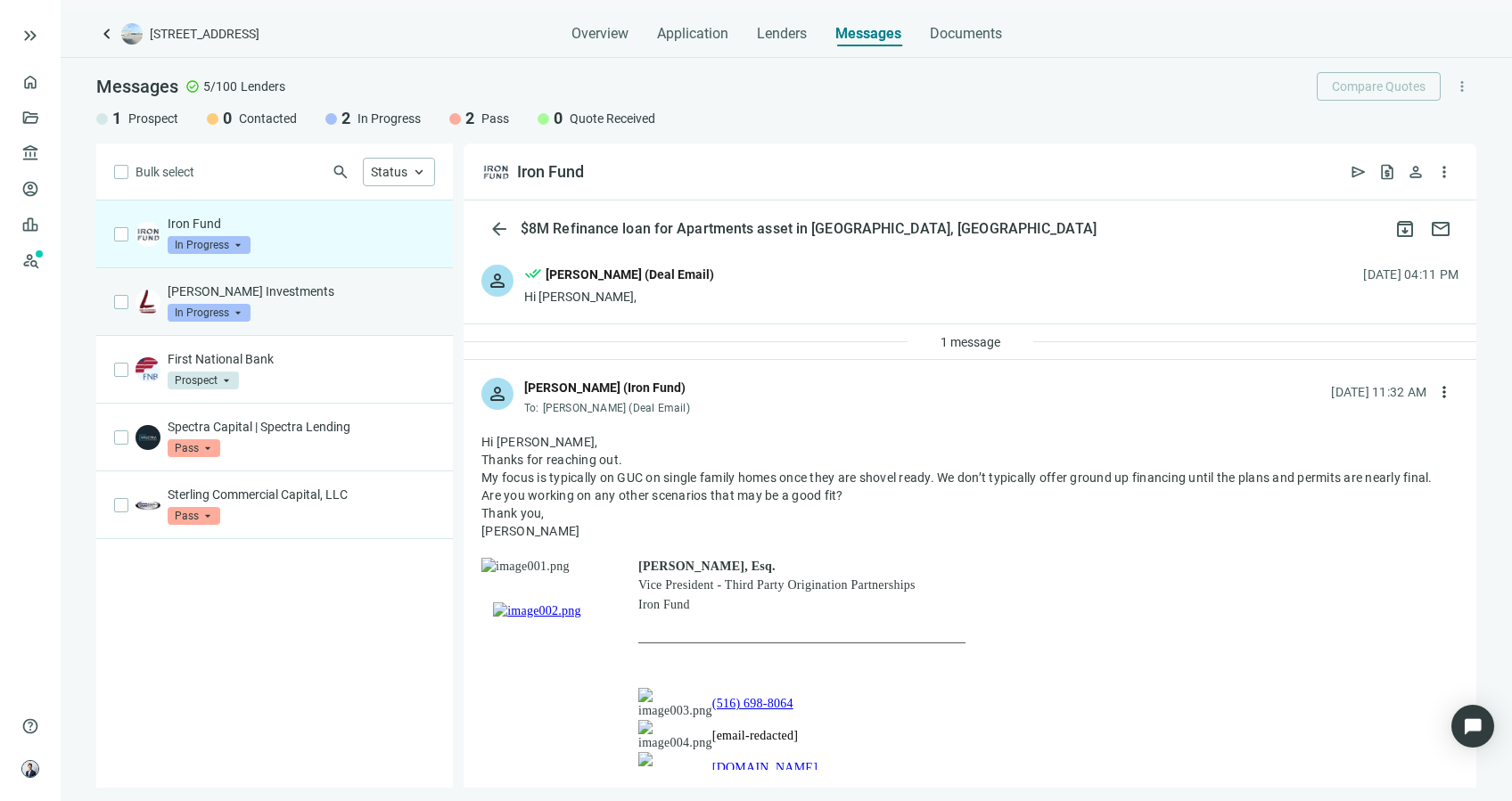
click at [340, 284] on p "Logan Investments" at bounding box center [301, 290] width 267 height 18
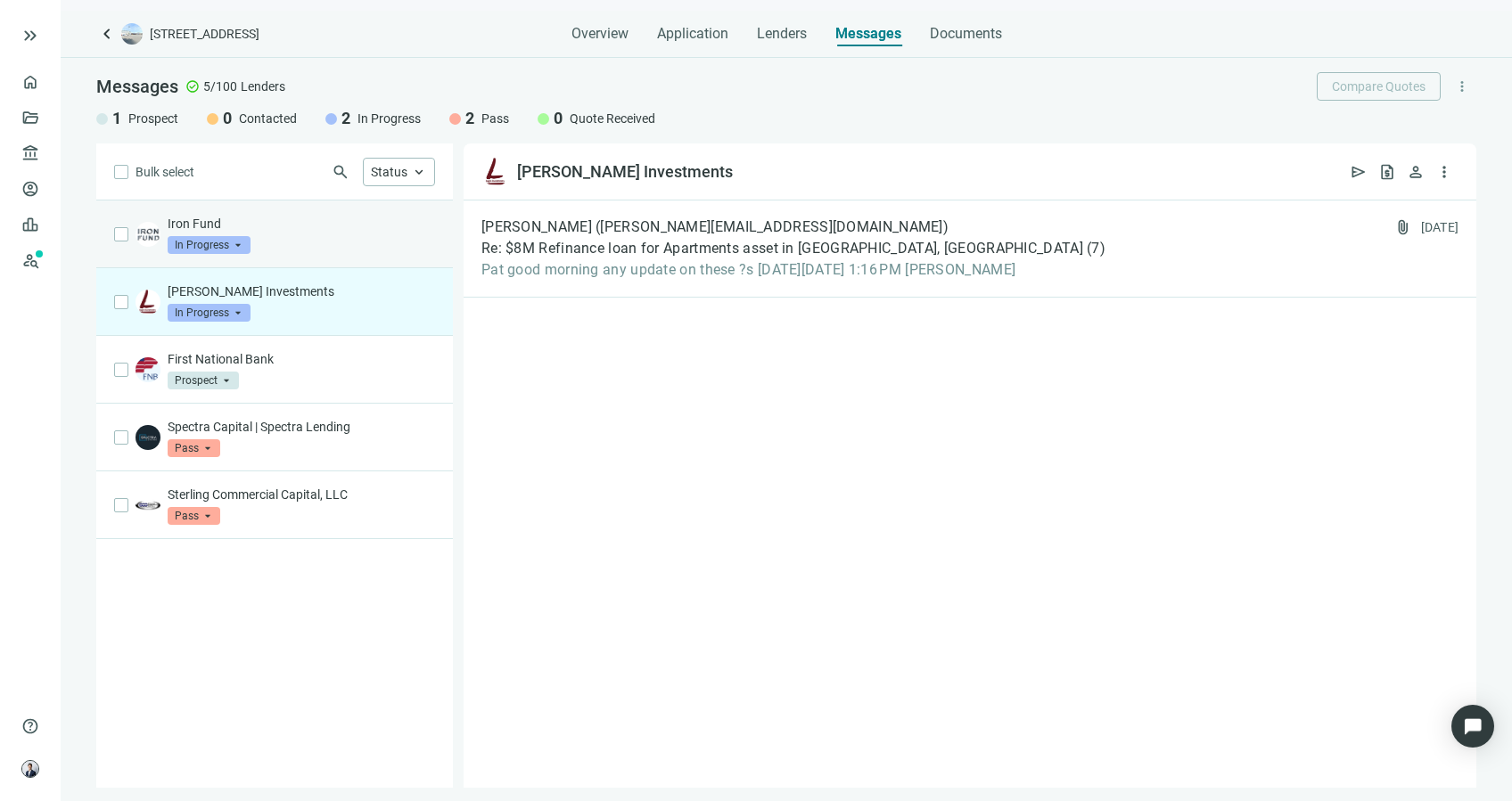
click at [328, 239] on div "Iron Fund In Progress arrow_drop_down" at bounding box center [301, 234] width 267 height 39
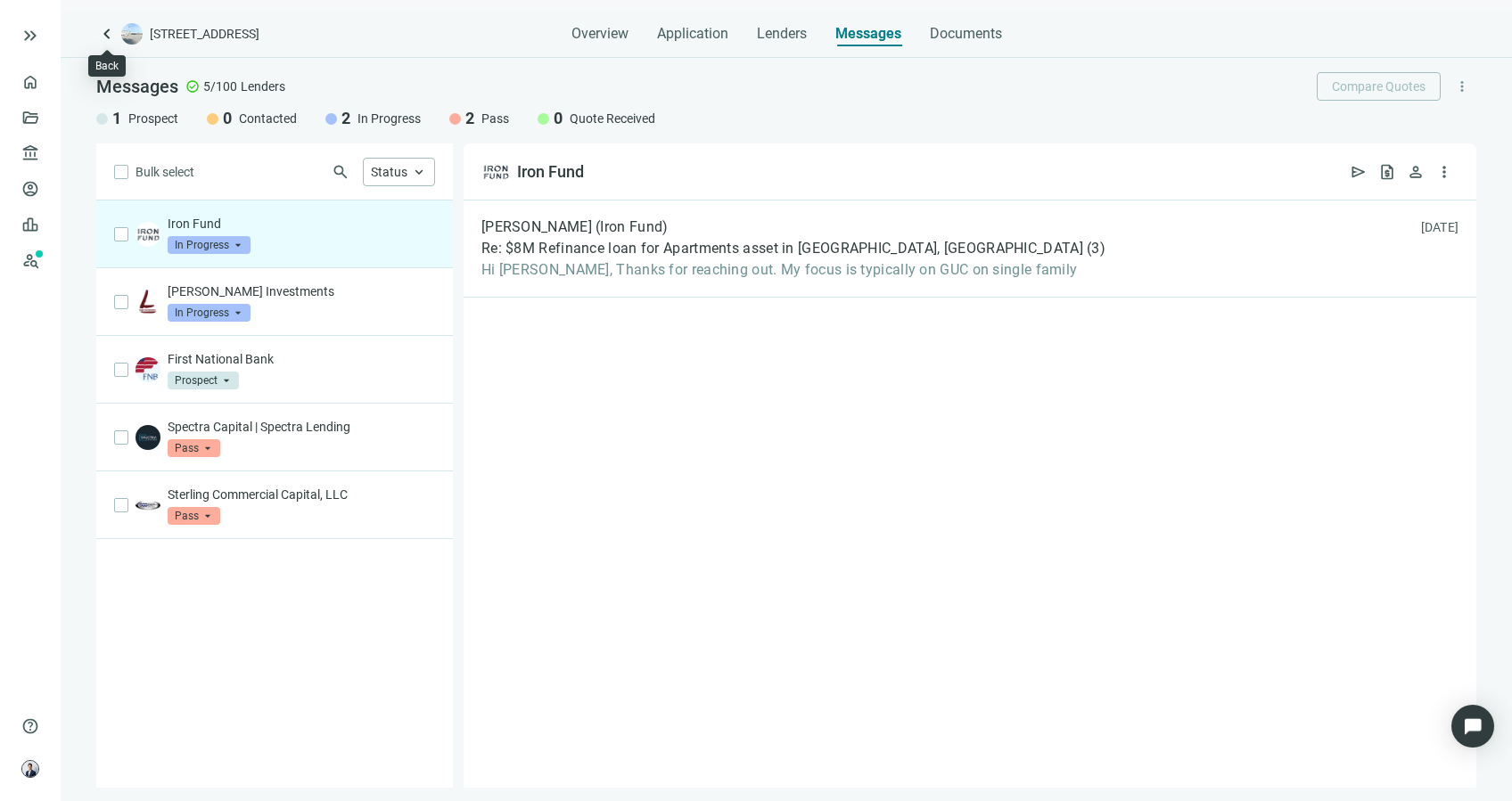
click at [108, 39] on span "keyboard_arrow_left" at bounding box center [106, 33] width 21 height 21
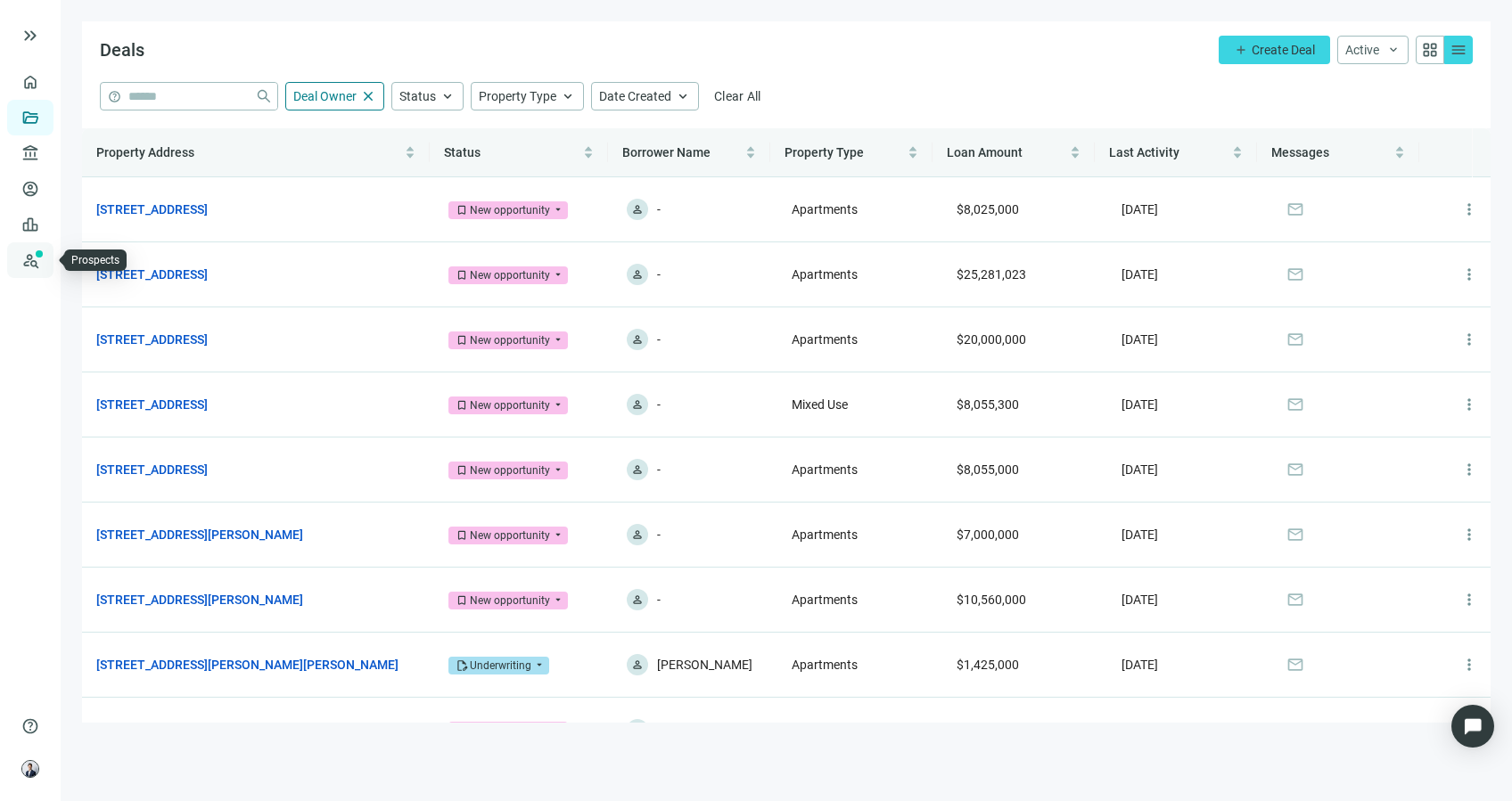
click at [44, 262] on link "Prospects New" at bounding box center [73, 260] width 57 height 36
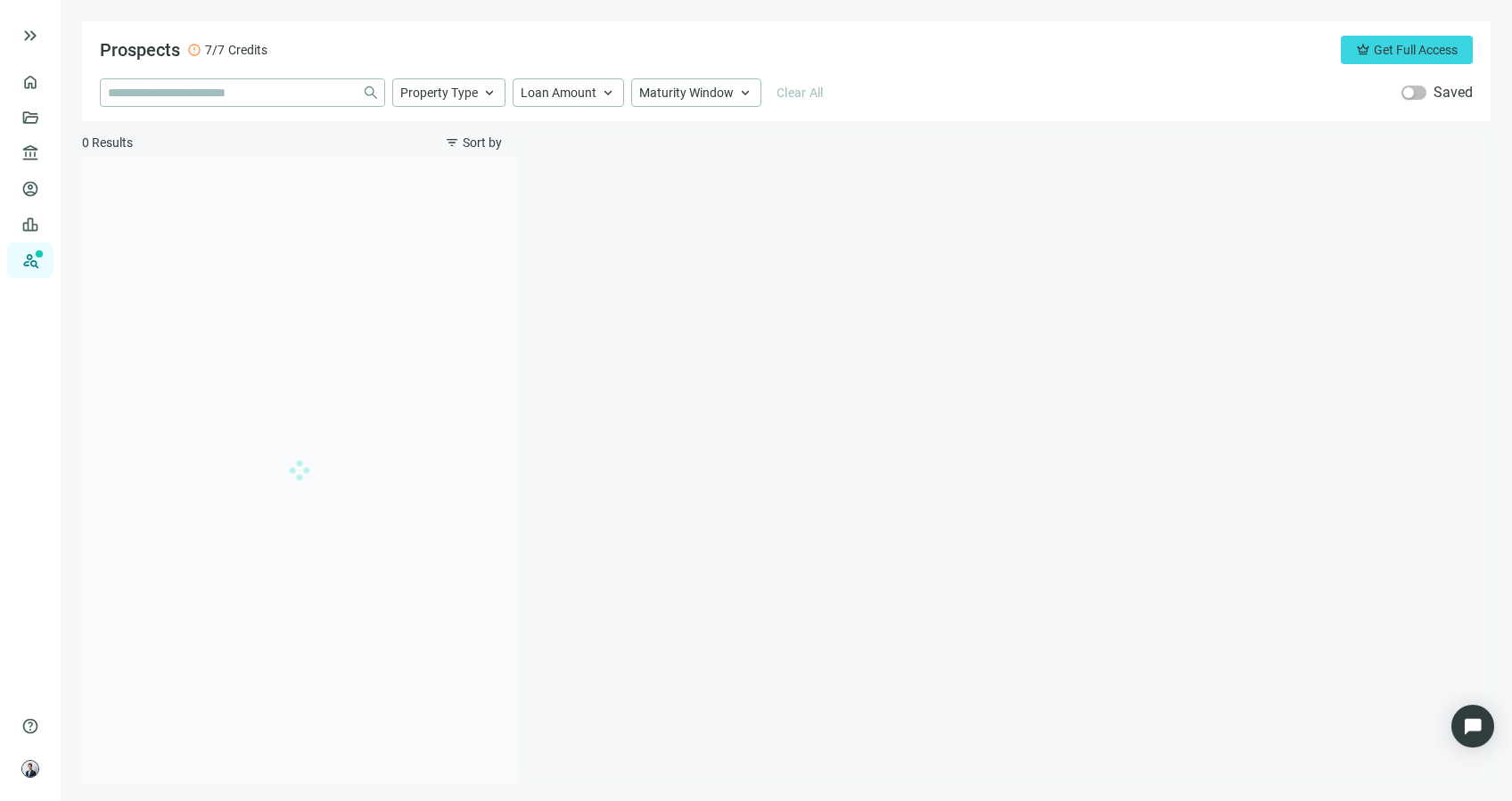
type input "**********"
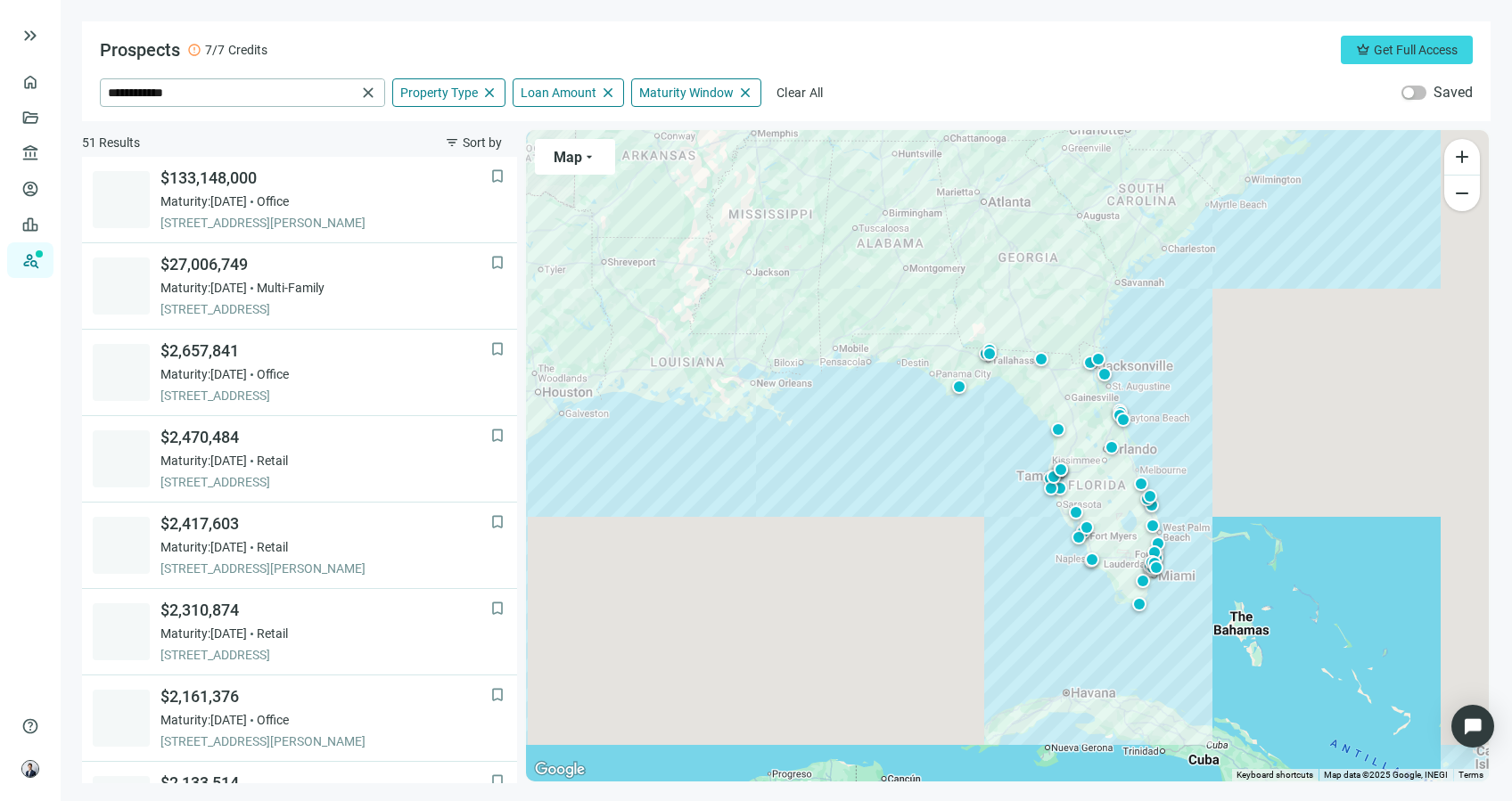
drag, startPoint x: 1238, startPoint y: 393, endPoint x: 1238, endPoint y: 430, distance: 37.0
click at [1238, 430] on div "To activate drag with keyboard, press Alt + Enter. Once in keyboard drag state,…" at bounding box center [1007, 456] width 962 height 651
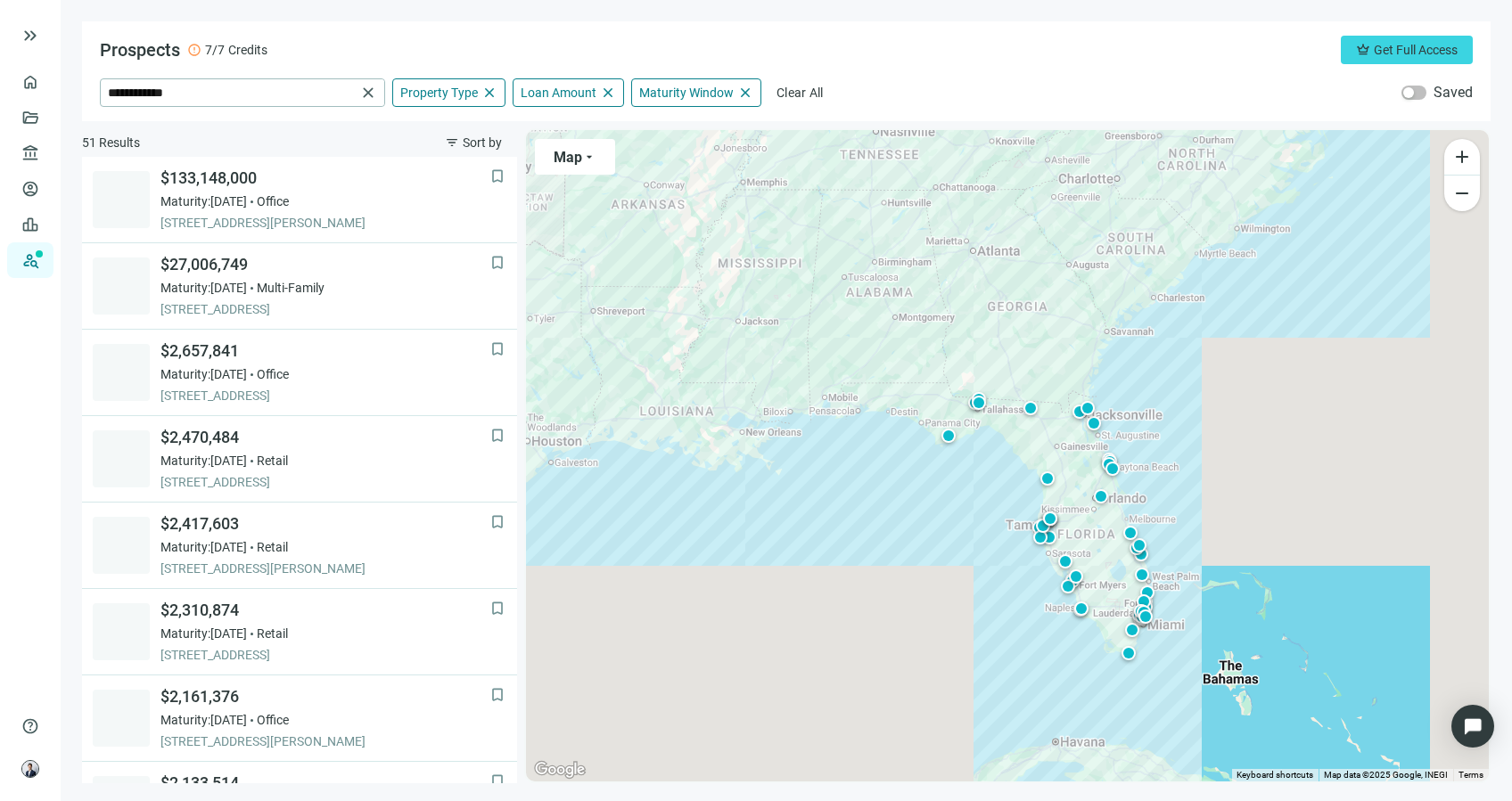
drag, startPoint x: 1234, startPoint y: 325, endPoint x: 1222, endPoint y: 382, distance: 58.2
click at [1222, 382] on div "To activate drag with keyboard, press Alt + Enter. Once in keyboard drag state,…" at bounding box center [1007, 456] width 962 height 651
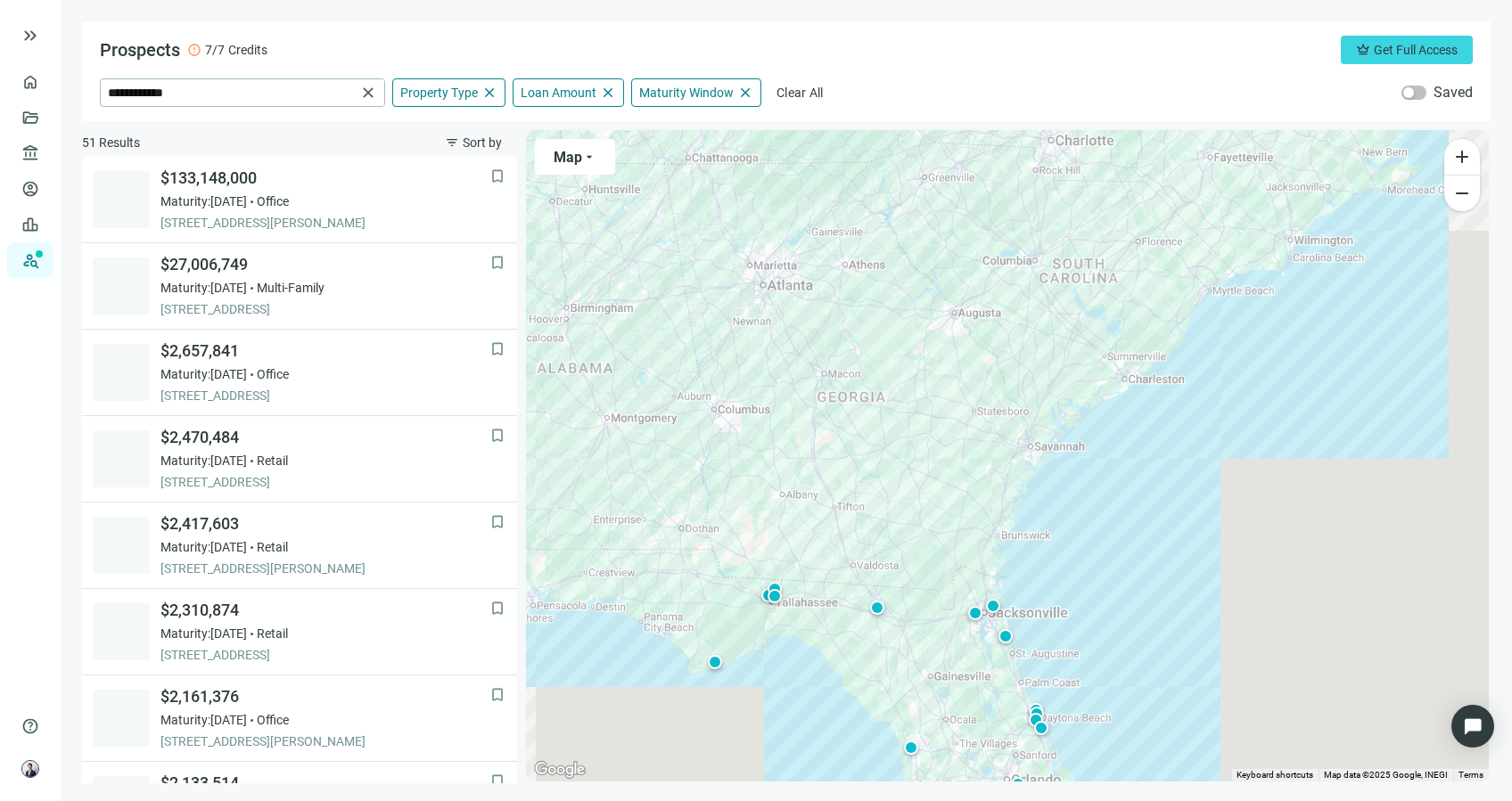
drag, startPoint x: 1276, startPoint y: 342, endPoint x: 1093, endPoint y: 585, distance: 304.2
click at [1093, 585] on div "To activate drag with keyboard, press Alt + Enter. Once in keyboard drag state,…" at bounding box center [1007, 456] width 962 height 651
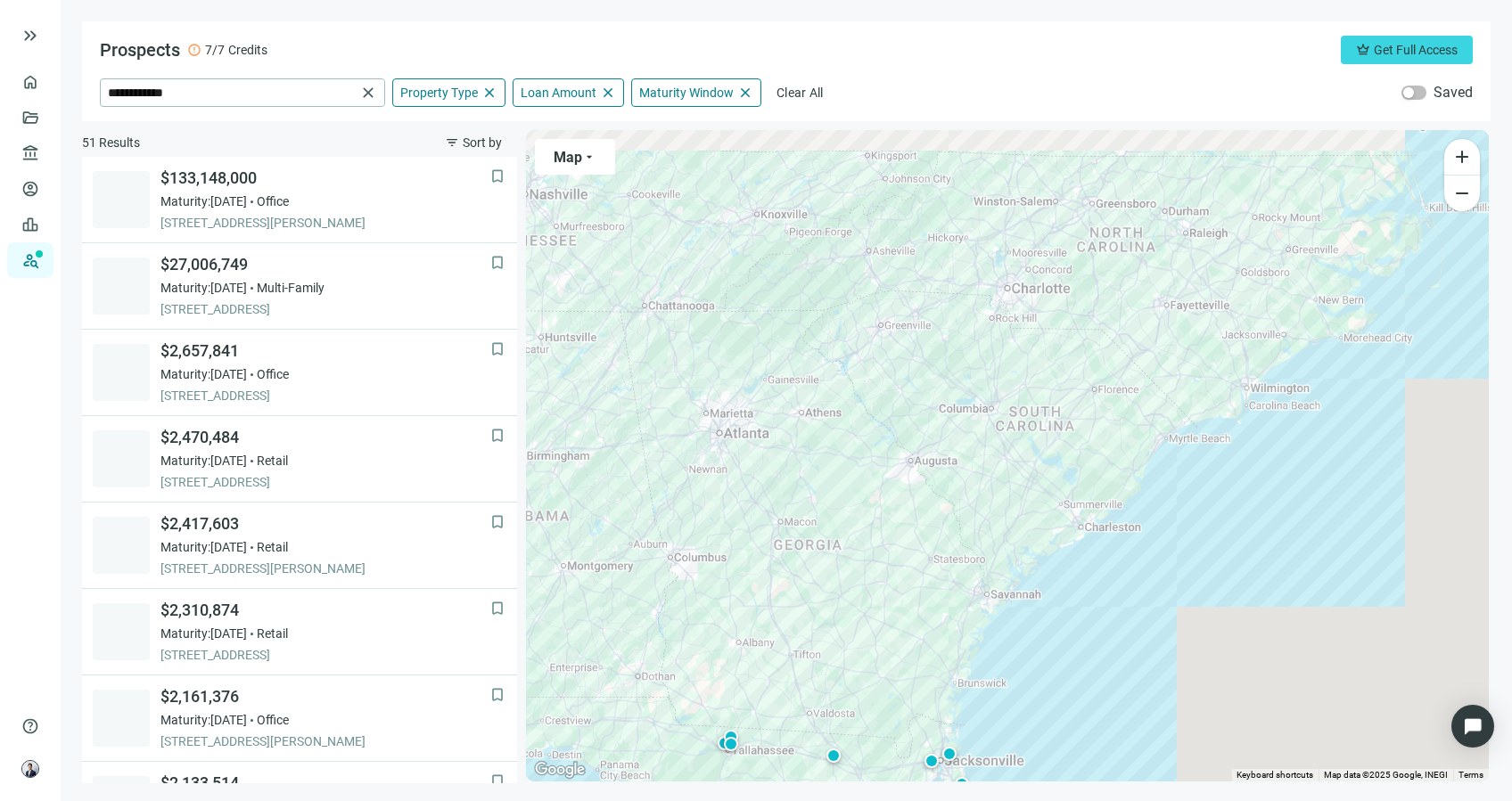
drag, startPoint x: 1283, startPoint y: 377, endPoint x: 1250, endPoint y: 501, distance: 128.3
click at [1251, 507] on div "To activate drag with keyboard, press Alt + Enter. Once in keyboard drag state,…" at bounding box center [1007, 456] width 962 height 651
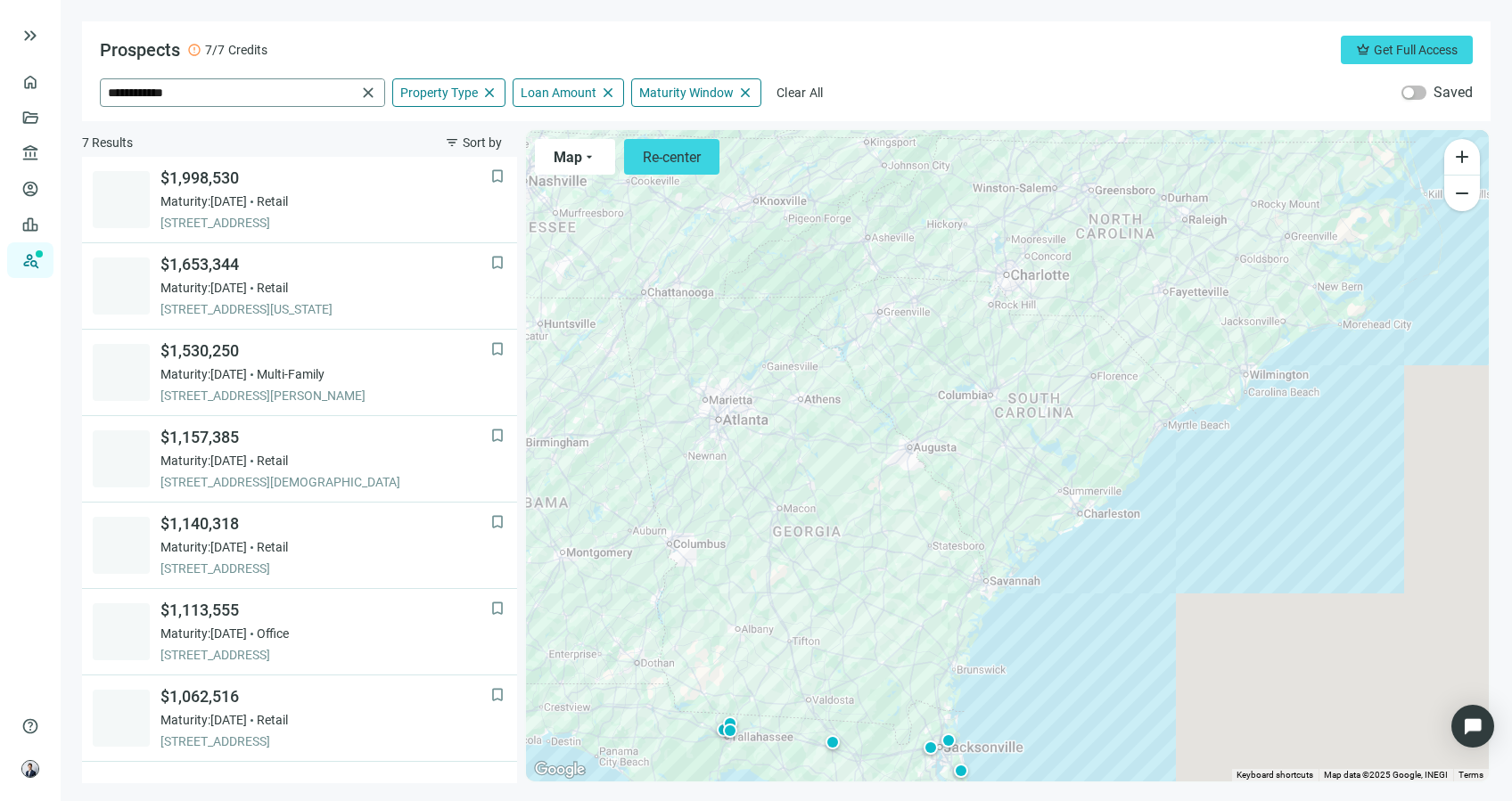
click at [355, 91] on span "**********" at bounding box center [242, 92] width 283 height 27
click at [379, 90] on span "**********" at bounding box center [242, 92] width 283 height 27
click at [368, 92] on span "close" at bounding box center [367, 92] width 18 height 18
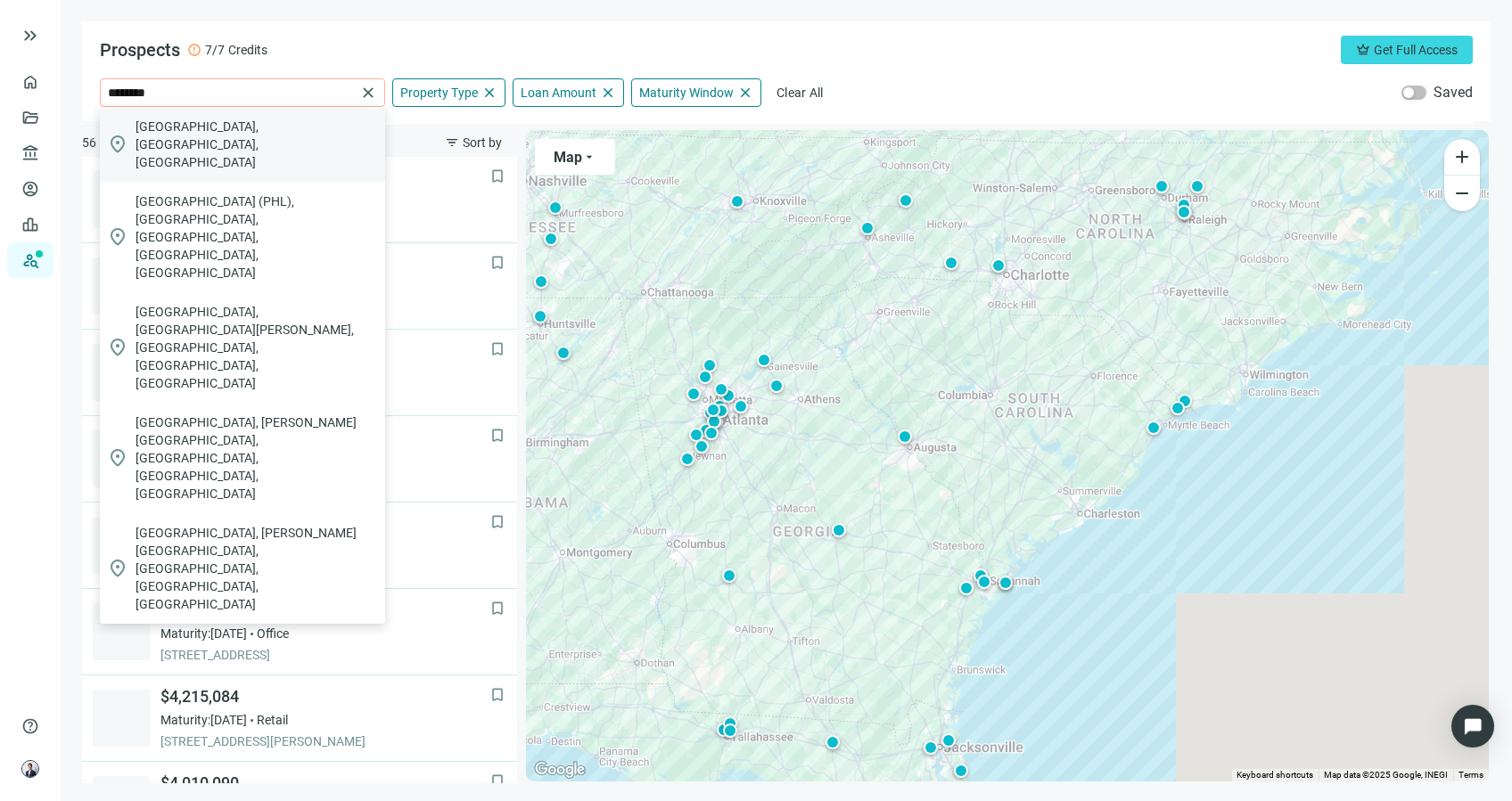
click at [227, 129] on span "Philadelphia, PA, USA" at bounding box center [256, 144] width 242 height 54
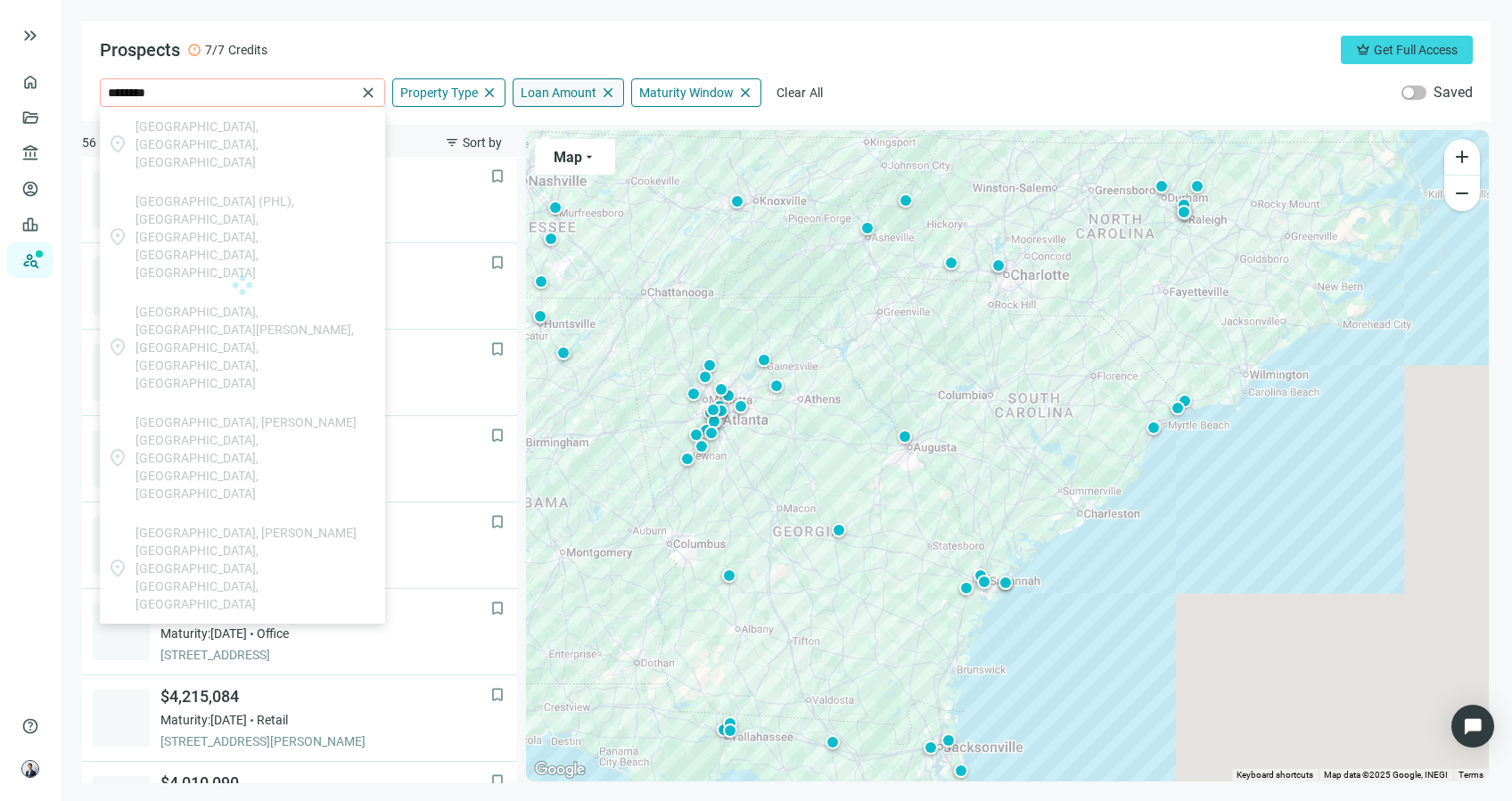
type input "**********"
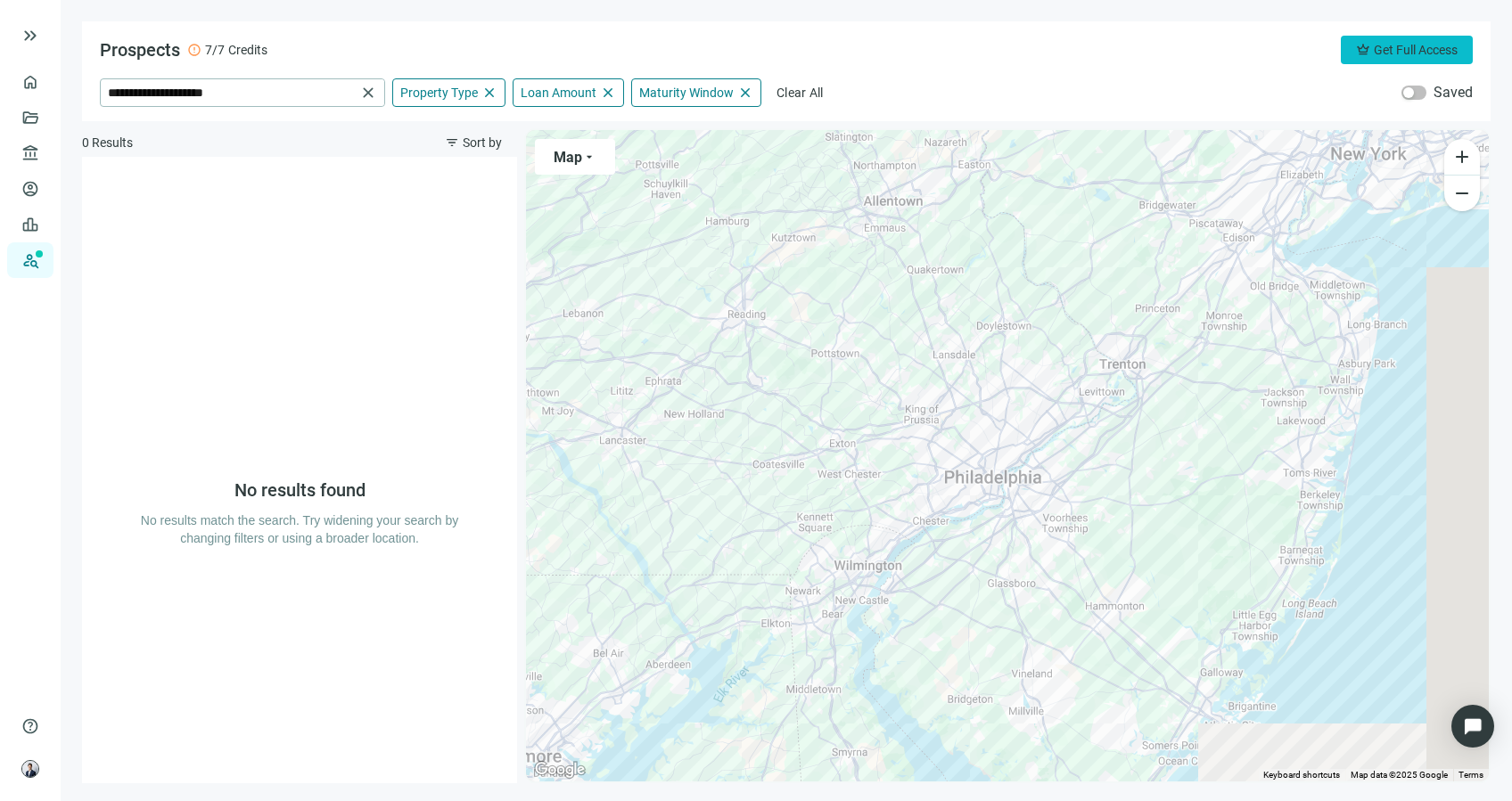
click at [1437, 49] on span "Get Full Access" at bounding box center [1415, 49] width 84 height 14
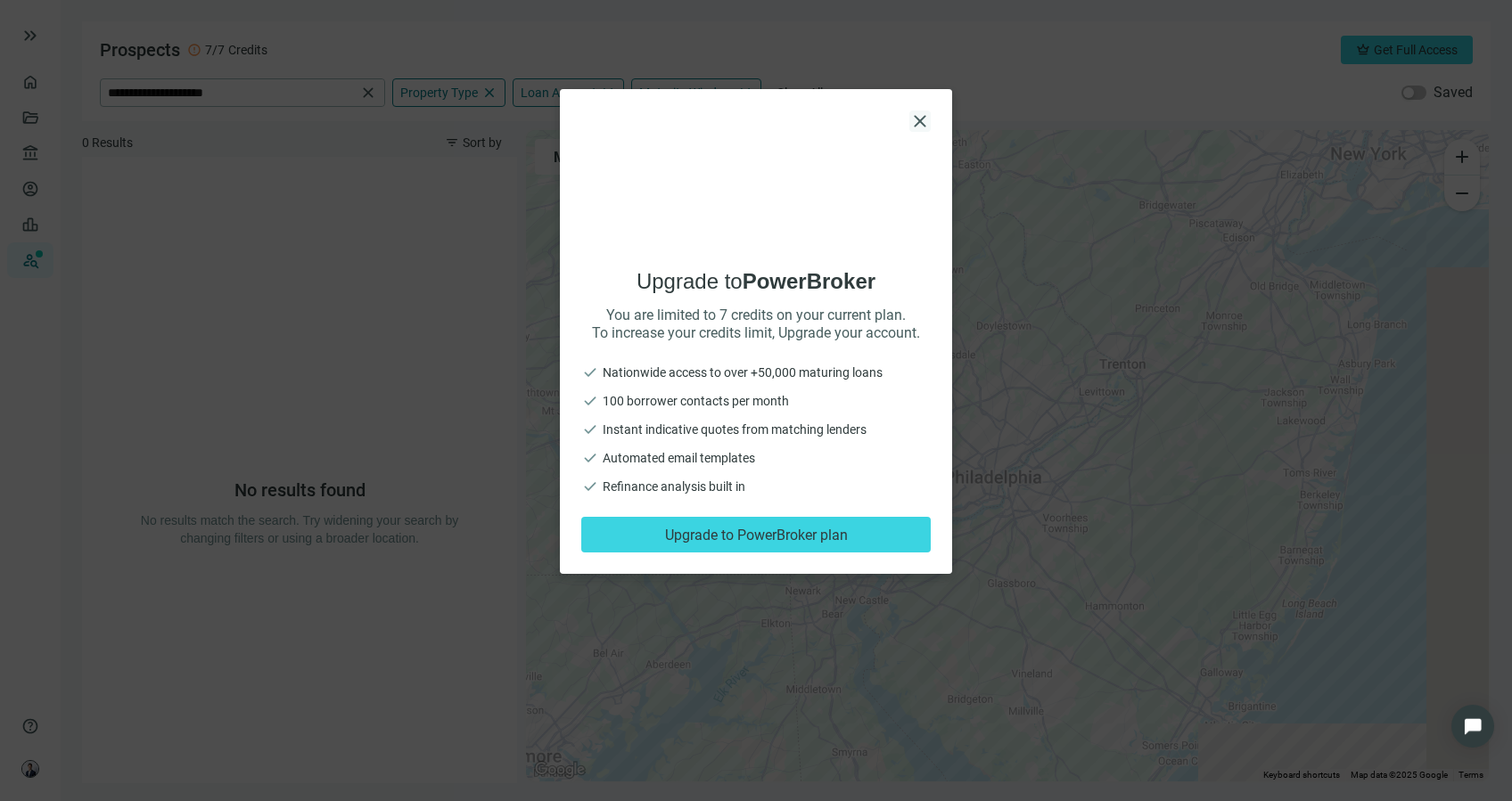
click at [917, 129] on span "close" at bounding box center [919, 120] width 21 height 21
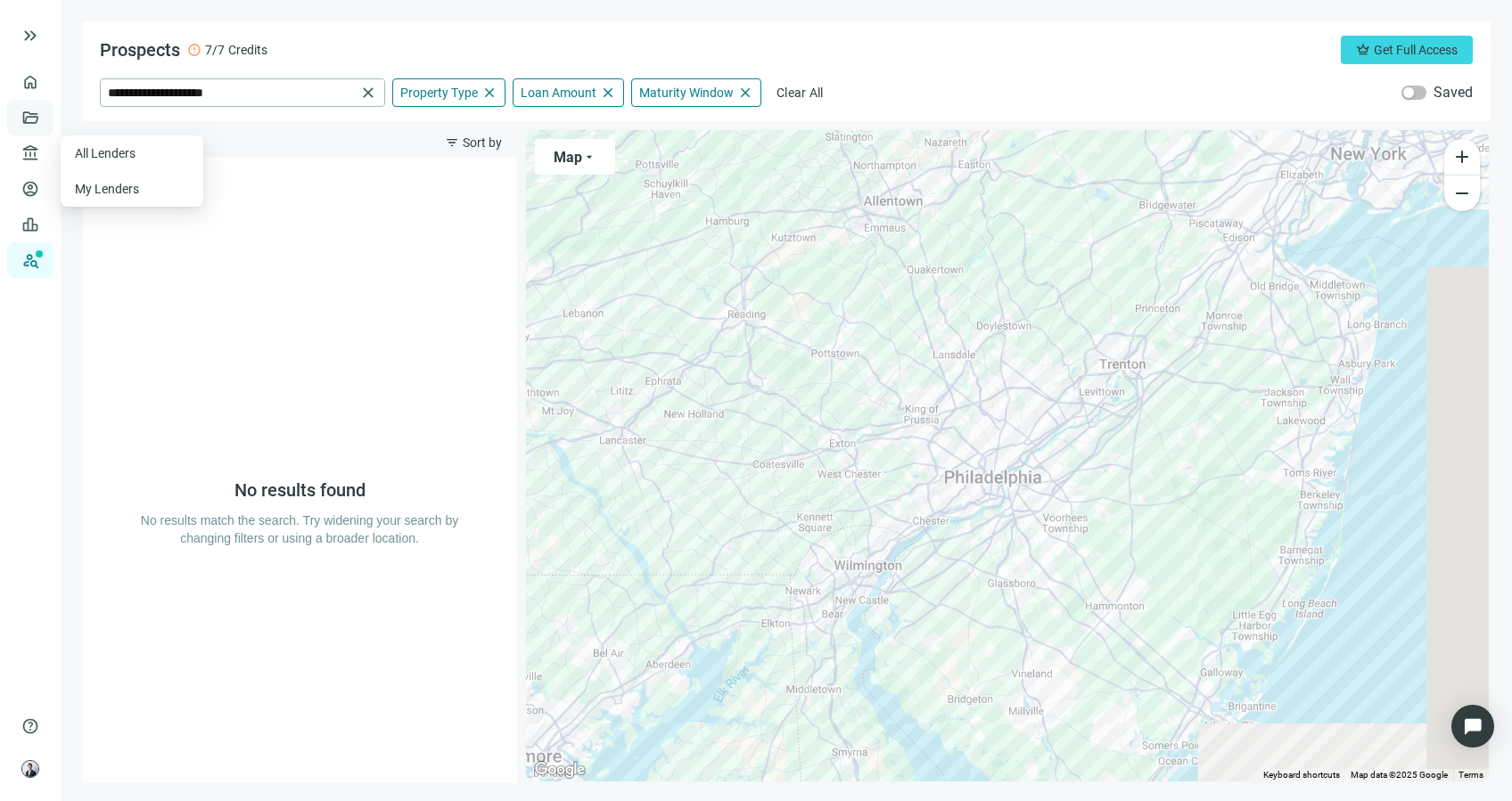
click at [44, 117] on link "Deals" at bounding box center [60, 117] width 32 height 14
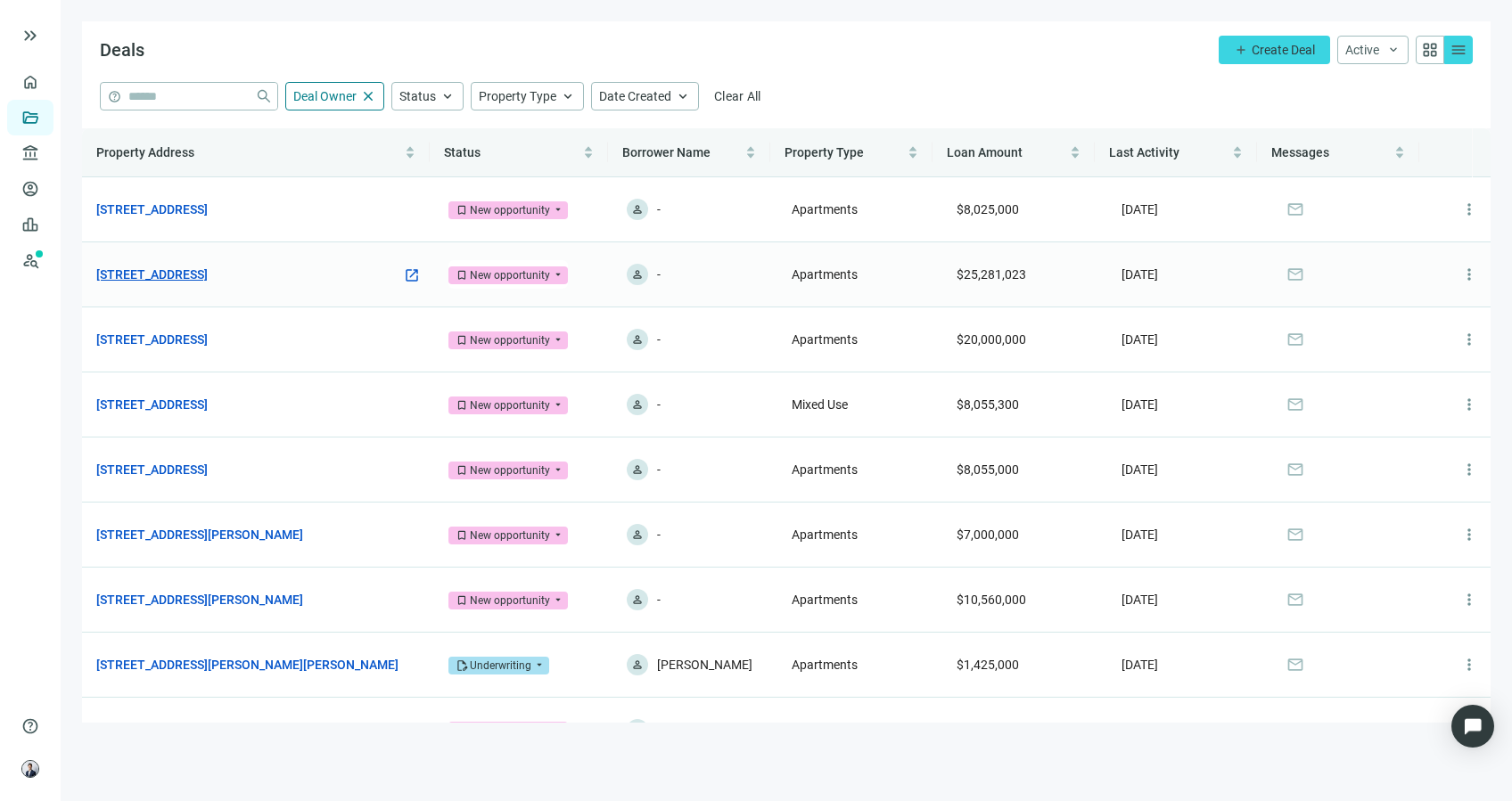
click at [178, 267] on link "[STREET_ADDRESS]" at bounding box center [152, 274] width 111 height 19
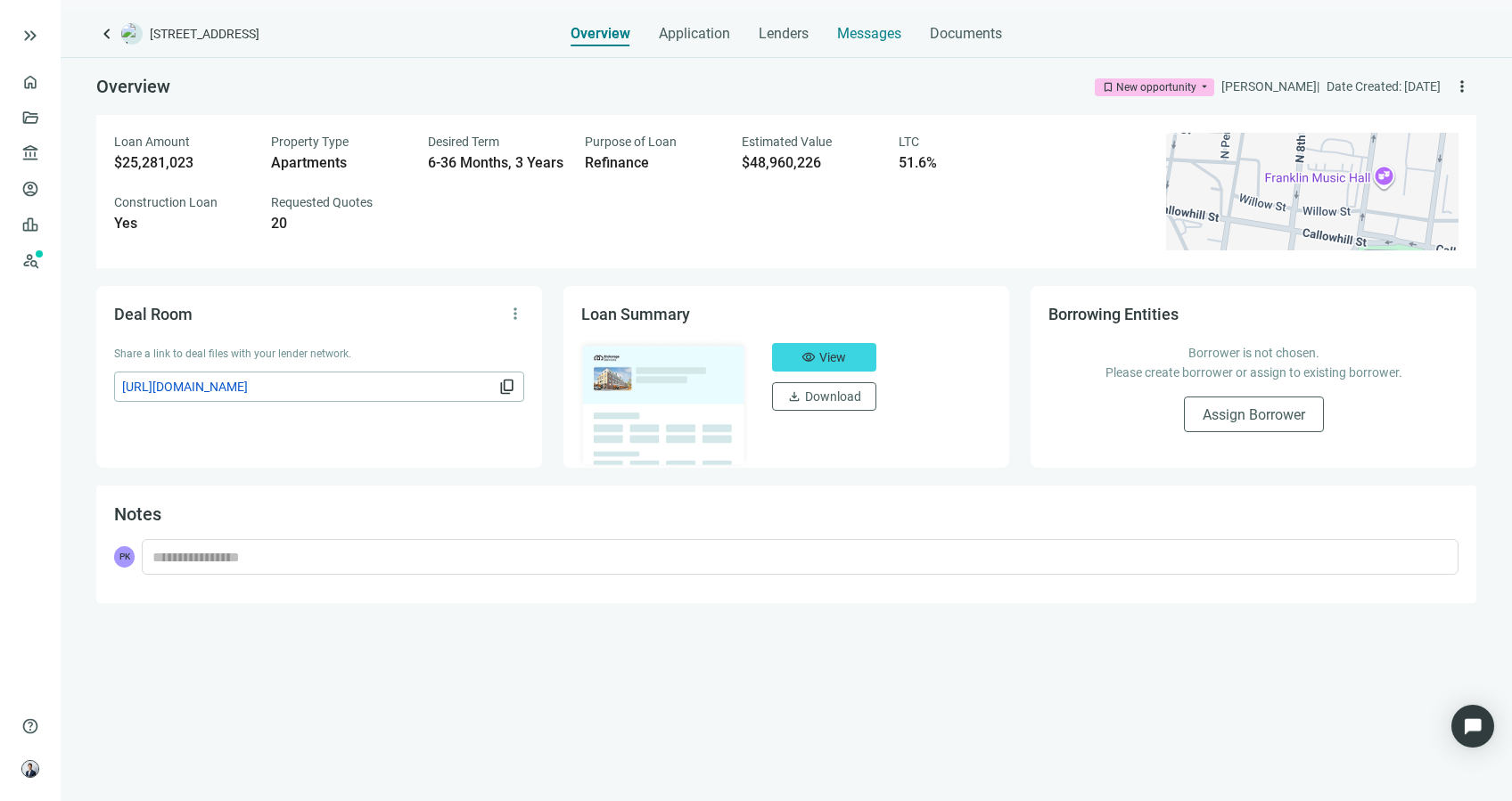
click at [870, 31] on span "Messages" at bounding box center [868, 33] width 64 height 17
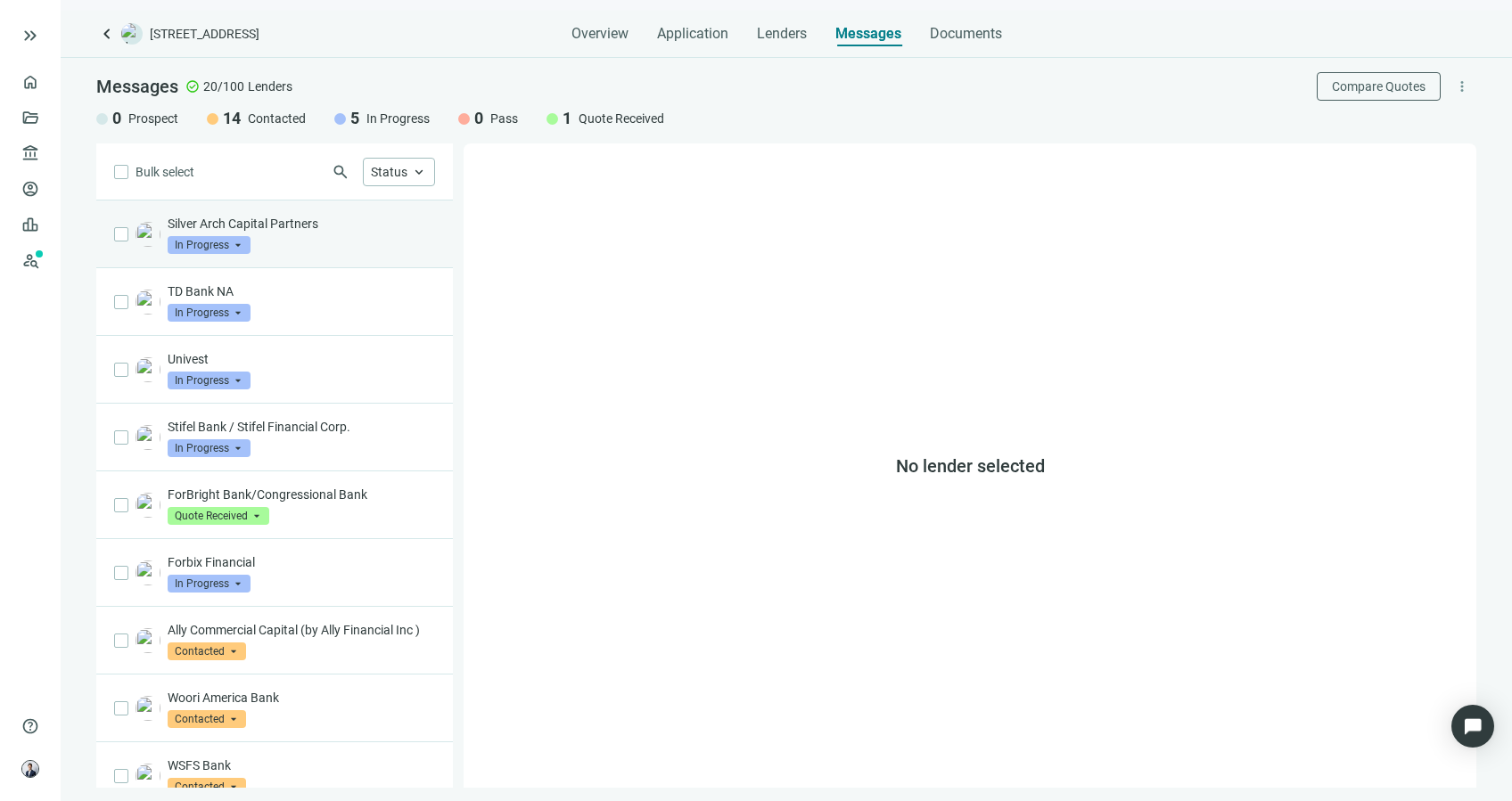
click at [351, 228] on p "Silver Arch Capital Partners" at bounding box center [301, 223] width 267 height 18
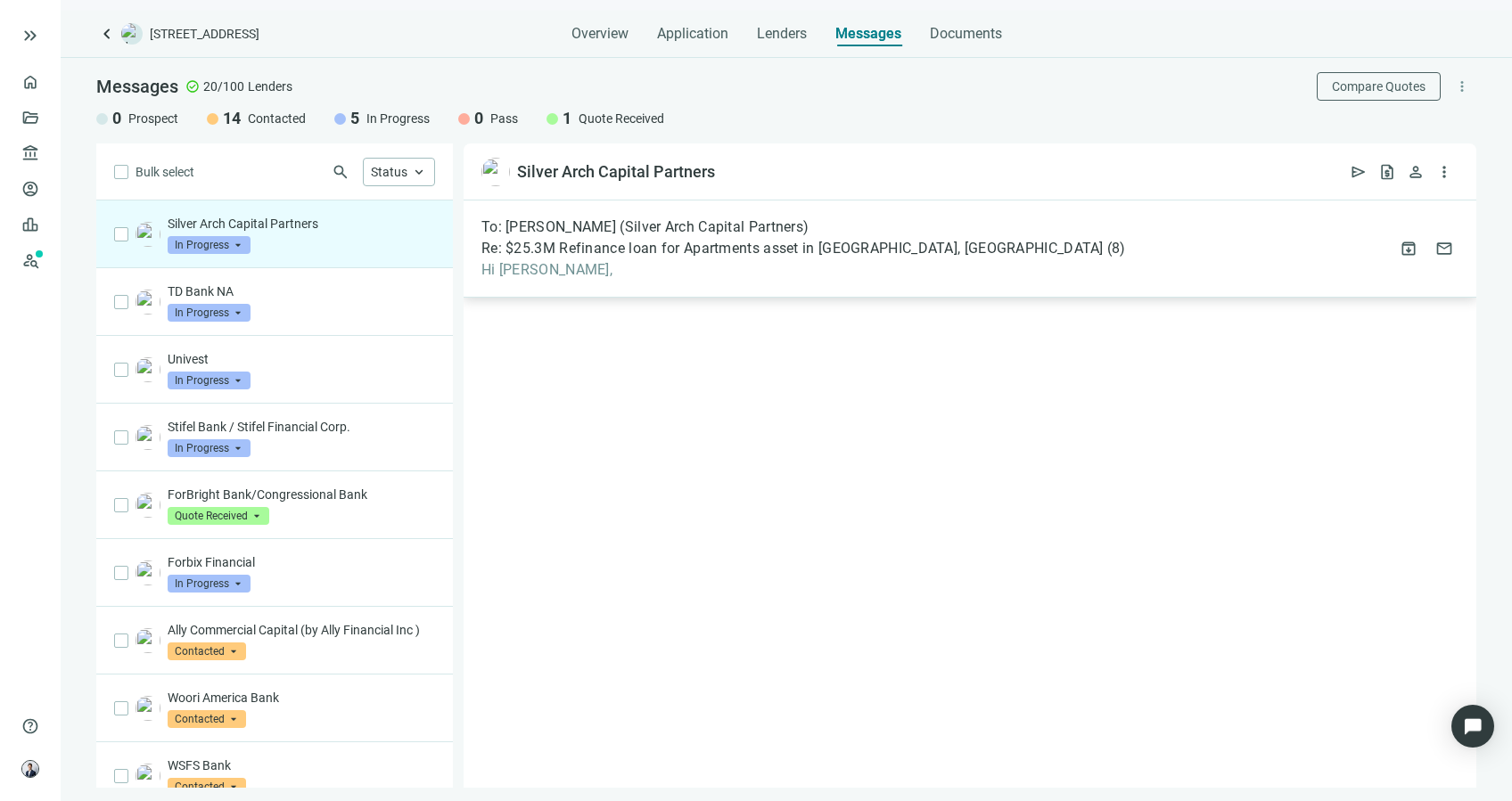
click at [685, 223] on span "To: Jon Weiner (Silver Arch Capital Partners)" at bounding box center [645, 227] width 328 height 18
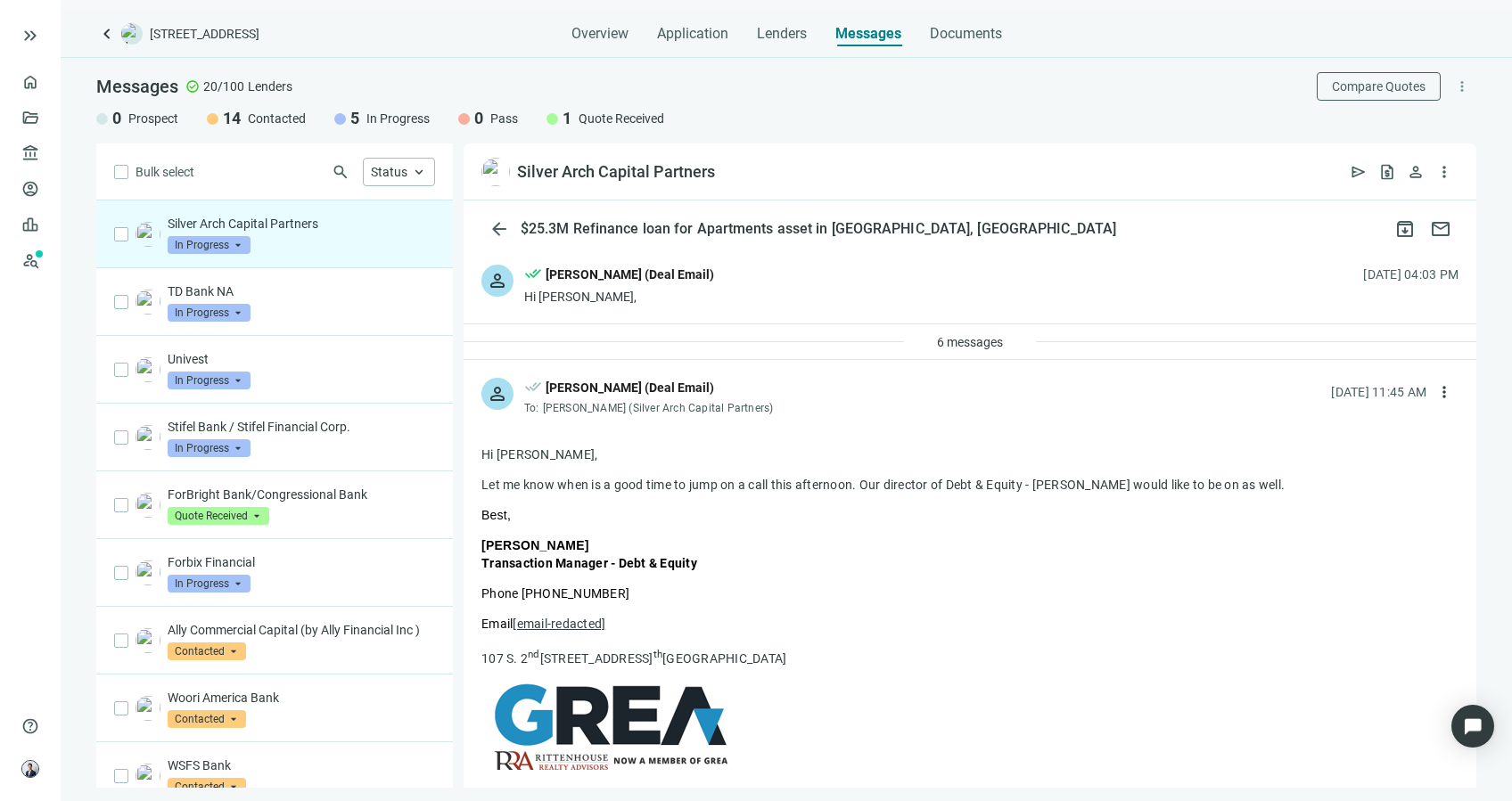
click at [912, 624] on p "Email [email-redacted]" at bounding box center [970, 623] width 977 height 18
click at [936, 338] on span "6 messages" at bounding box center [969, 341] width 66 height 14
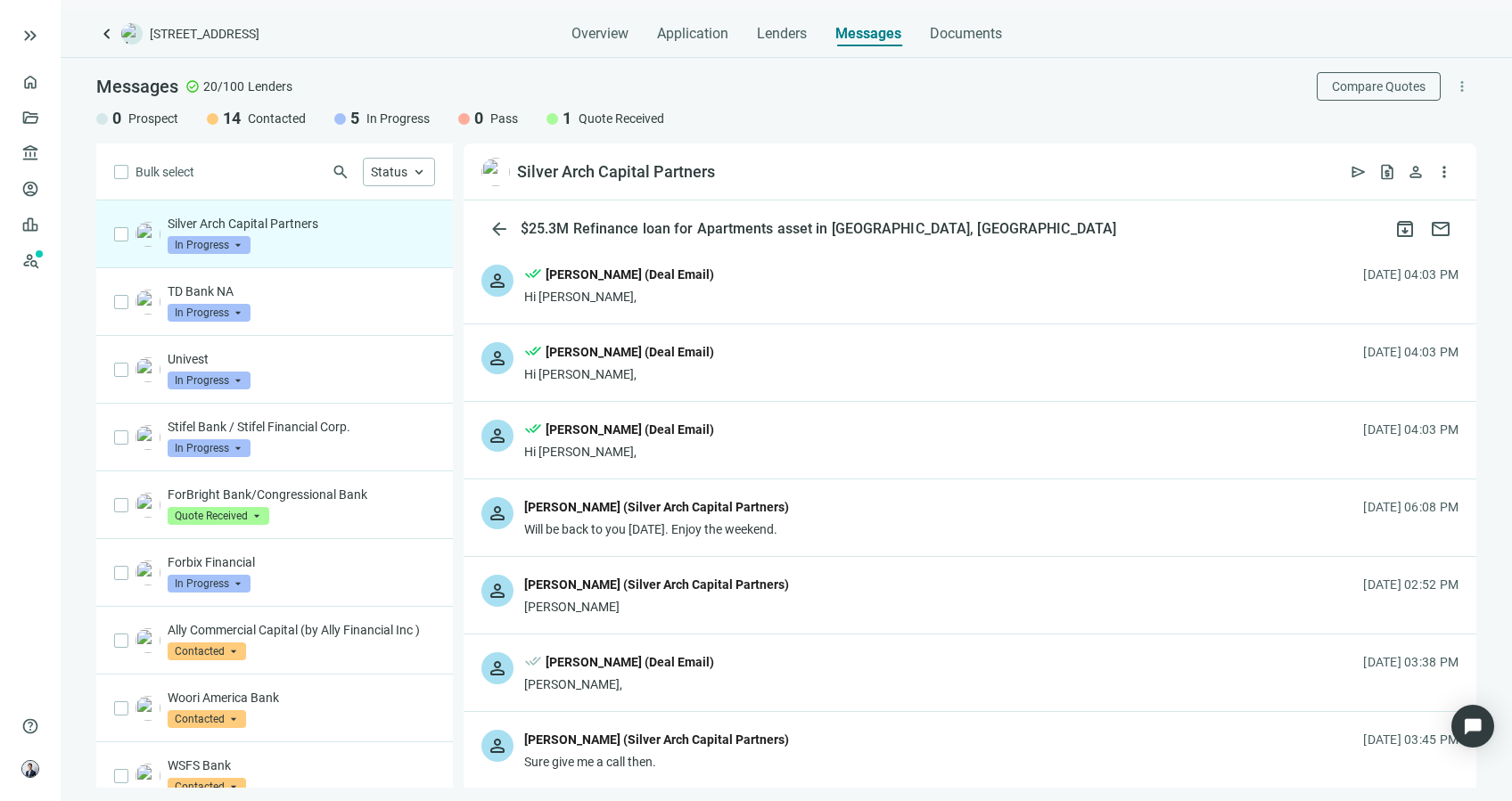
click at [626, 583] on div "Jon Weiner (Silver Arch Capital Partners)" at bounding box center [656, 584] width 265 height 19
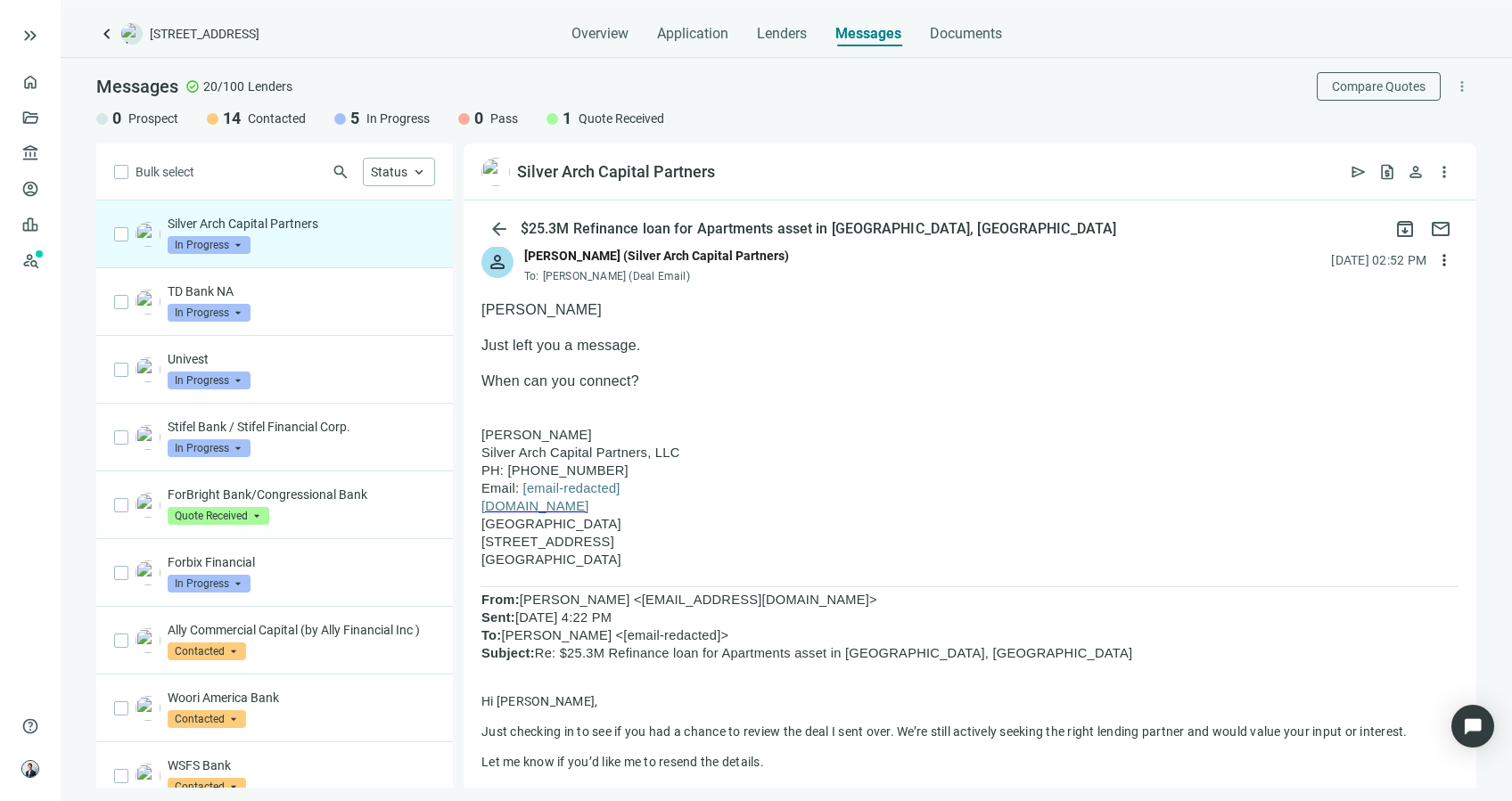
scroll to position [356, 0]
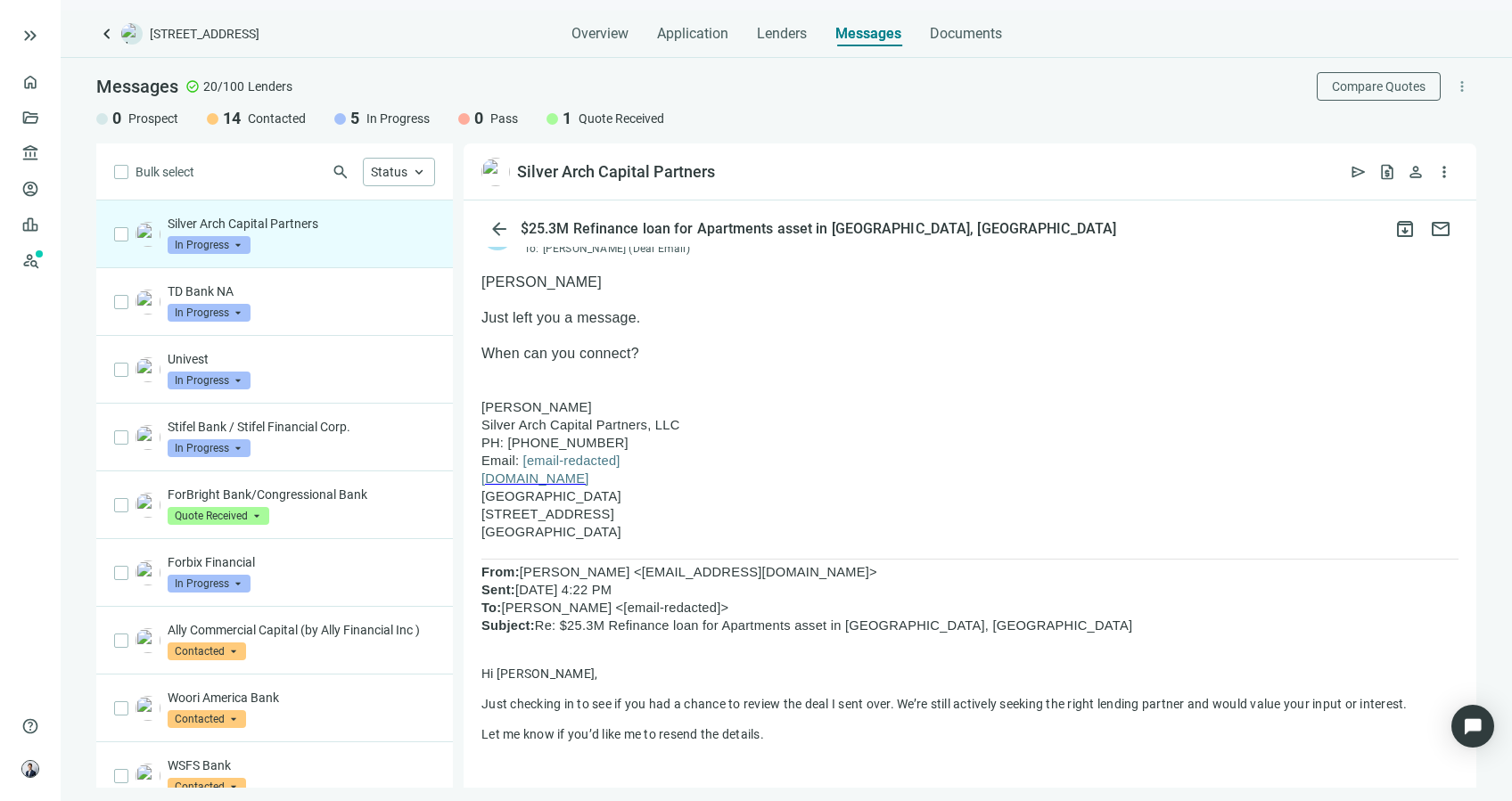
click at [598, 455] on span "[email-redacted]" at bounding box center [571, 460] width 97 height 14
drag, startPoint x: 598, startPoint y: 455, endPoint x: 641, endPoint y: 456, distance: 43.0
click at [641, 456] on p "Email: [email-redacted]" at bounding box center [970, 460] width 977 height 18
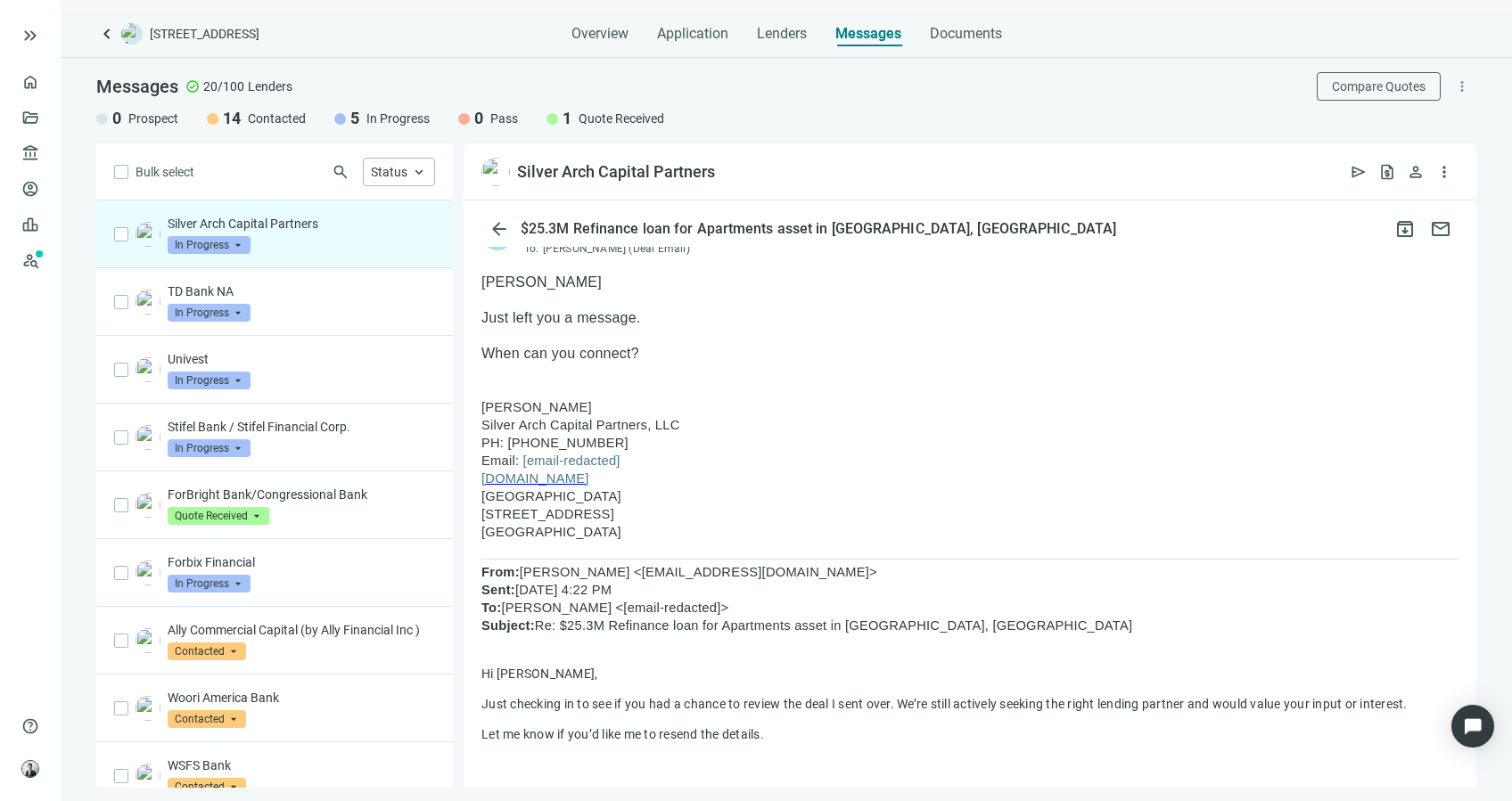
click at [613, 461] on span "[email-redacted]" at bounding box center [571, 460] width 97 height 14
click at [592, 456] on span "[email-redacted]" at bounding box center [571, 460] width 97 height 14
click at [662, 449] on p "PH: 201 254 2559" at bounding box center [970, 442] width 977 height 18
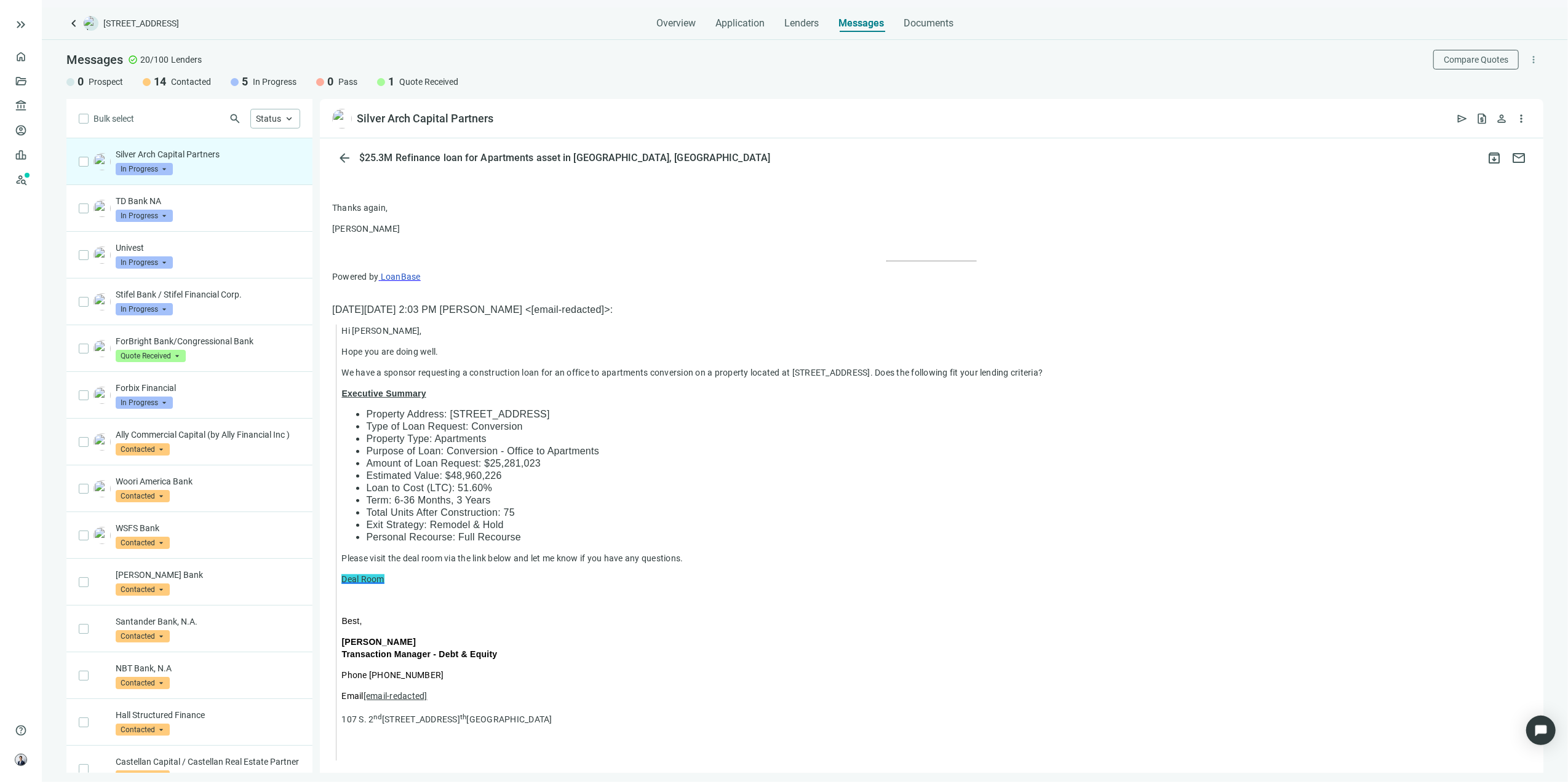
scroll to position [588, 0]
click at [28, 102] on div "account_balance Lenders keyboard_arrow_up" at bounding box center [21, 105] width 32 height 25
click at [96, 103] on link "All Lenders" at bounding box center [73, 105] width 44 height 10
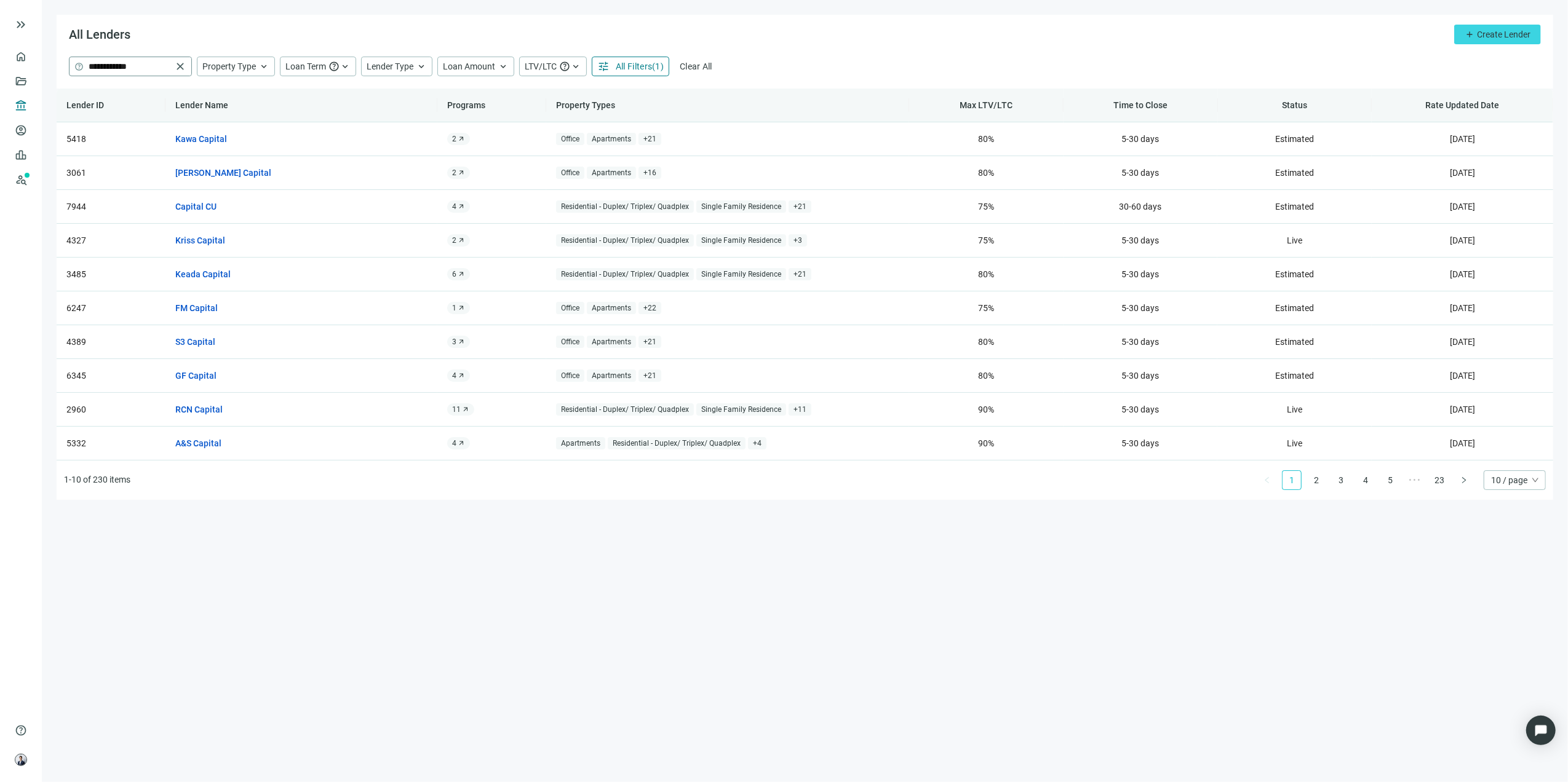
click at [178, 71] on span "close" at bounding box center [180, 66] width 12 height 12
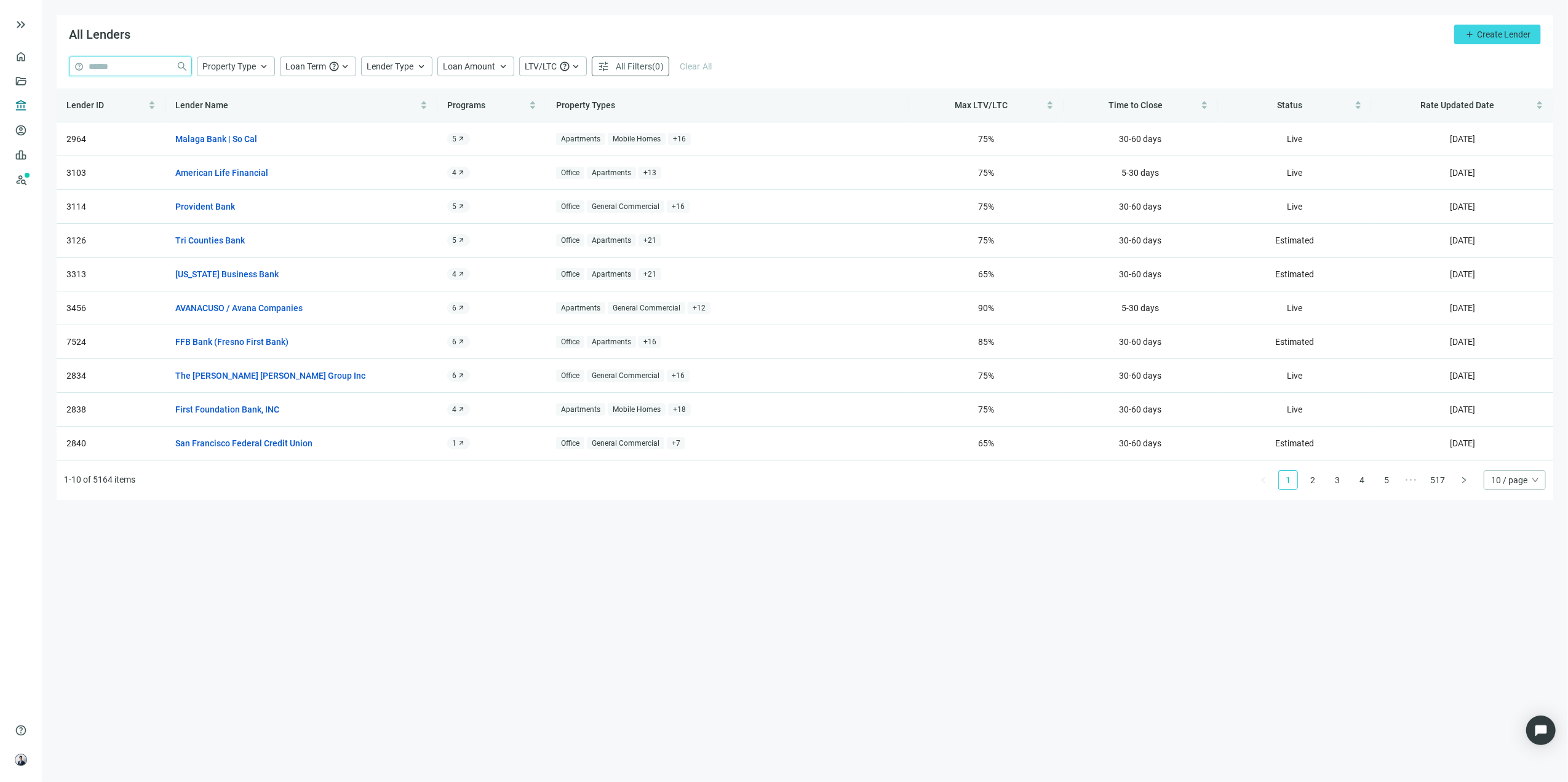
click at [128, 71] on input "search" at bounding box center [130, 66] width 82 height 19
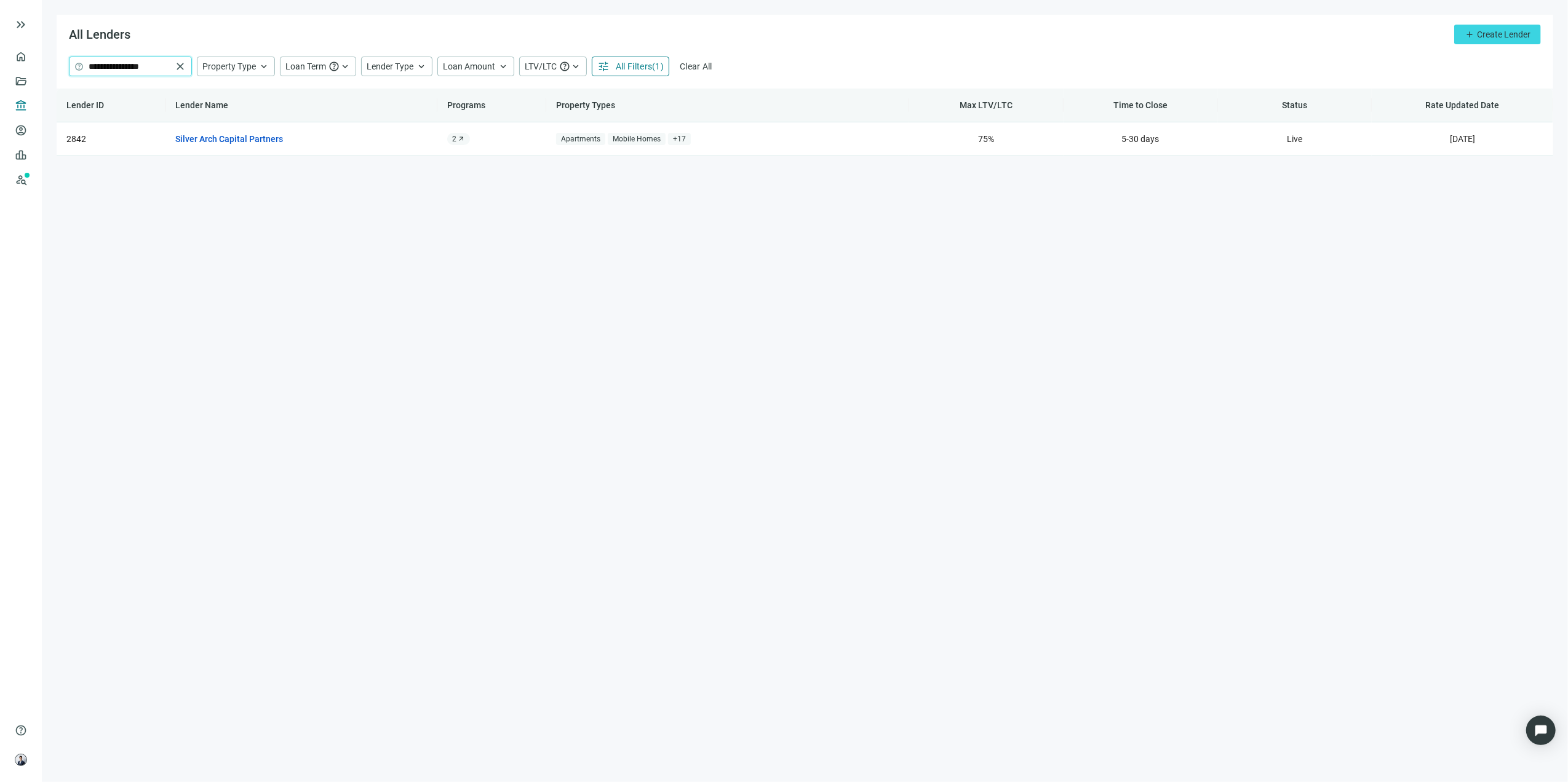
type input "**********"
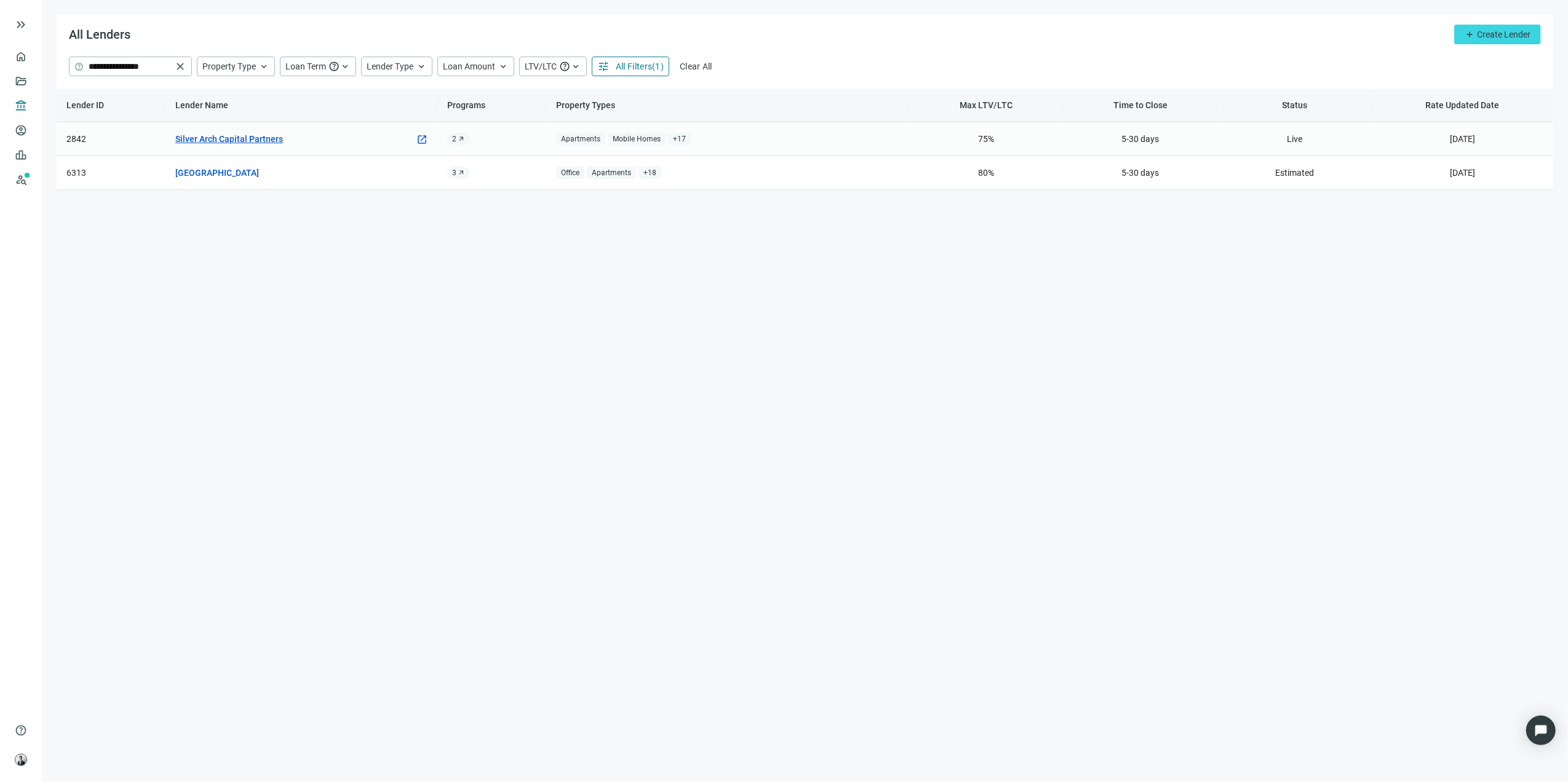
click at [232, 136] on link "Silver Arch Capital Partners" at bounding box center [229, 139] width 108 height 13
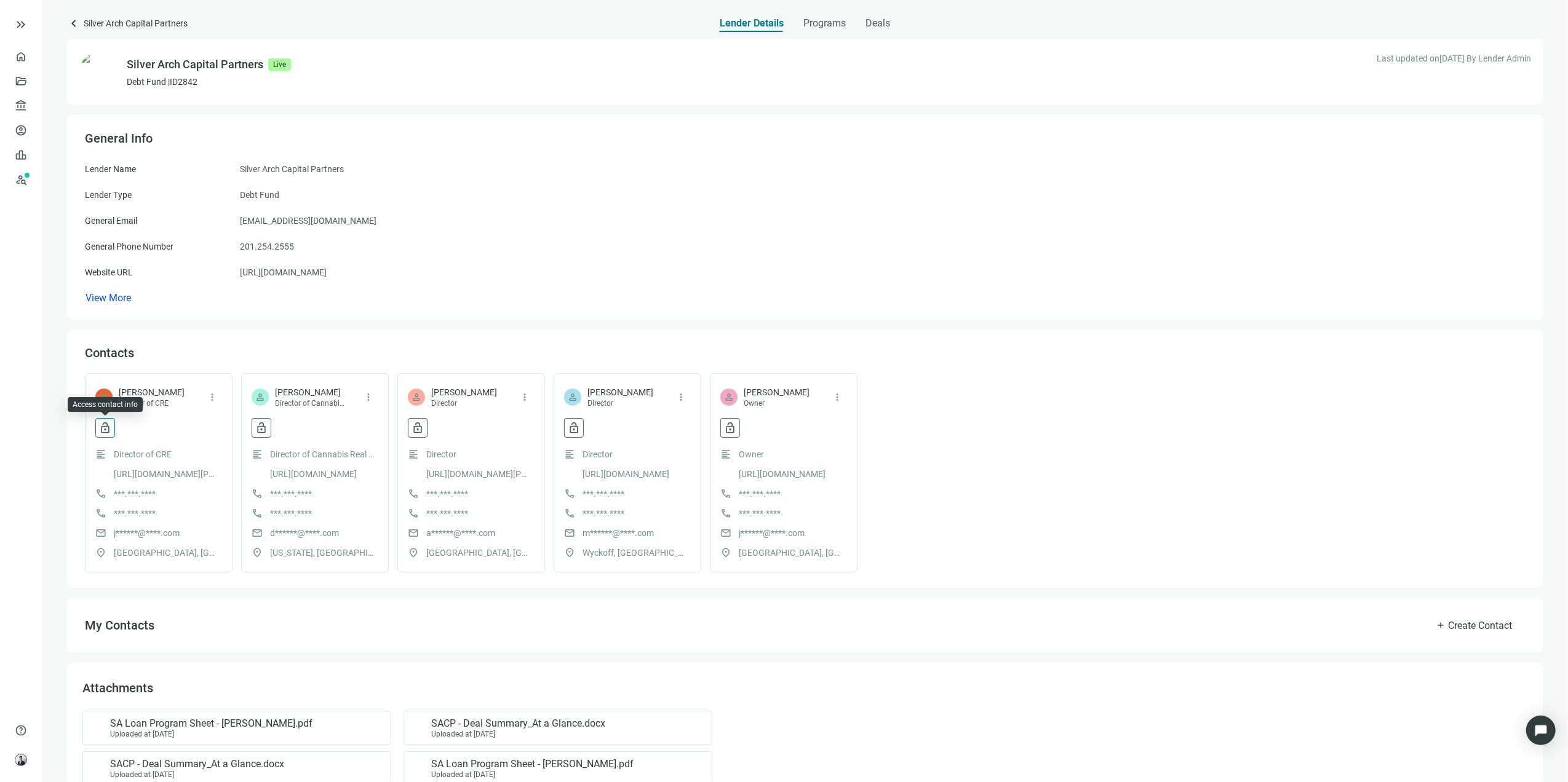
click at [109, 429] on span "lock_open" at bounding box center [105, 428] width 12 height 12
click at [185, 502] on span "Reveal contact data" at bounding box center [163, 501] width 76 height 10
click at [195, 503] on span "jonweiner@silverarchcp.com" at bounding box center [166, 503] width 105 height 13
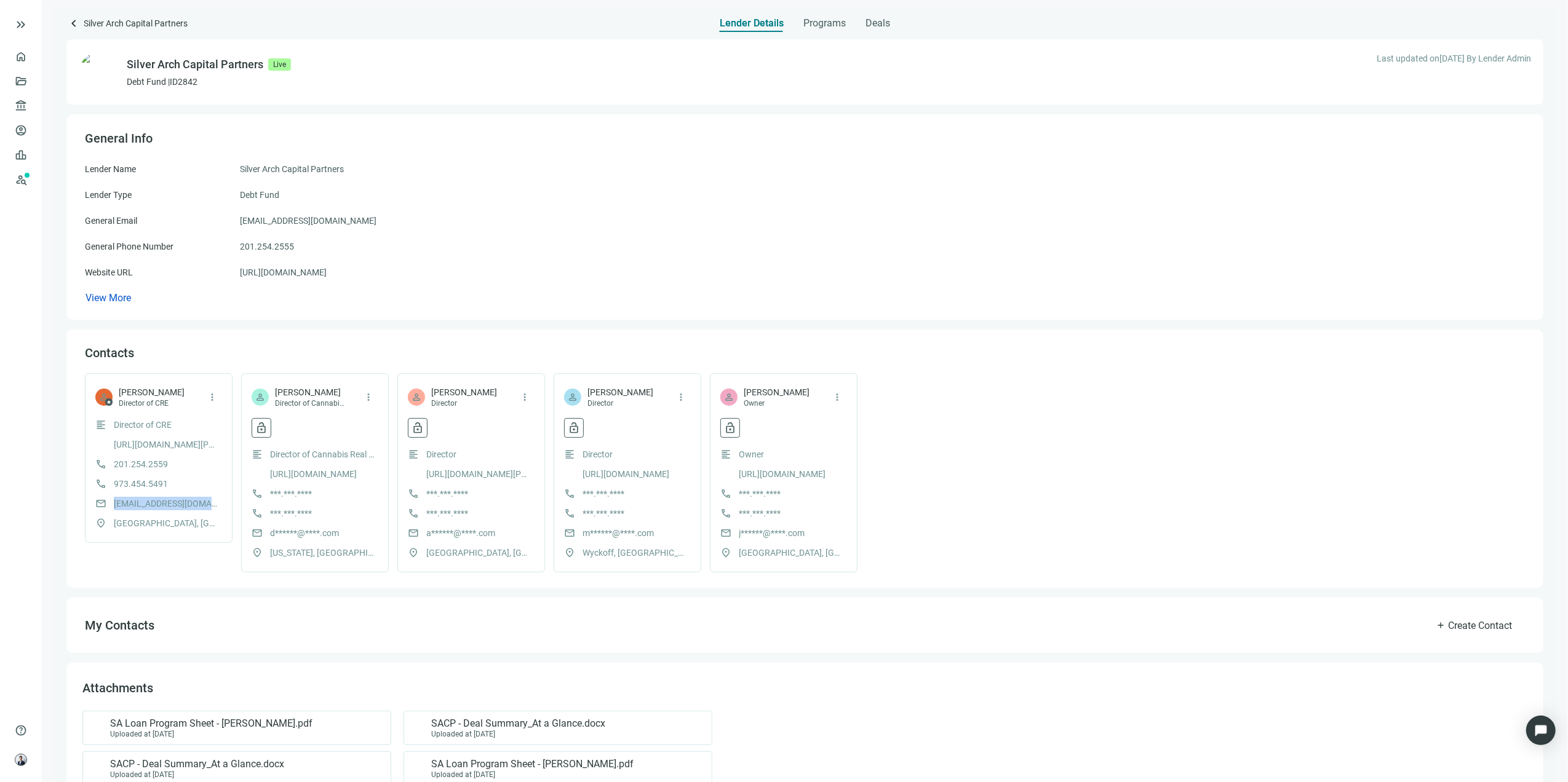
copy span "jonweiner@silverarchcp.com"
click at [72, 20] on span "keyboard_arrow_left" at bounding box center [73, 23] width 15 height 15
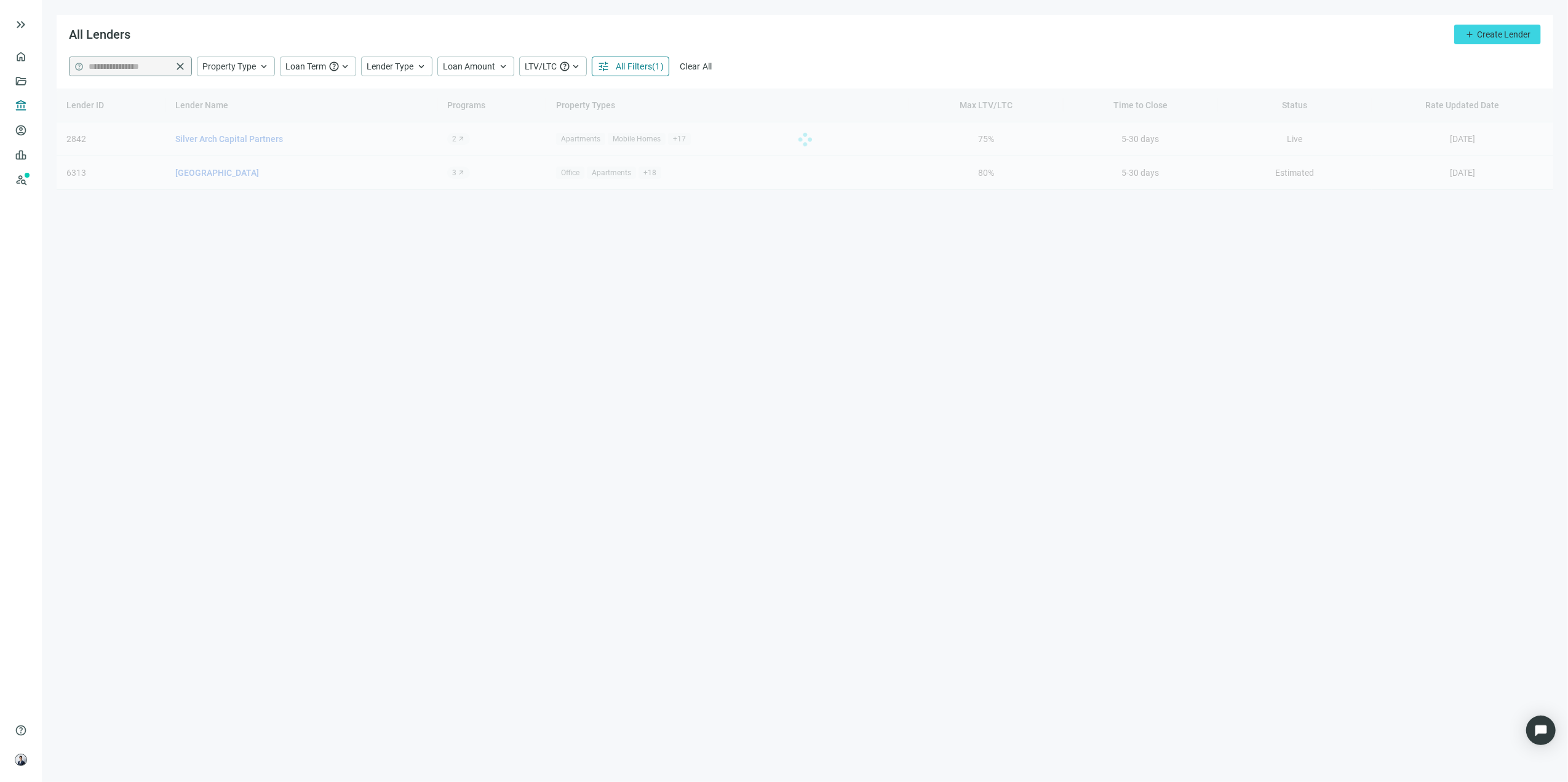
click at [181, 67] on span "close" at bounding box center [180, 66] width 12 height 12
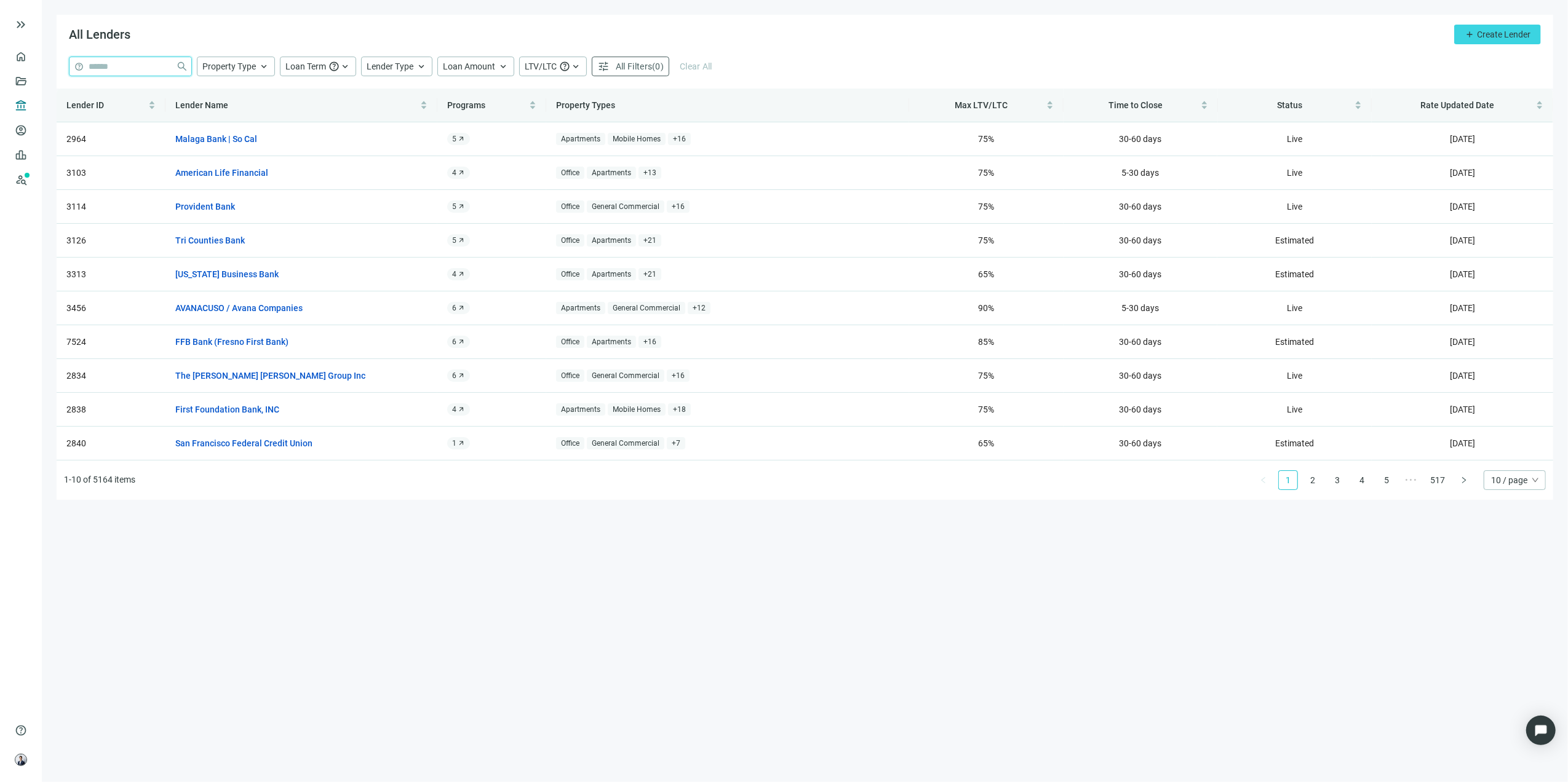
click at [148, 70] on input "search" at bounding box center [130, 66] width 82 height 19
type input "**********"
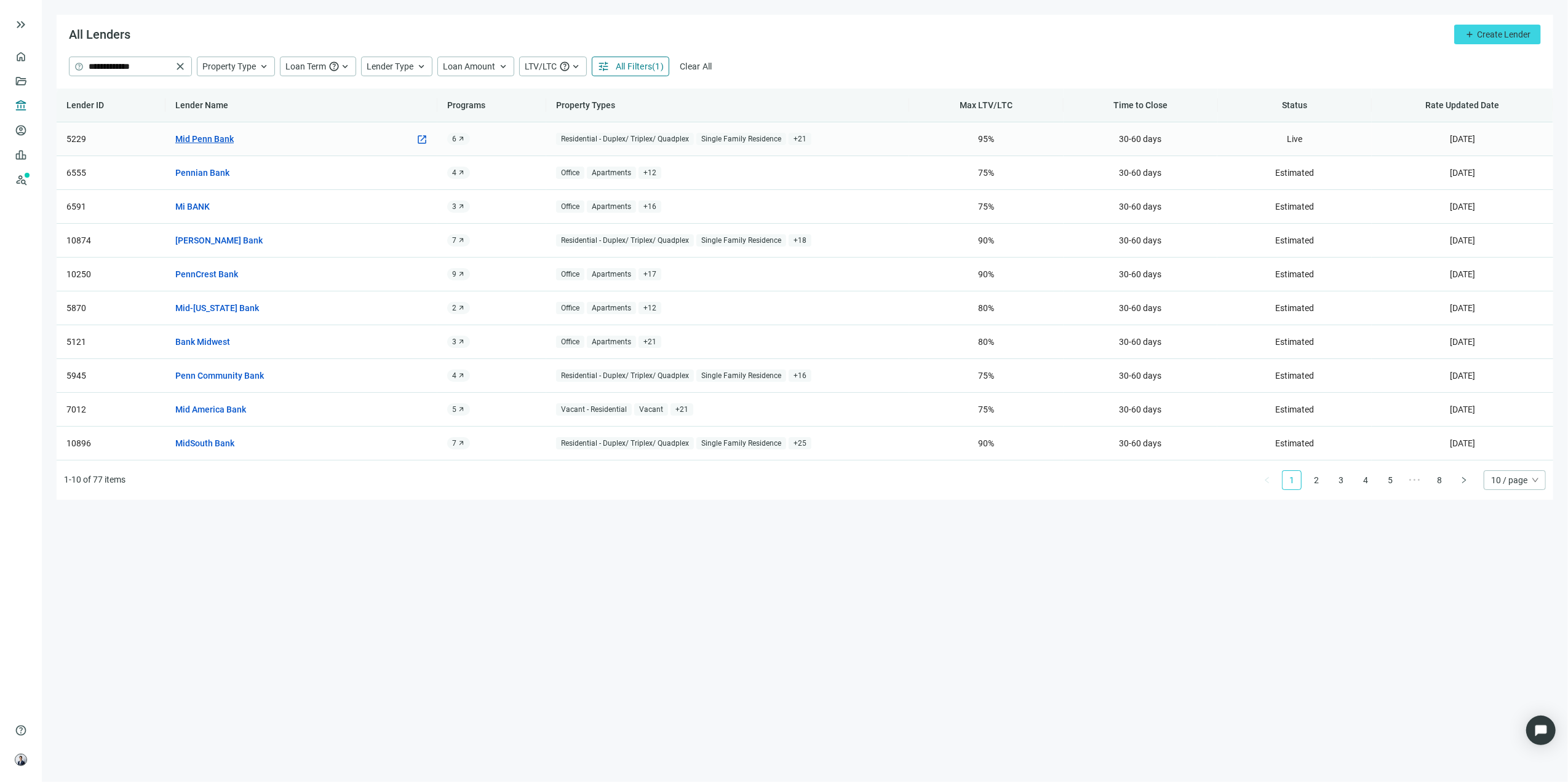
click at [220, 134] on link "Mid Penn Bank" at bounding box center [205, 139] width 59 height 13
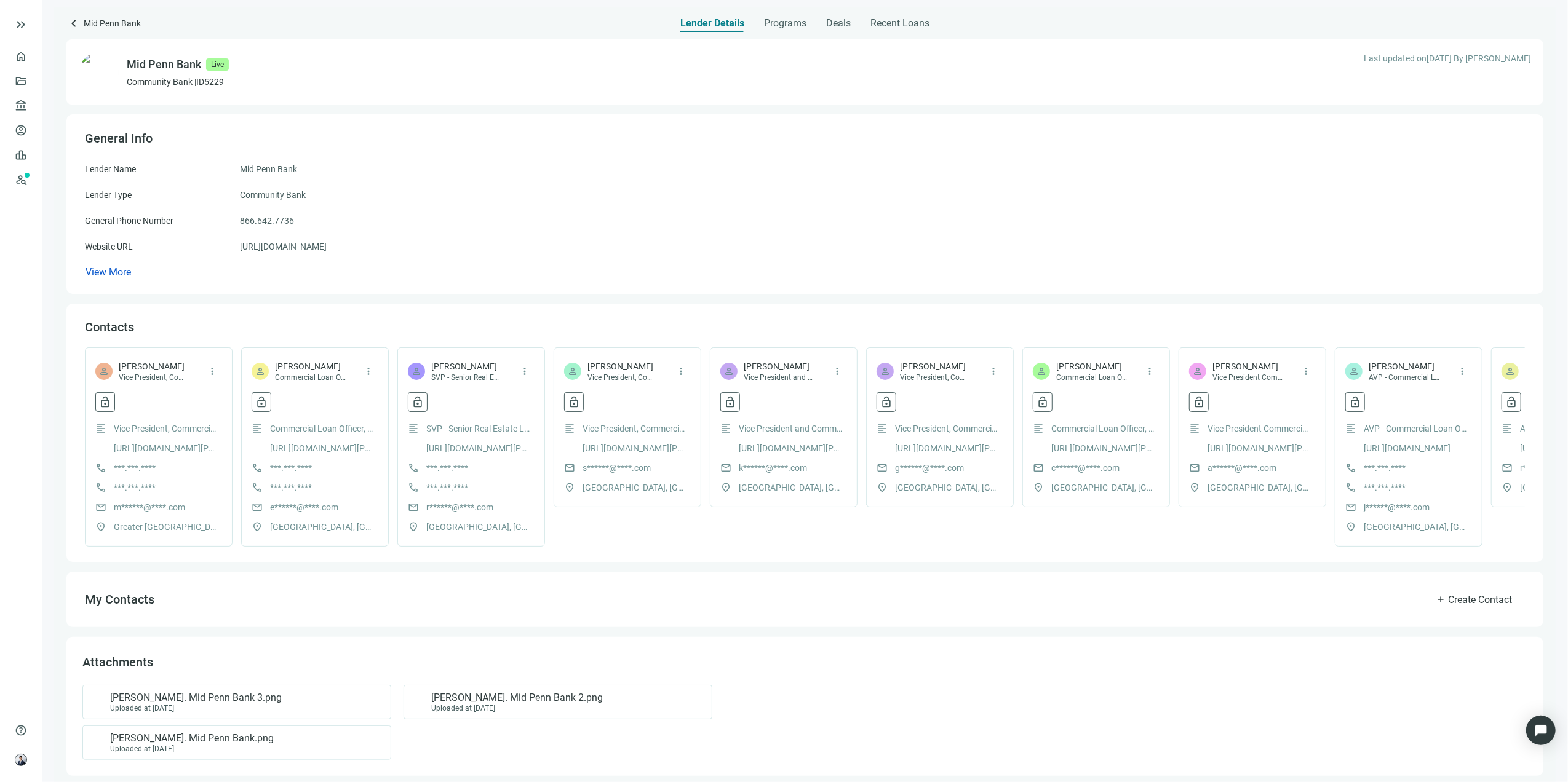
click at [66, 23] on span "keyboard_arrow_left" at bounding box center [73, 23] width 15 height 15
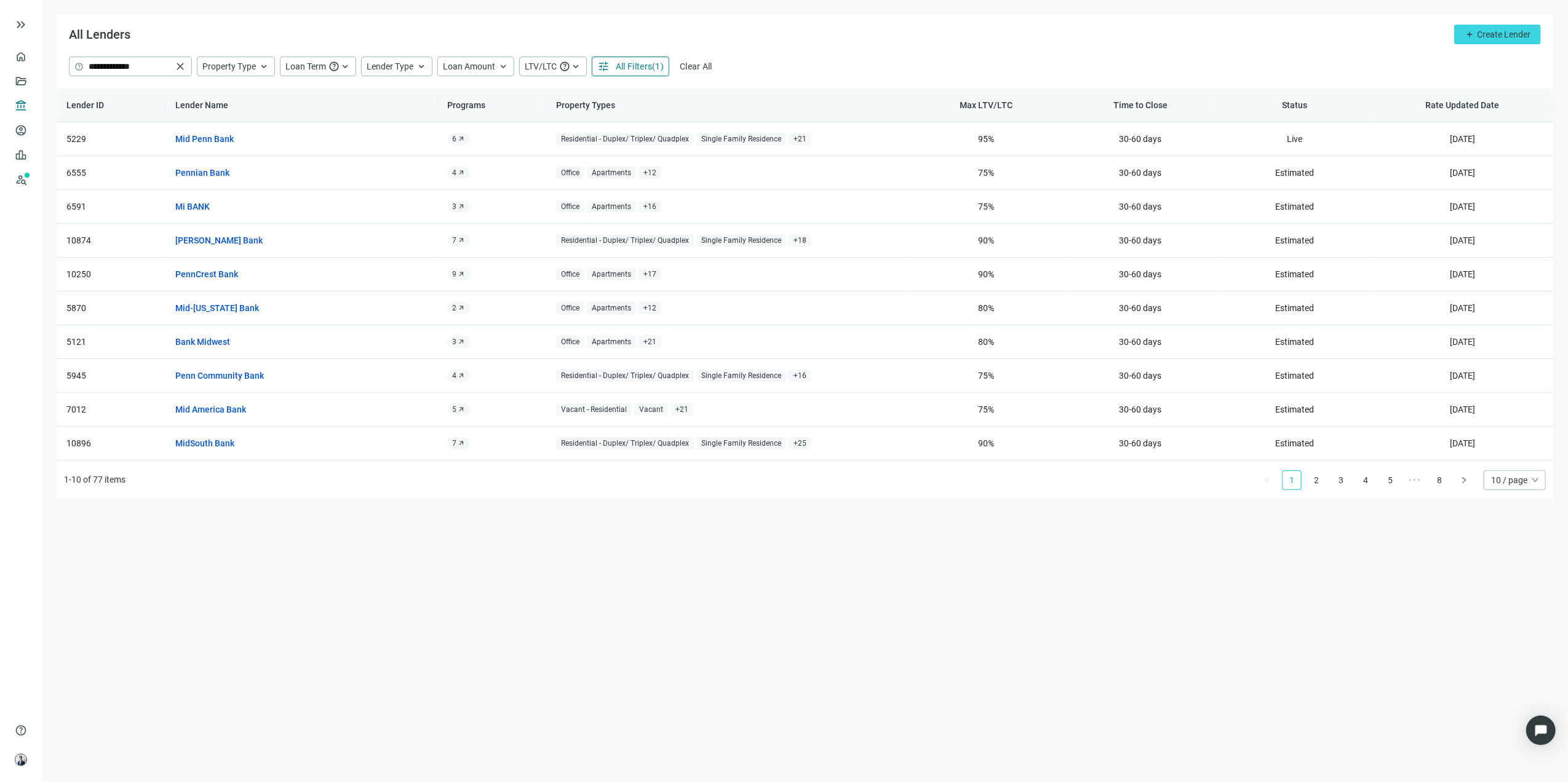
click at [0, 66] on html "**********" at bounding box center [784, 391] width 1568 height 782
click at [31, 84] on link "Deals" at bounding box center [42, 80] width 22 height 10
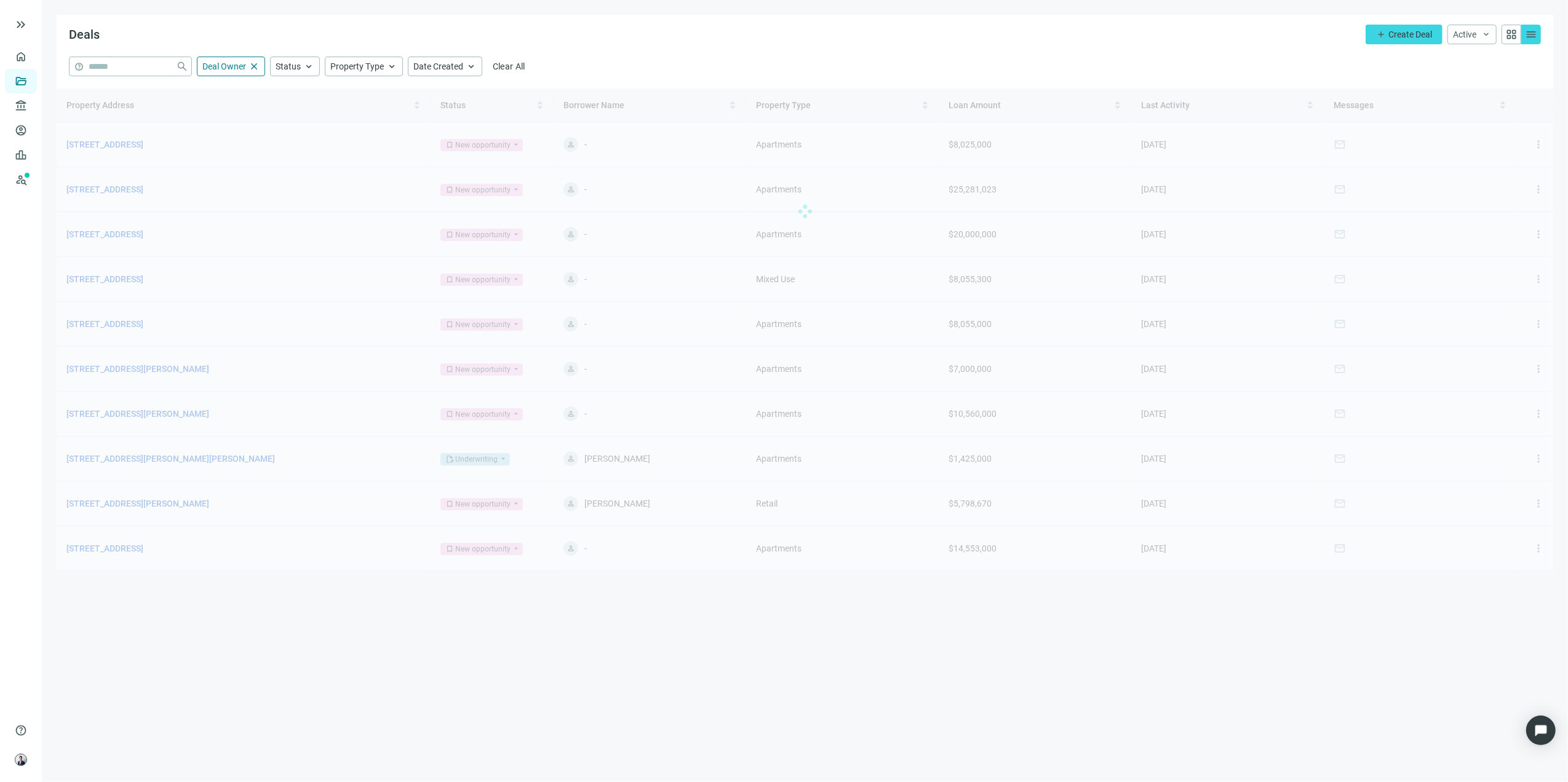
click at [151, 186] on div at bounding box center [805, 211] width 1497 height 246
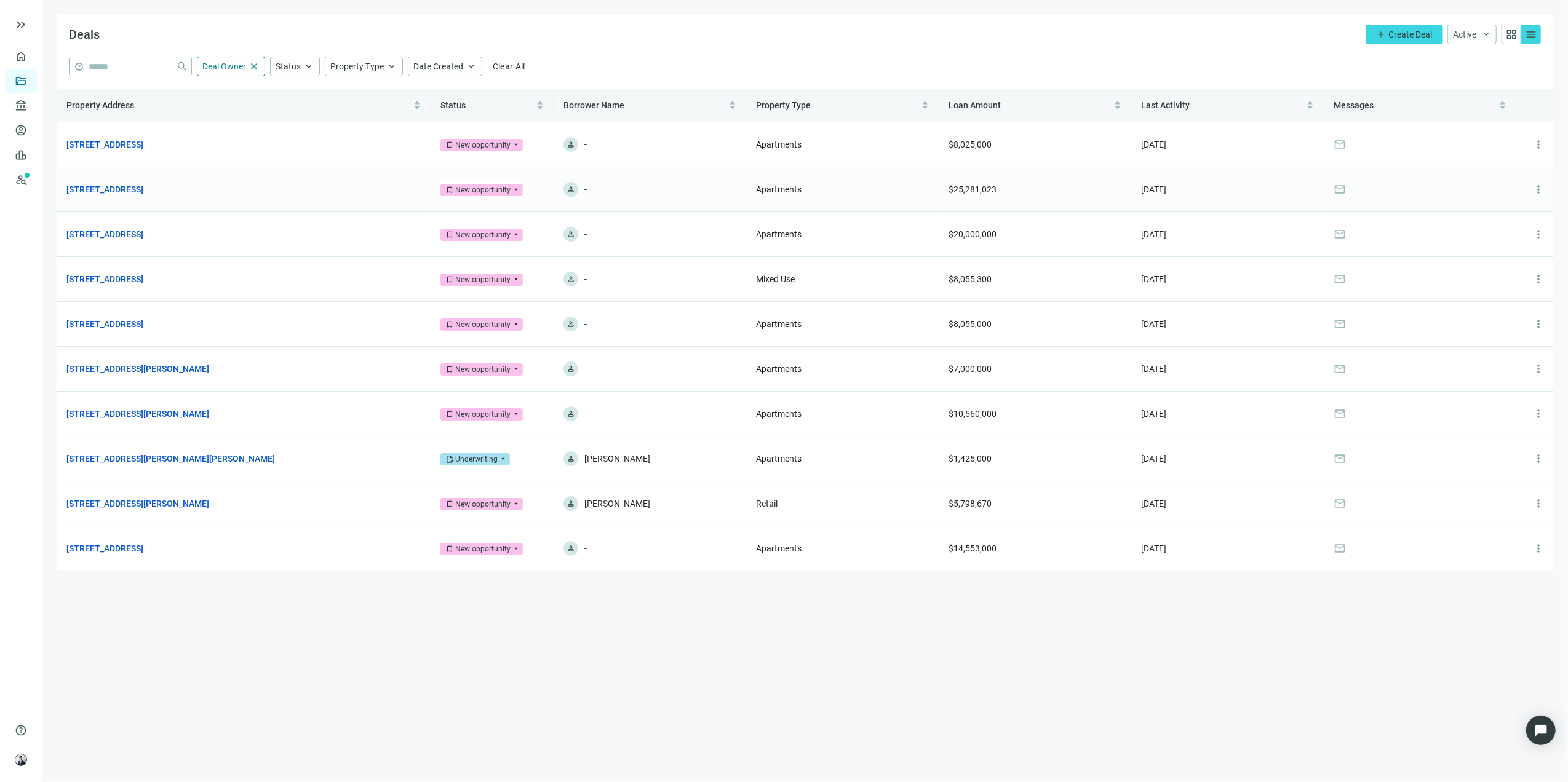
click at [143, 186] on link "[STREET_ADDRESS]" at bounding box center [105, 189] width 77 height 13
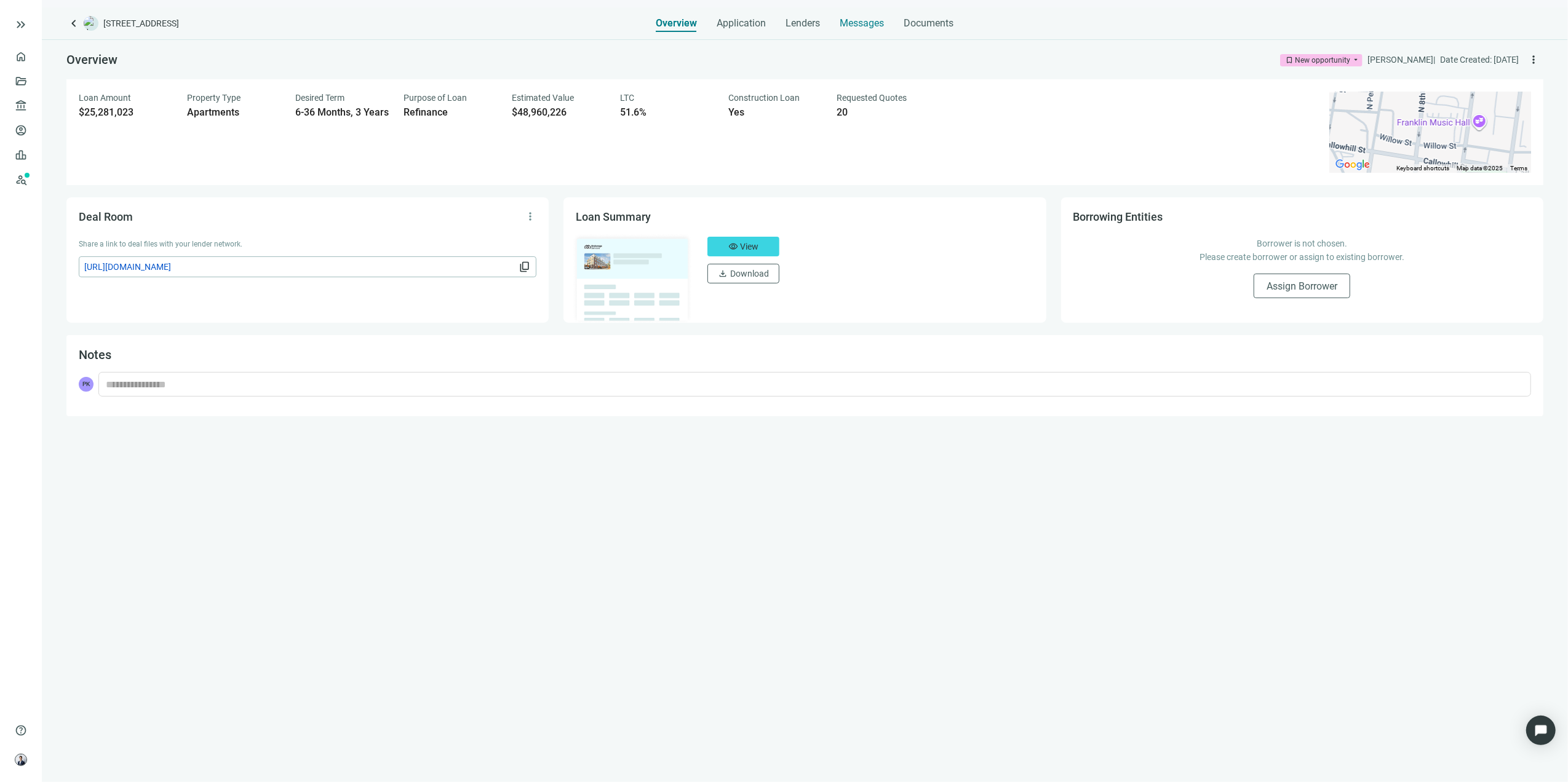
click at [855, 21] on span "Messages" at bounding box center [862, 23] width 44 height 11
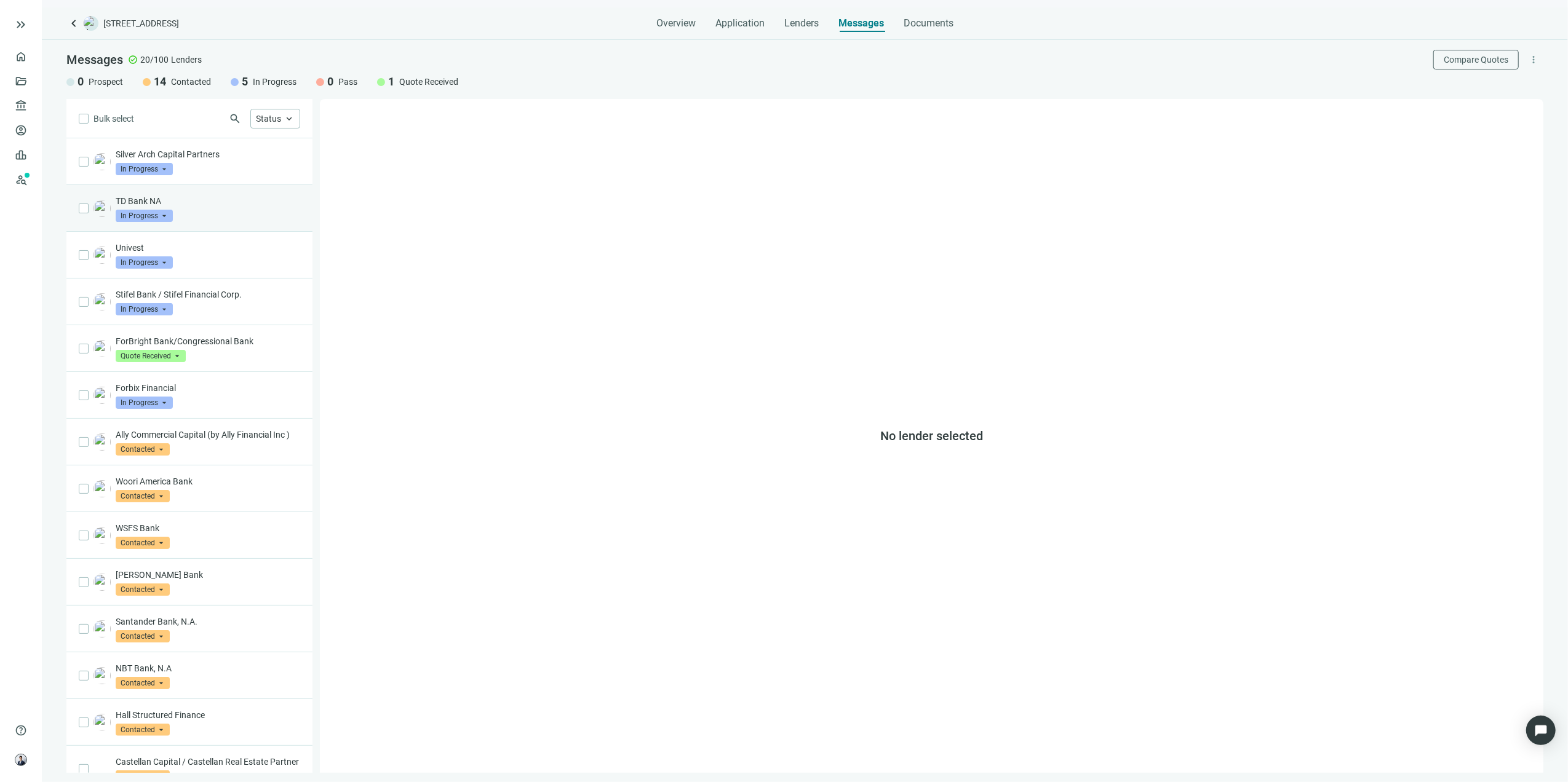
click at [237, 203] on p "TD Bank NA" at bounding box center [208, 200] width 185 height 12
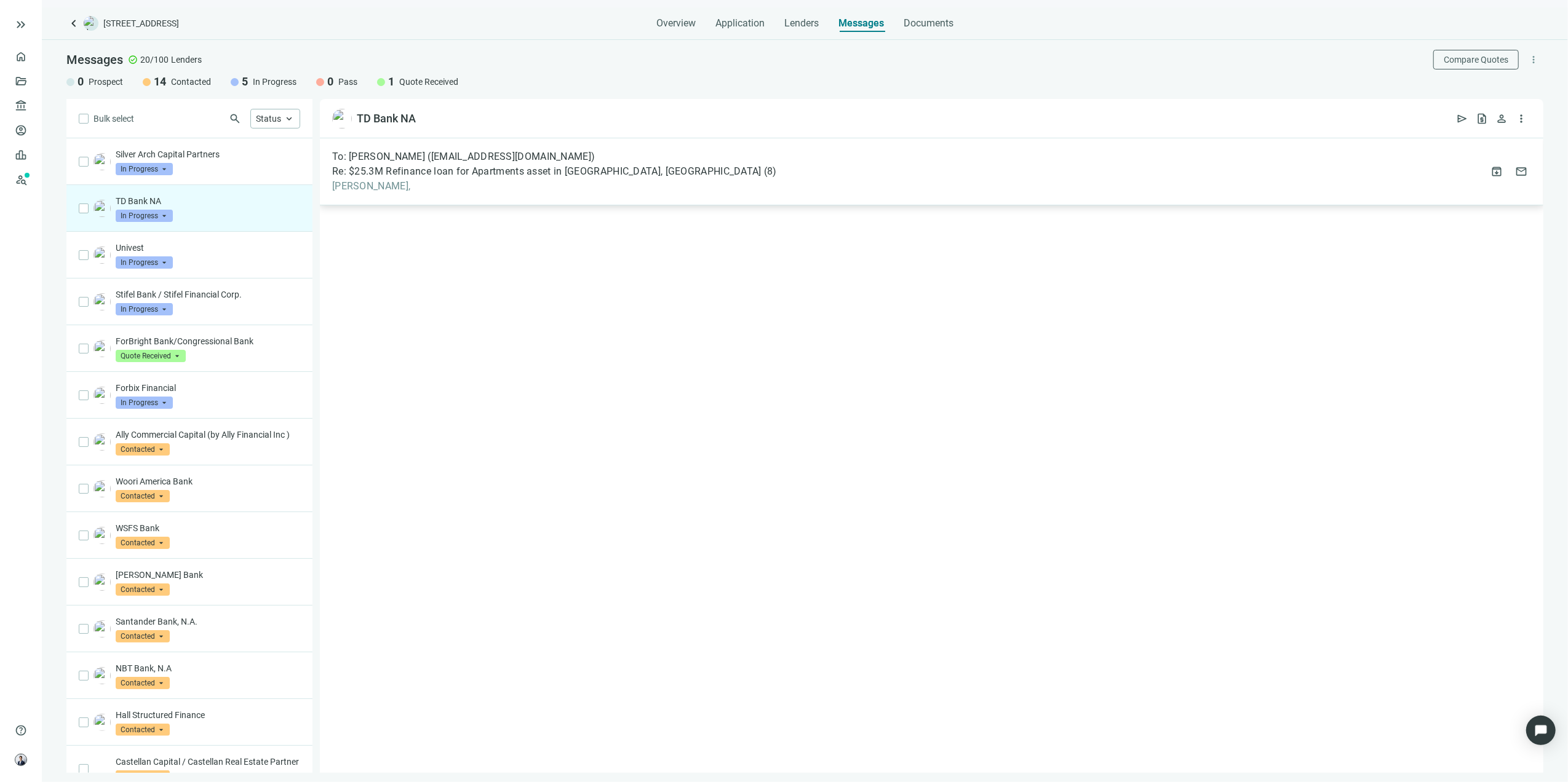
click at [452, 161] on span "To: Abe Ibrahim (abe.ibrahim@midpennbank.com)" at bounding box center [463, 156] width 263 height 12
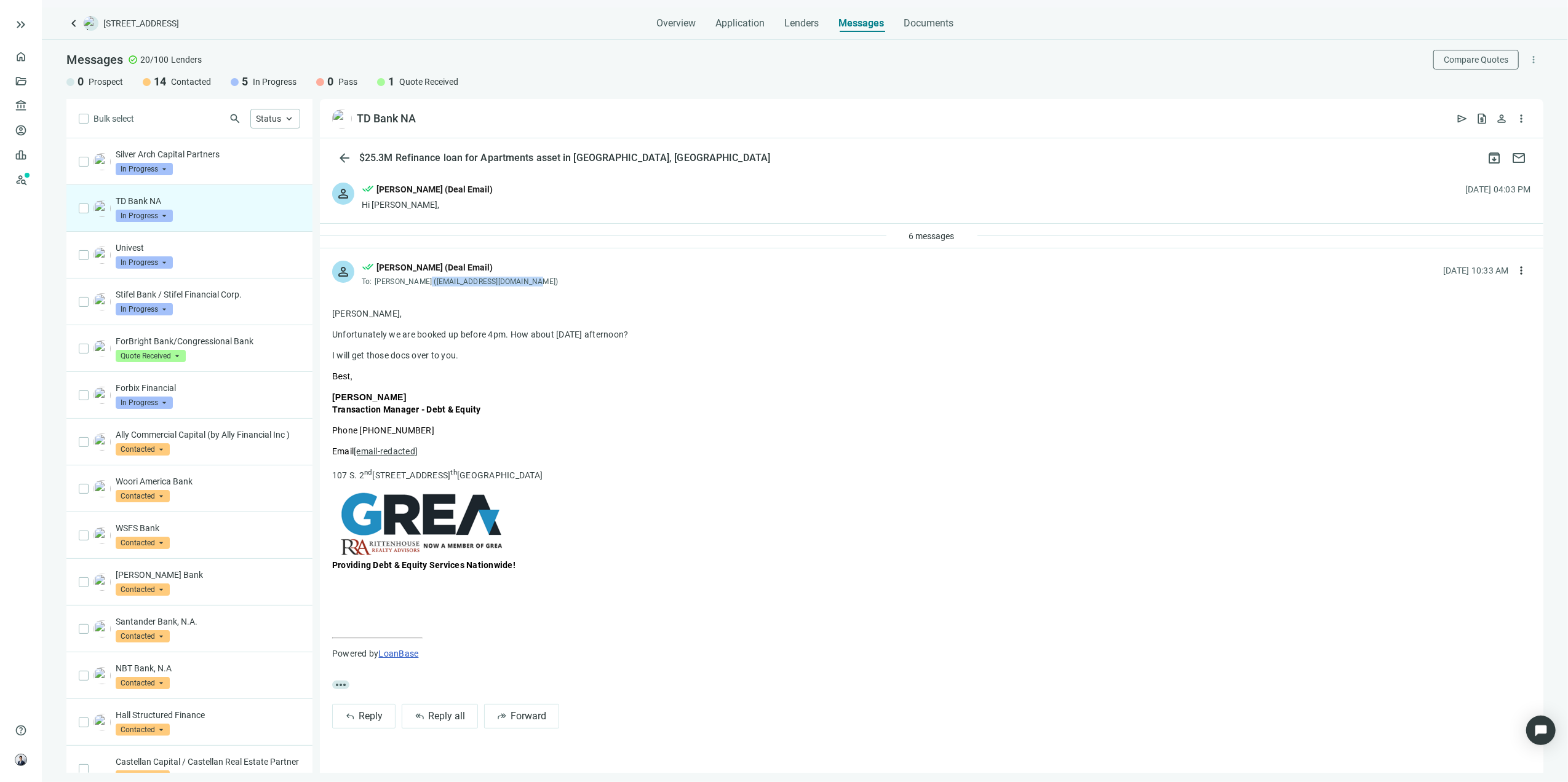
drag, startPoint x: 419, startPoint y: 283, endPoint x: 529, endPoint y: 283, distance: 110.0
click at [529, 283] on span "Abe Ibrahim (abe.ibrahim@midpennbank.com)" at bounding box center [467, 281] width 184 height 8
copy span "abe.ibrahim@midpennbank.com"
click at [220, 170] on div "Silver Arch Capital Partners In Progress arrow_drop_down" at bounding box center [208, 162] width 185 height 27
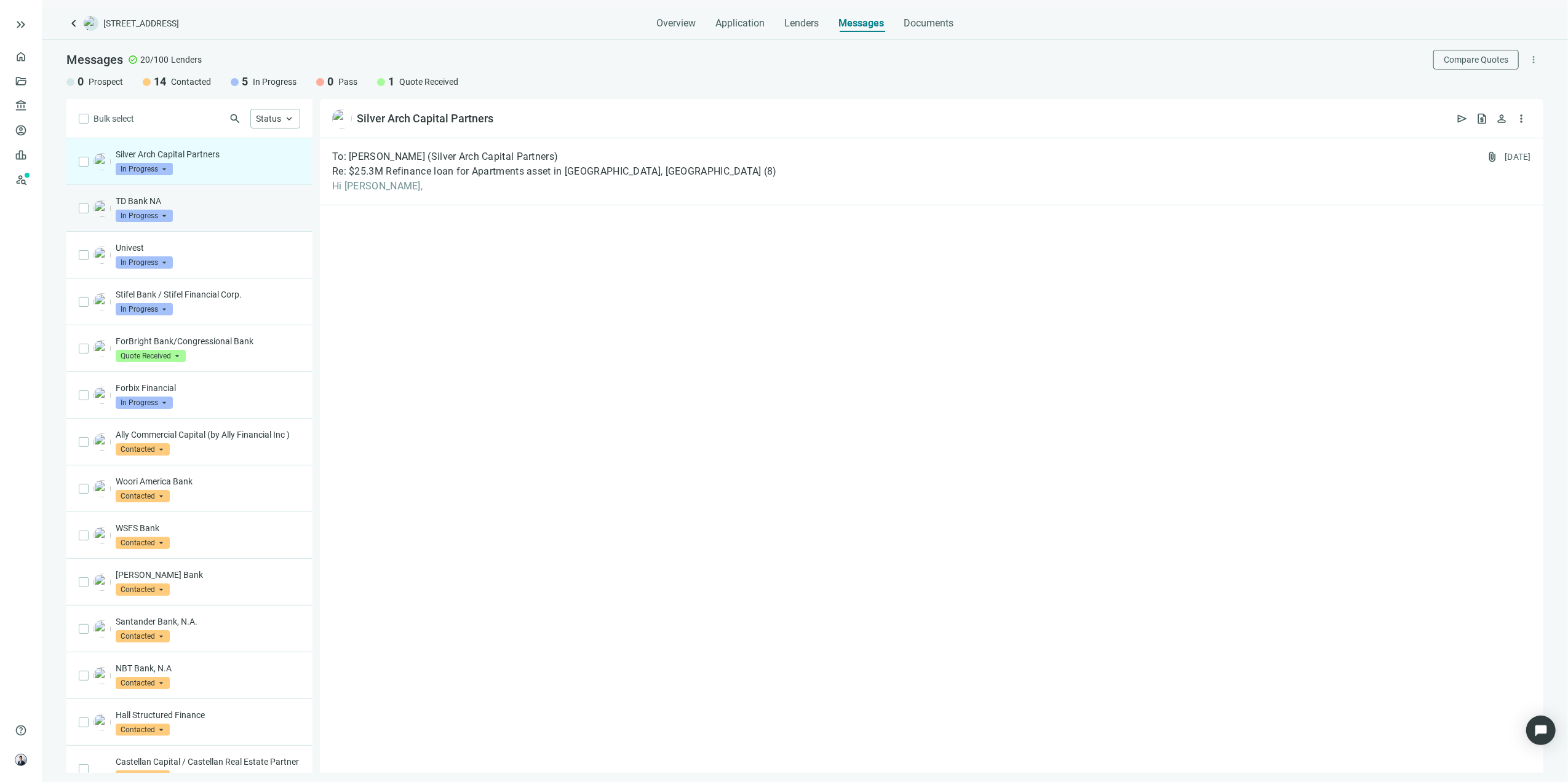
click at [259, 226] on div "TD Bank NA In Progress arrow_drop_down" at bounding box center [189, 208] width 246 height 47
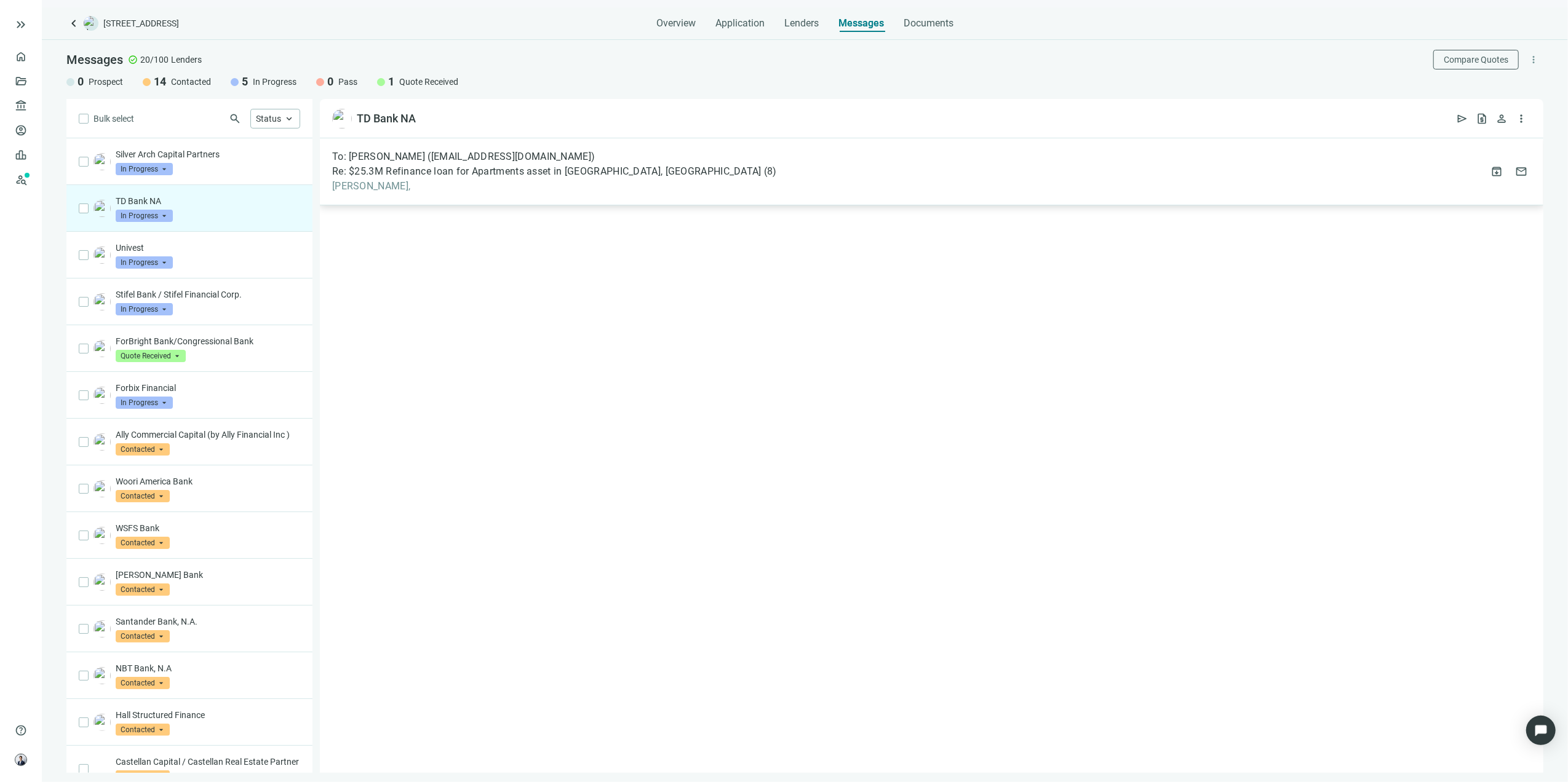
click at [638, 172] on span "Re: $25.3M Refinance loan for Apartments asset in Philadelphia, PA" at bounding box center [547, 171] width 429 height 12
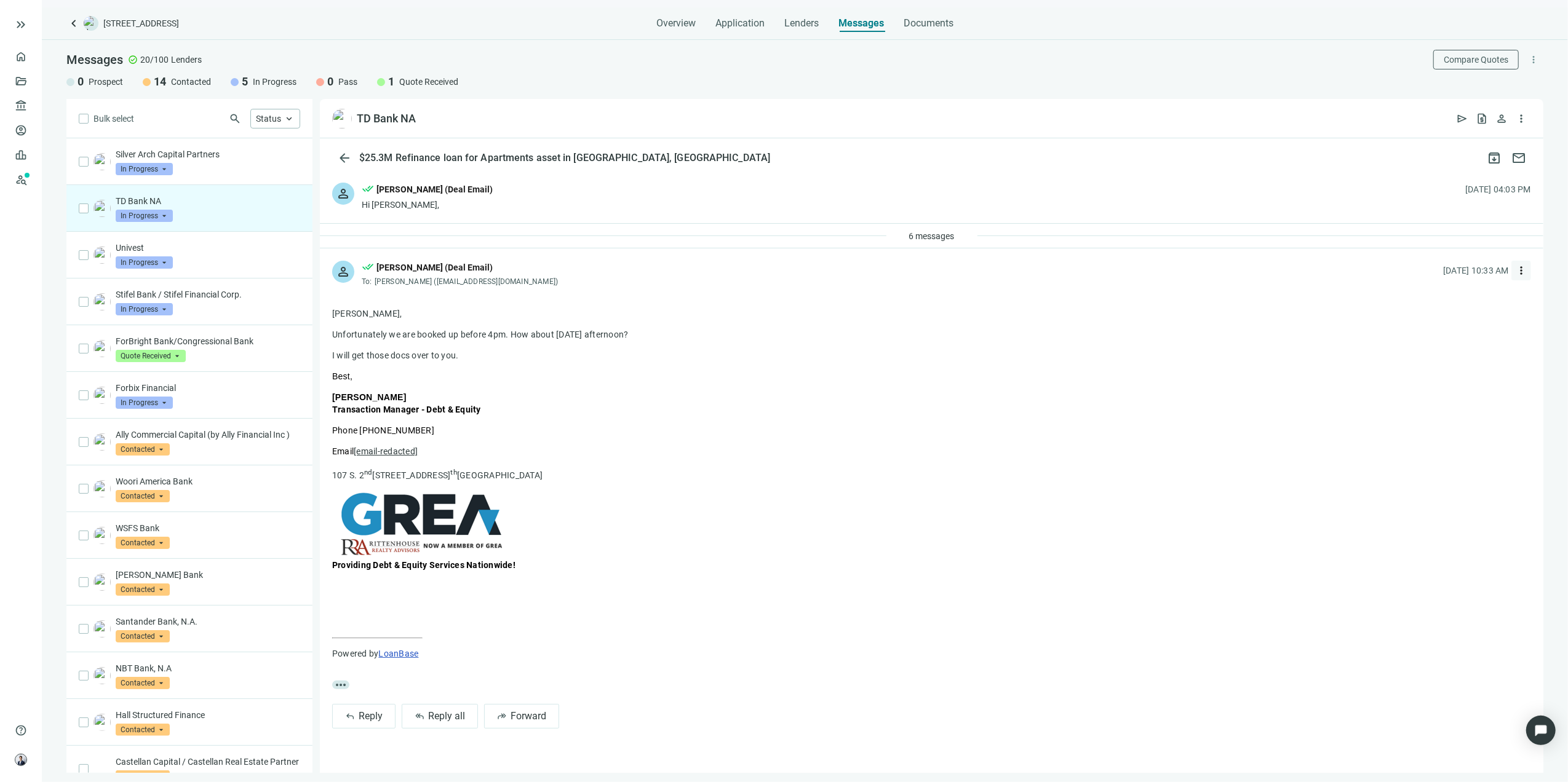
click at [1043, 273] on span "more_vert" at bounding box center [1521, 270] width 12 height 12
click at [1043, 297] on span "Reply" at bounding box center [1442, 299] width 21 height 10
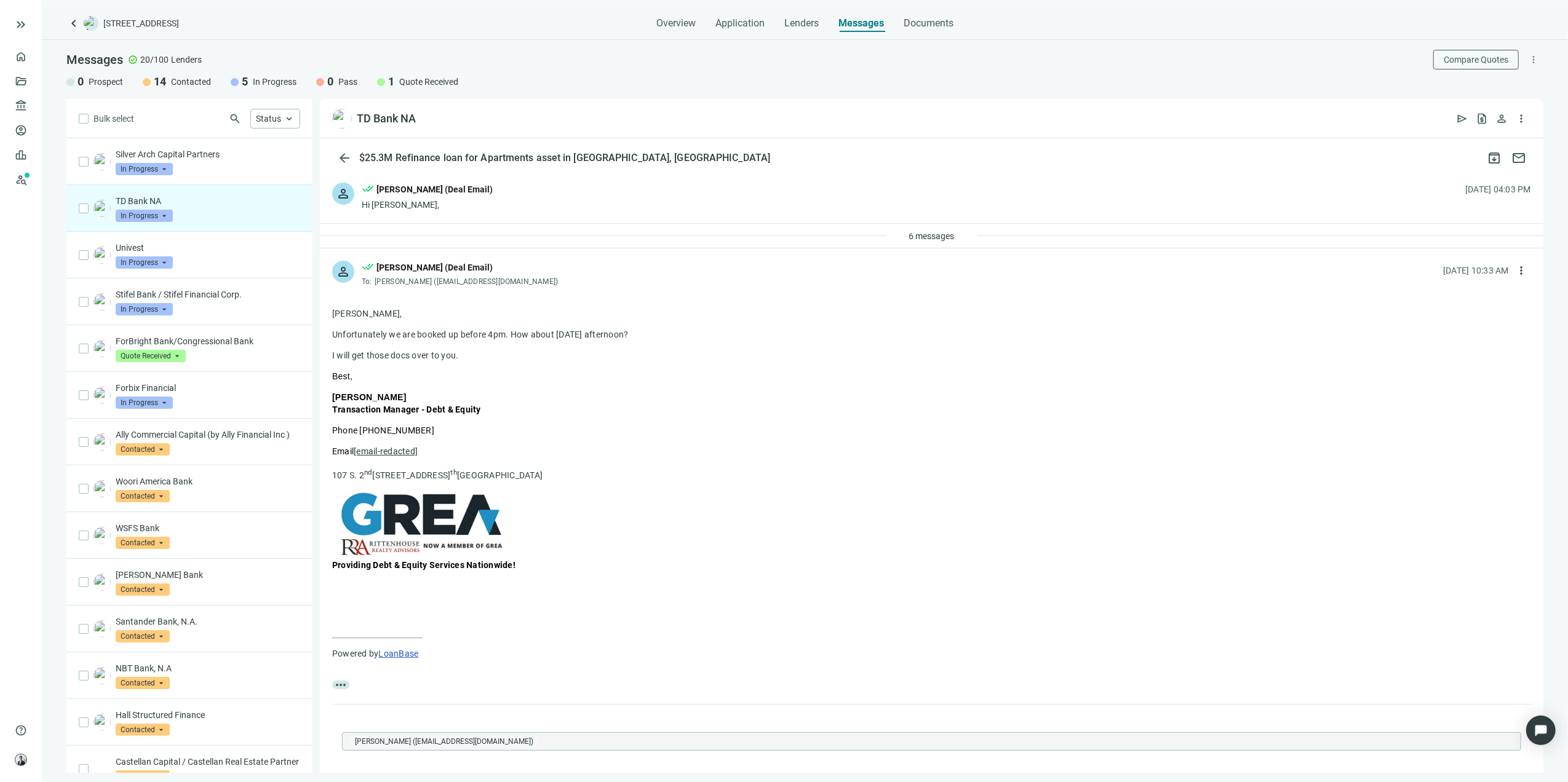
scroll to position [287, 0]
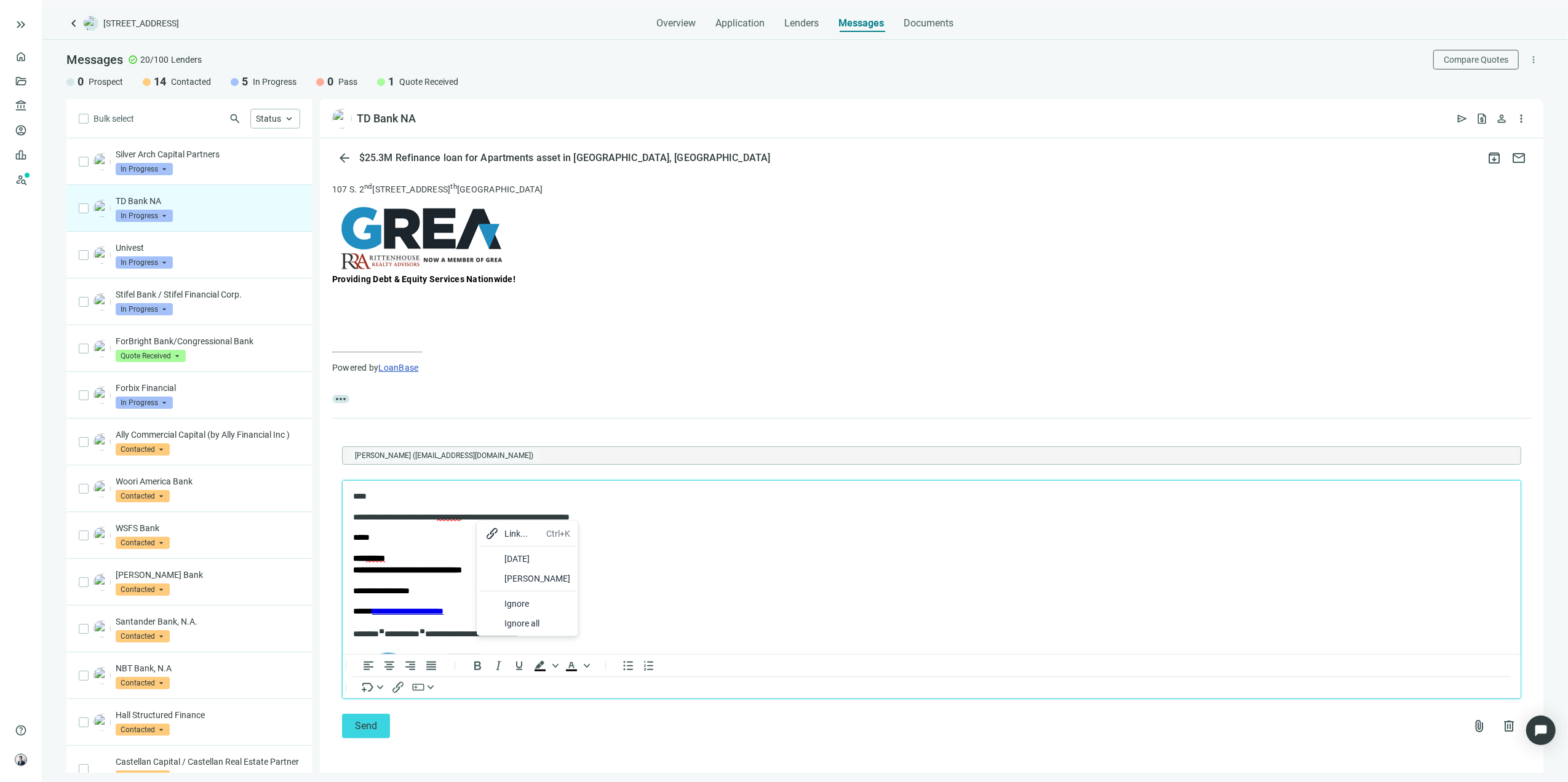
click at [532, 552] on div "tomorrow" at bounding box center [537, 559] width 66 height 15
click at [436, 522] on p "**********" at bounding box center [918, 516] width 1132 height 12
click at [376, 552] on button "Send" at bounding box center [366, 726] width 48 height 25
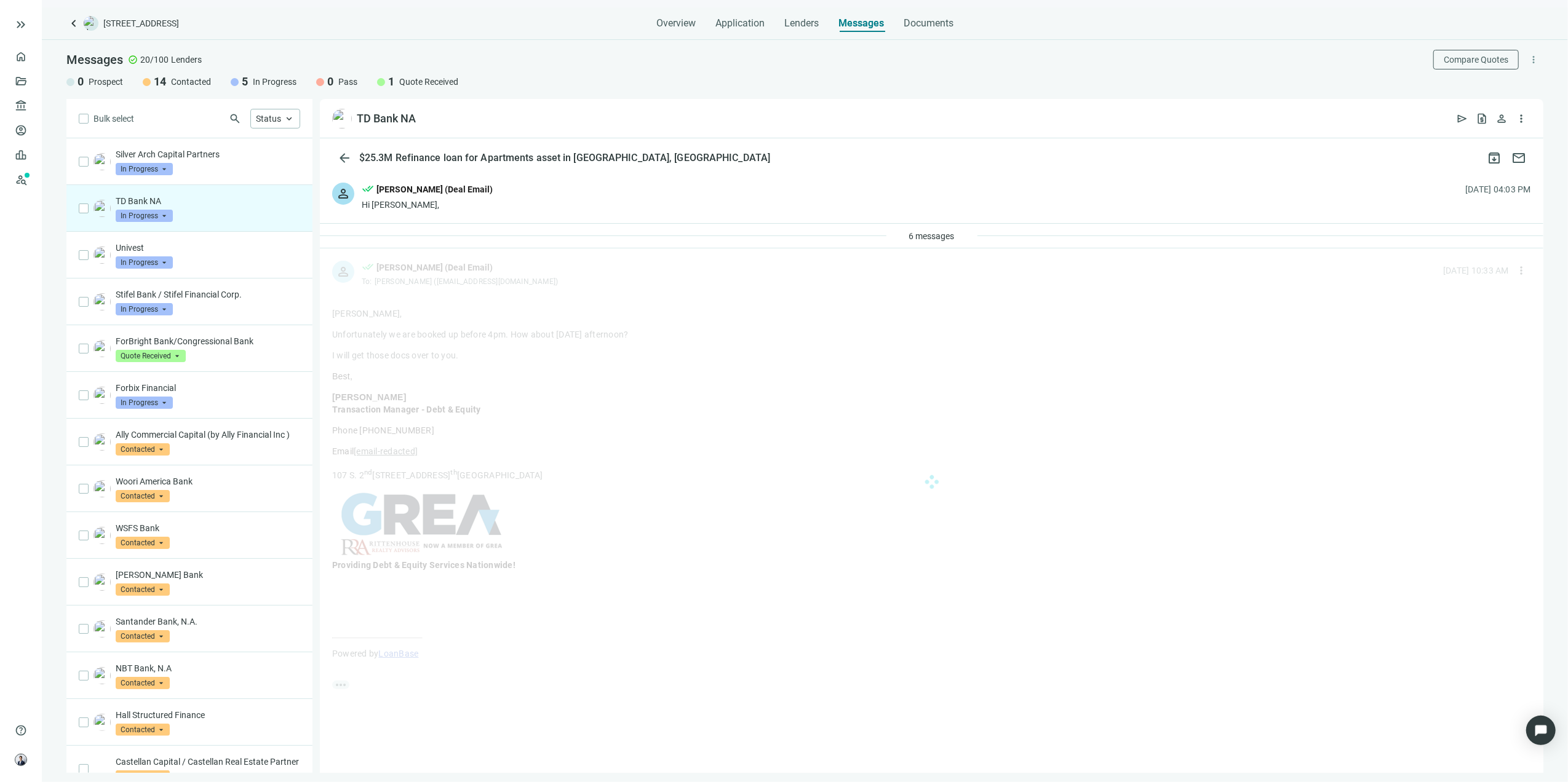
scroll to position [0, 0]
